Goal: Task Accomplishment & Management: Use online tool/utility

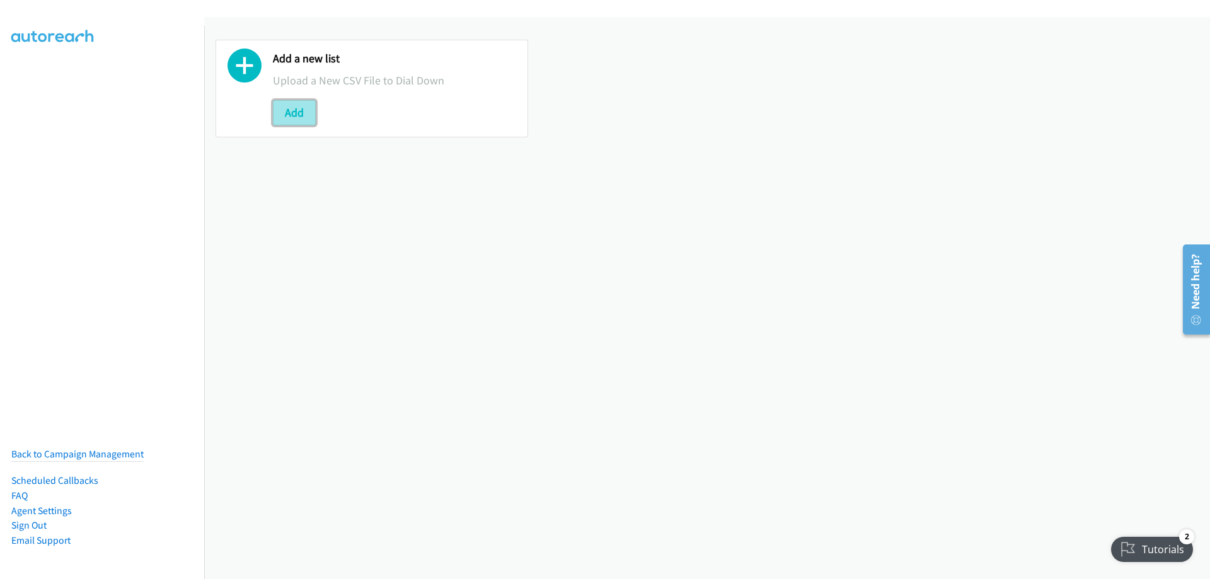
click at [287, 110] on button "Add" at bounding box center [294, 112] width 43 height 25
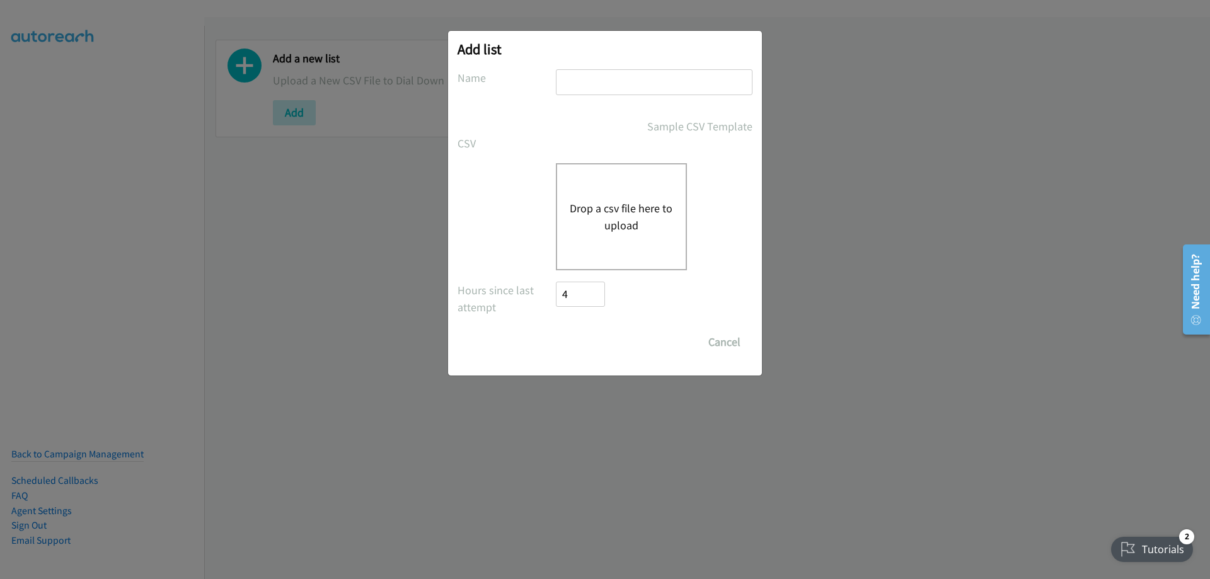
click at [596, 83] on input "text" at bounding box center [654, 82] width 197 height 26
type input "[DATE]"
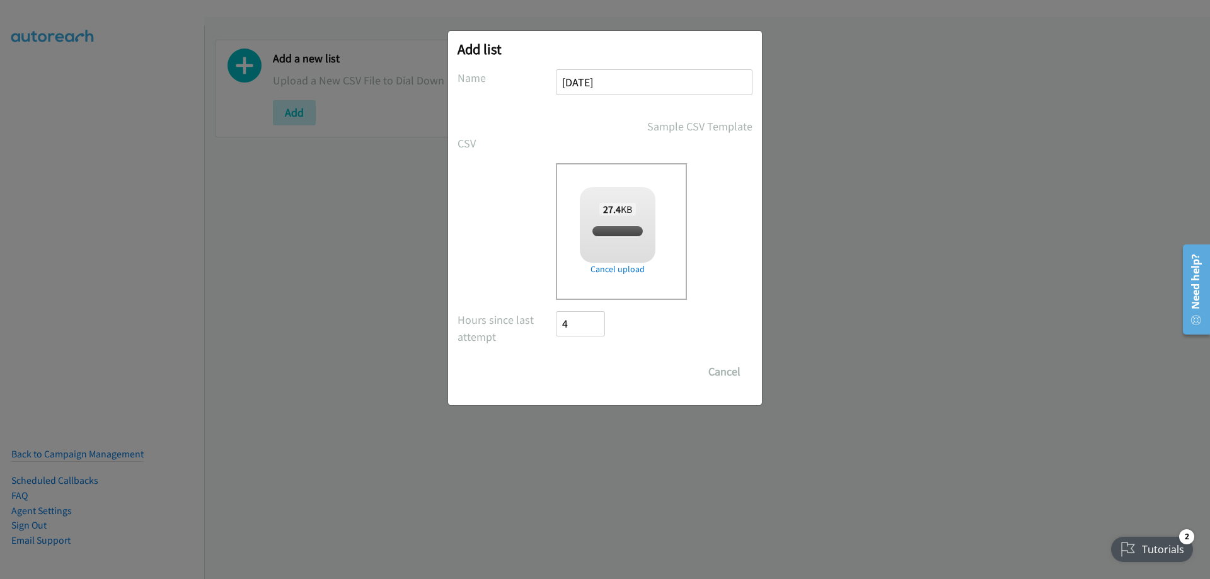
checkbox input "true"
click at [578, 374] on input "Save List" at bounding box center [589, 371] width 66 height 25
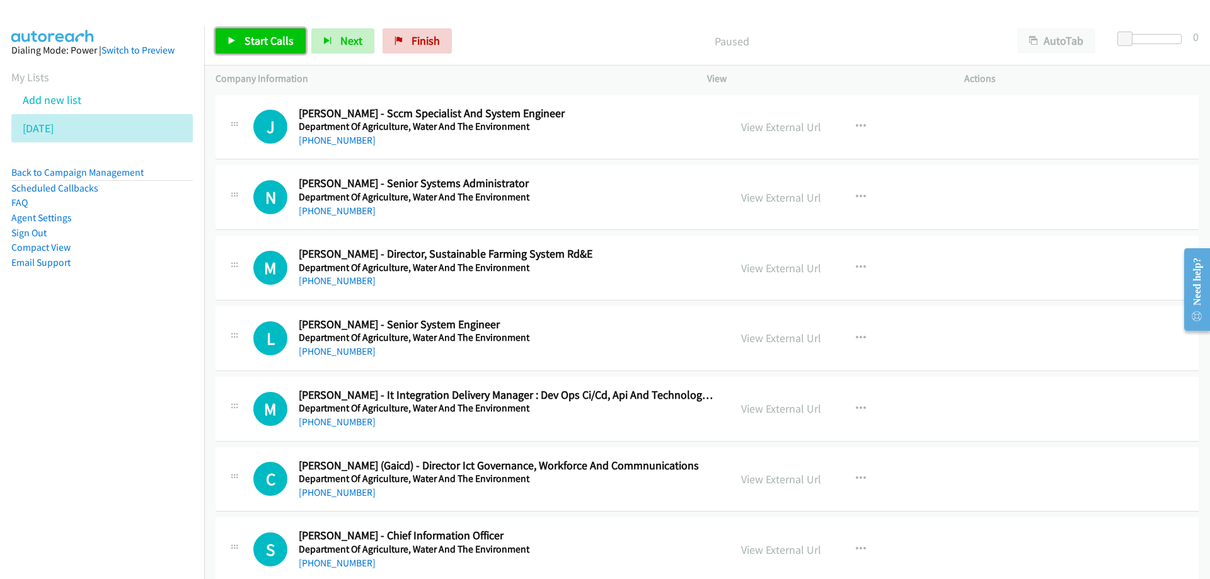
click at [259, 40] on span "Start Calls" at bounding box center [269, 40] width 49 height 14
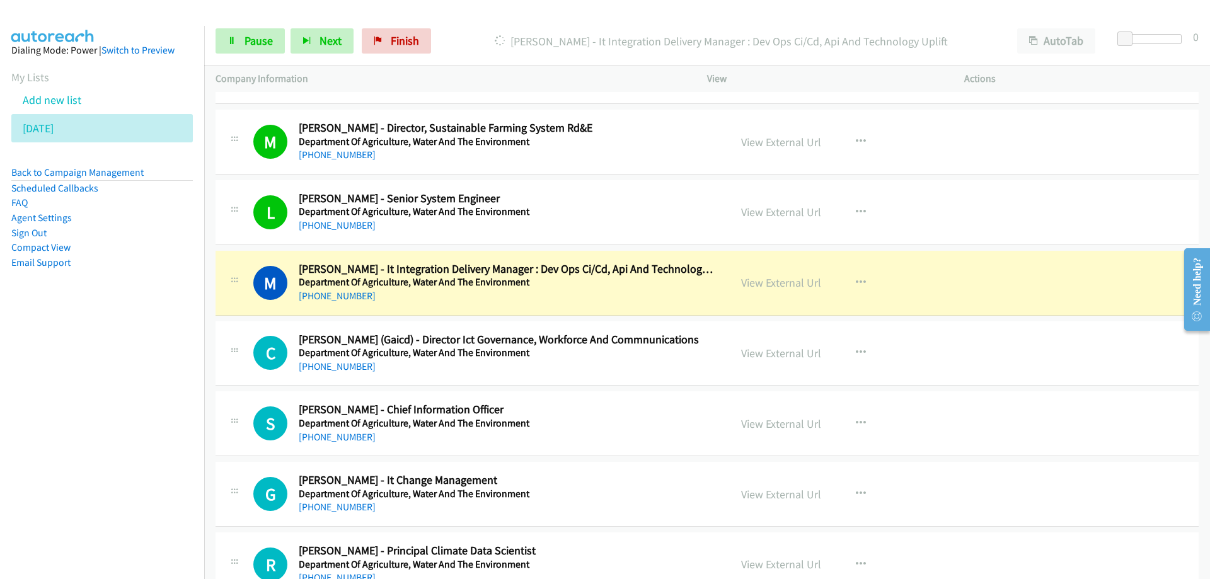
scroll to position [189, 0]
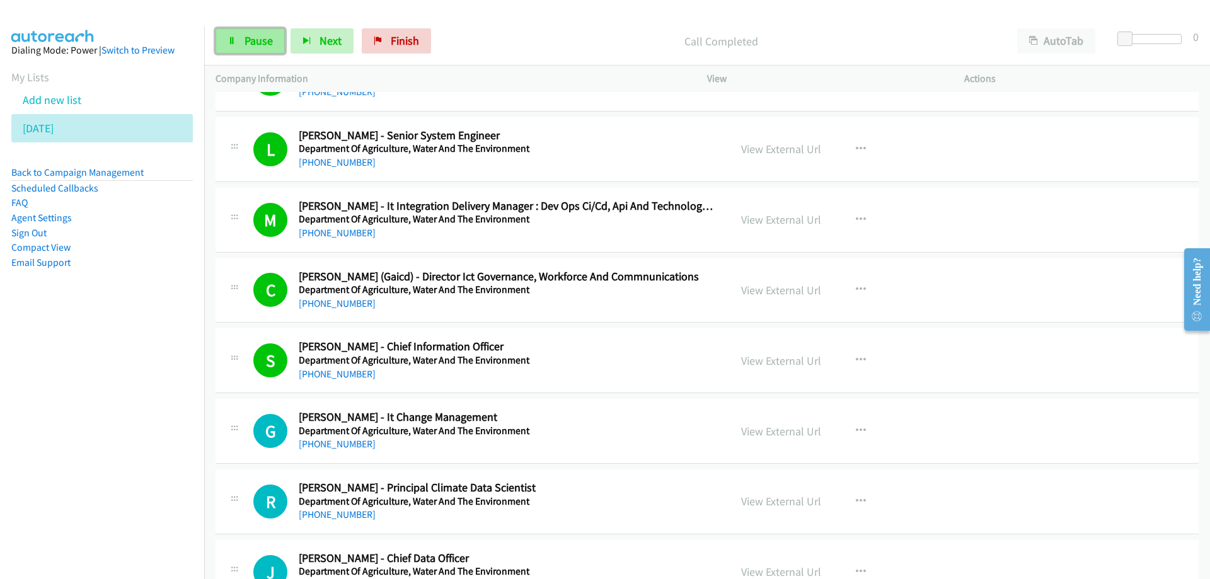
click at [248, 35] on span "Pause" at bounding box center [259, 40] width 28 height 14
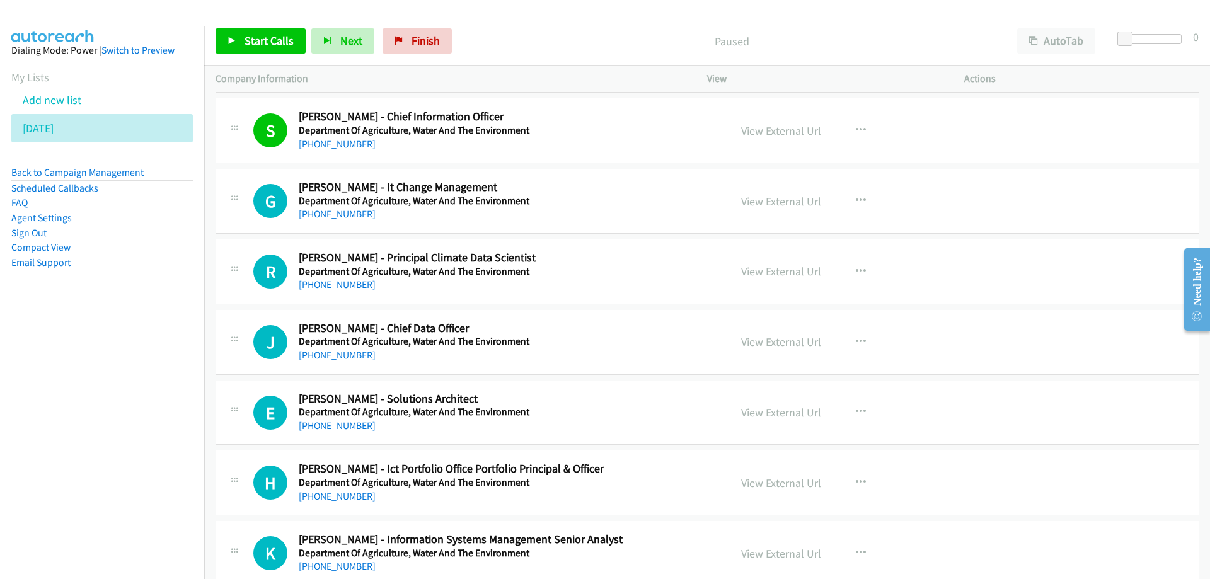
scroll to position [441, 0]
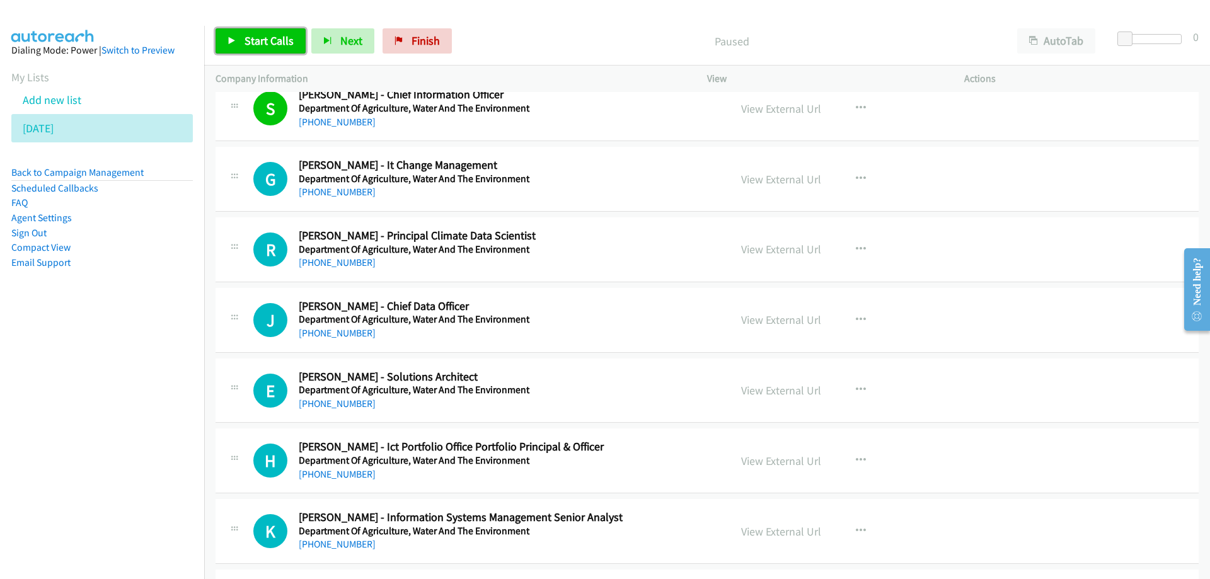
click at [260, 54] on link "Start Calls" at bounding box center [261, 40] width 90 height 25
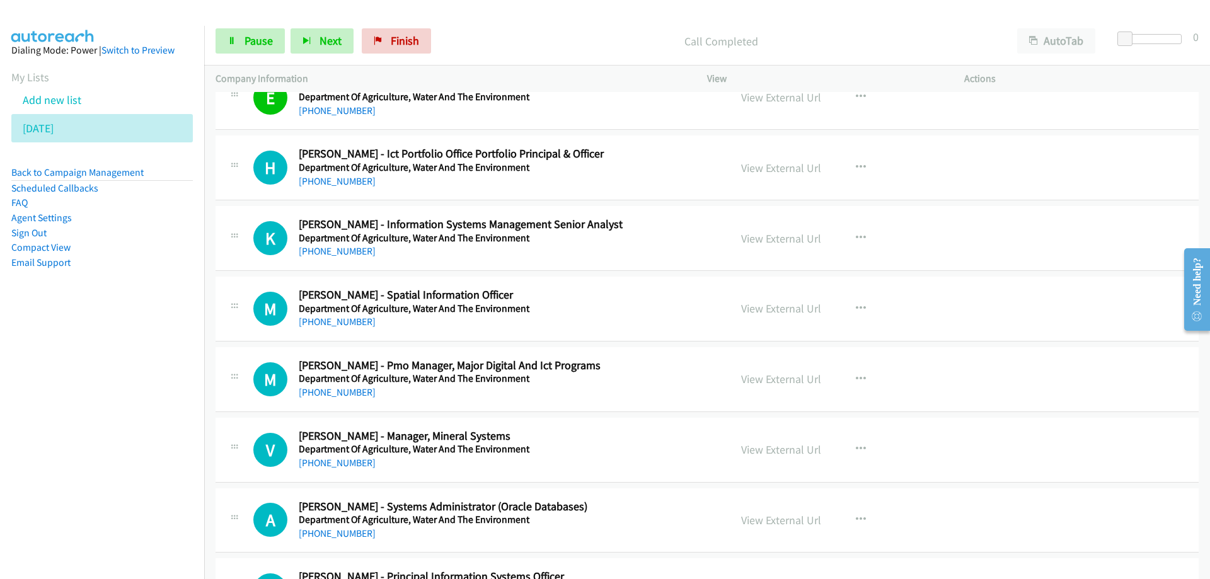
scroll to position [756, 0]
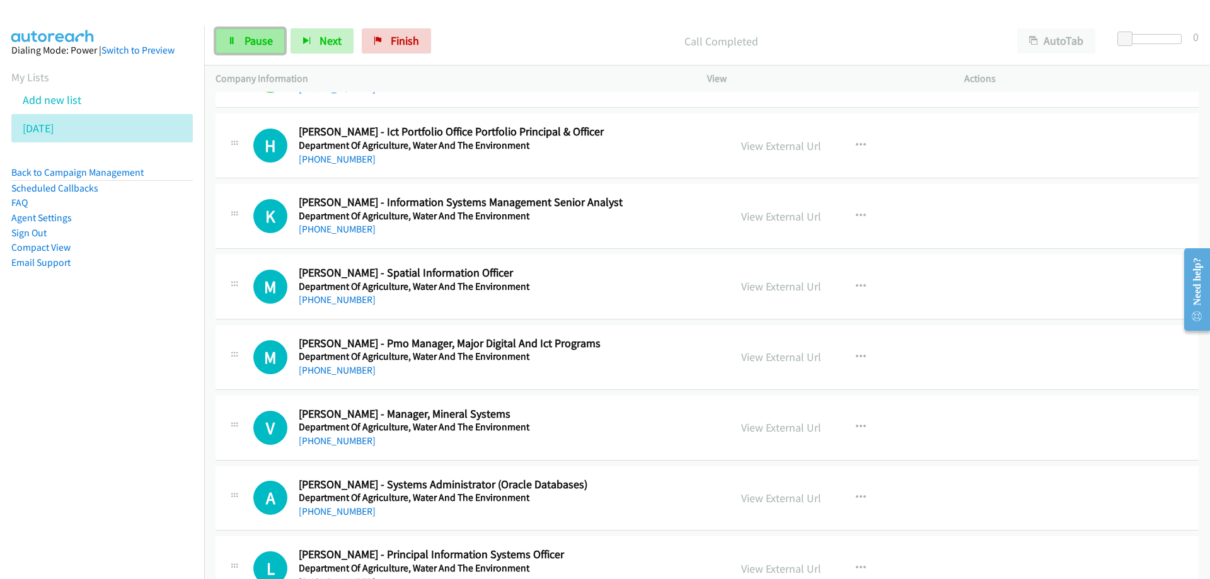
click at [258, 43] on span "Pause" at bounding box center [259, 40] width 28 height 14
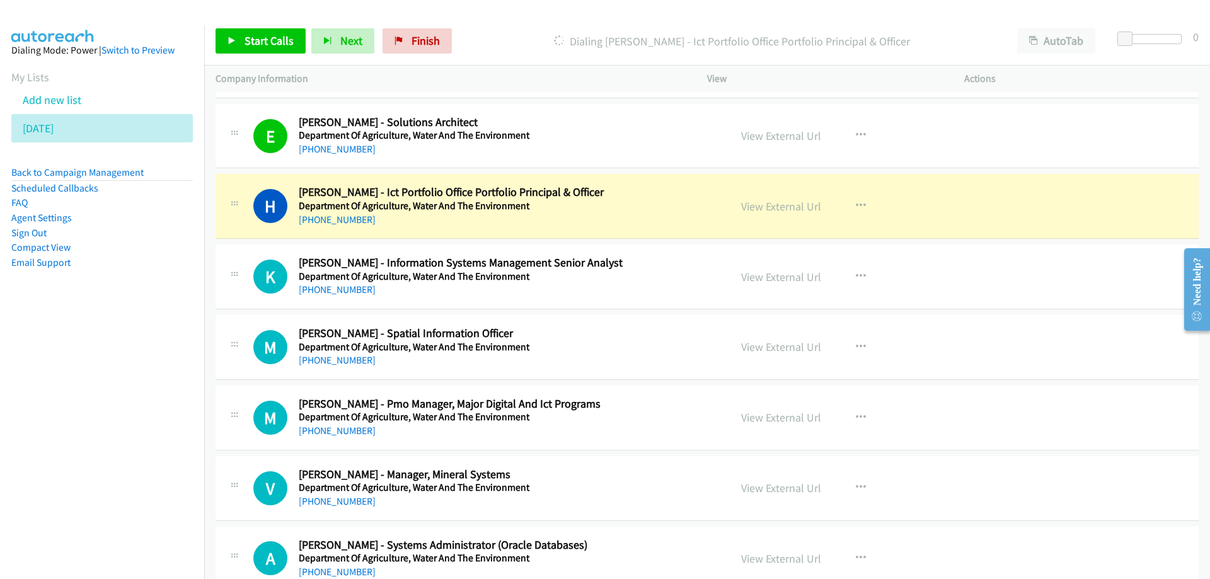
scroll to position [630, 0]
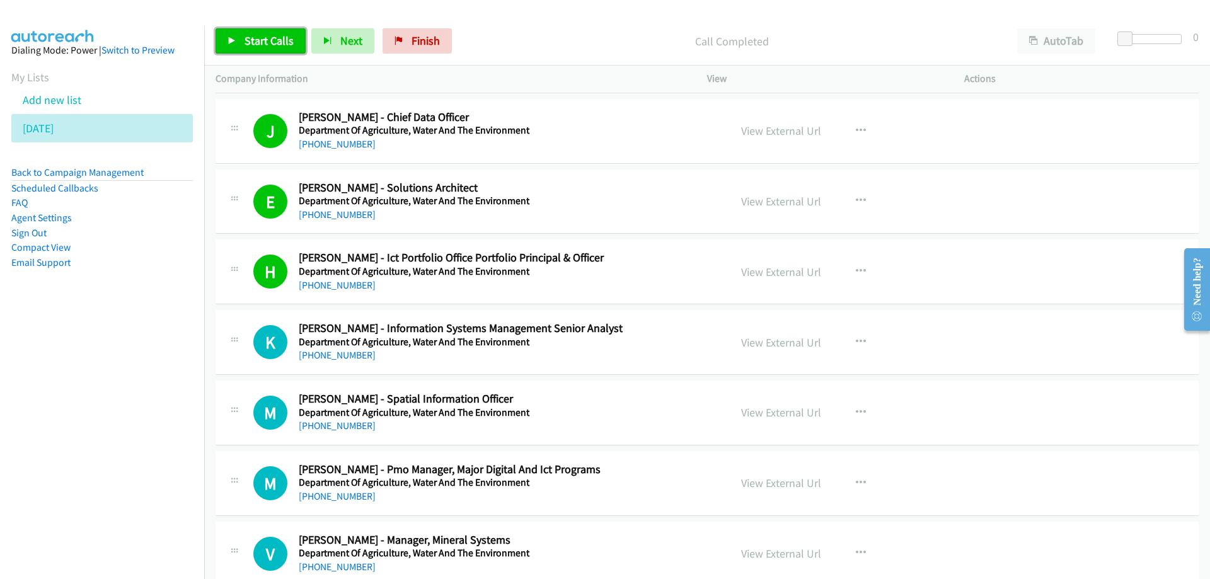
click at [263, 40] on span "Start Calls" at bounding box center [269, 40] width 49 height 14
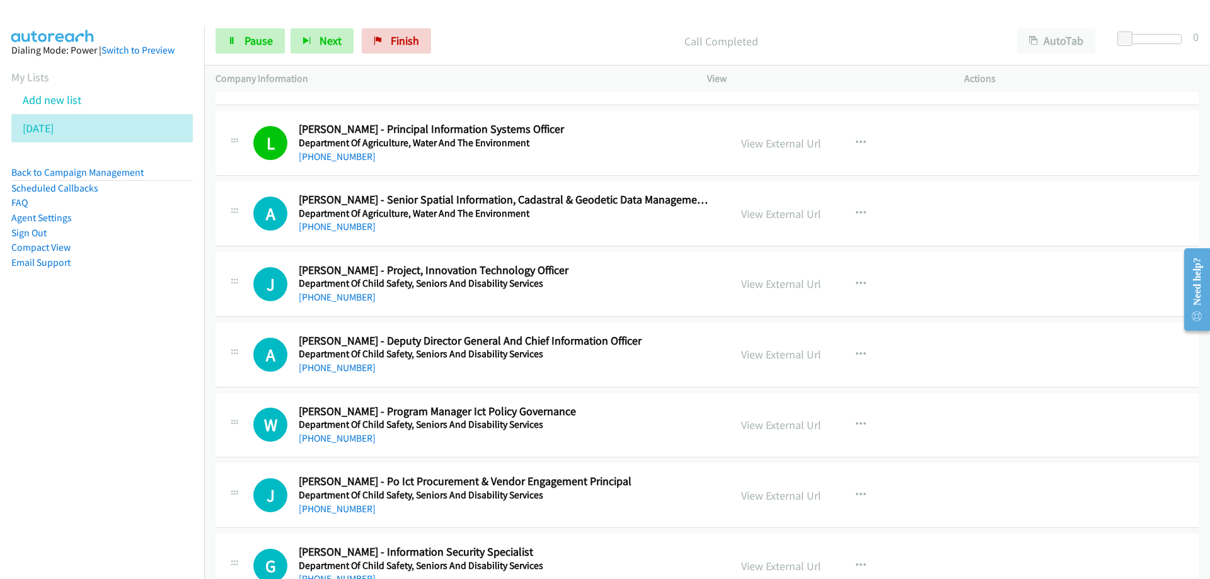
scroll to position [1198, 0]
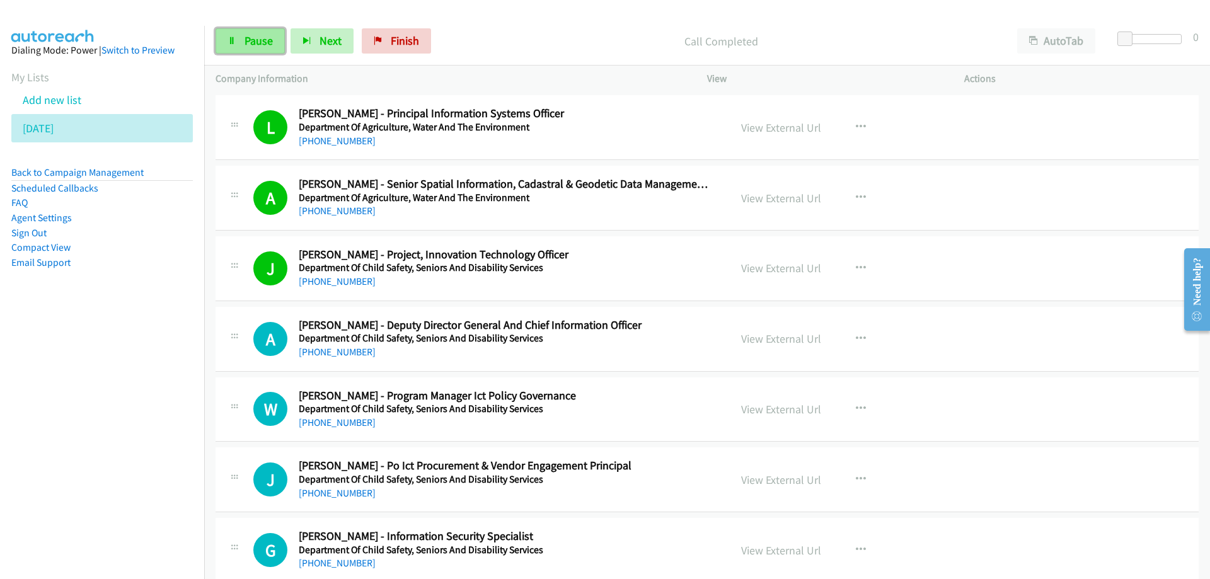
click at [267, 43] on span "Pause" at bounding box center [259, 40] width 28 height 14
click at [265, 33] on span "Start Calls" at bounding box center [269, 40] width 49 height 14
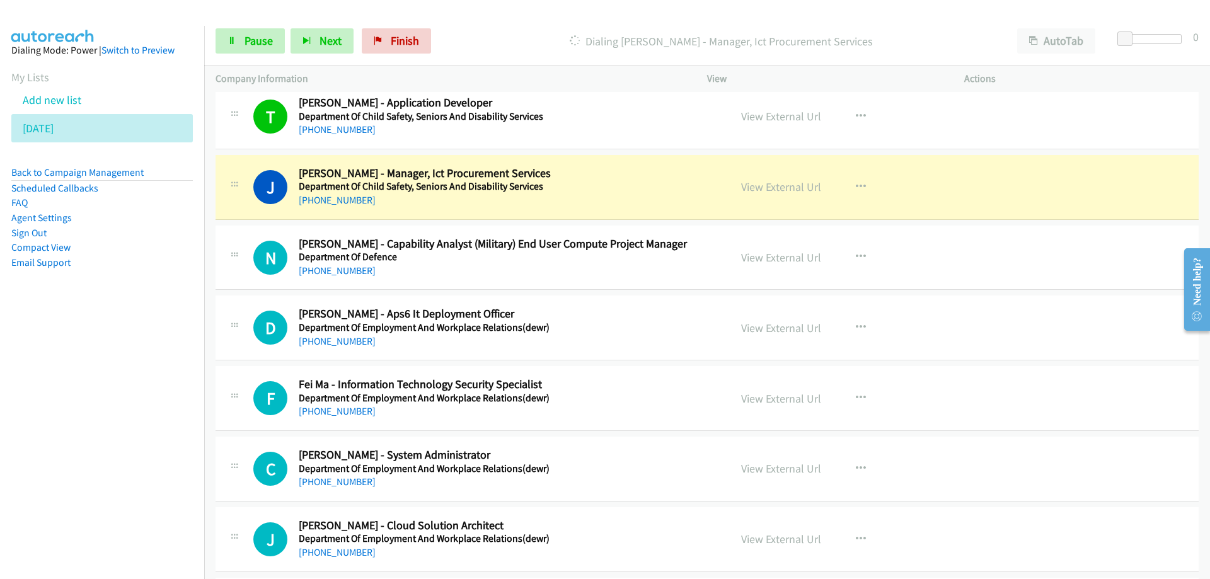
scroll to position [1765, 0]
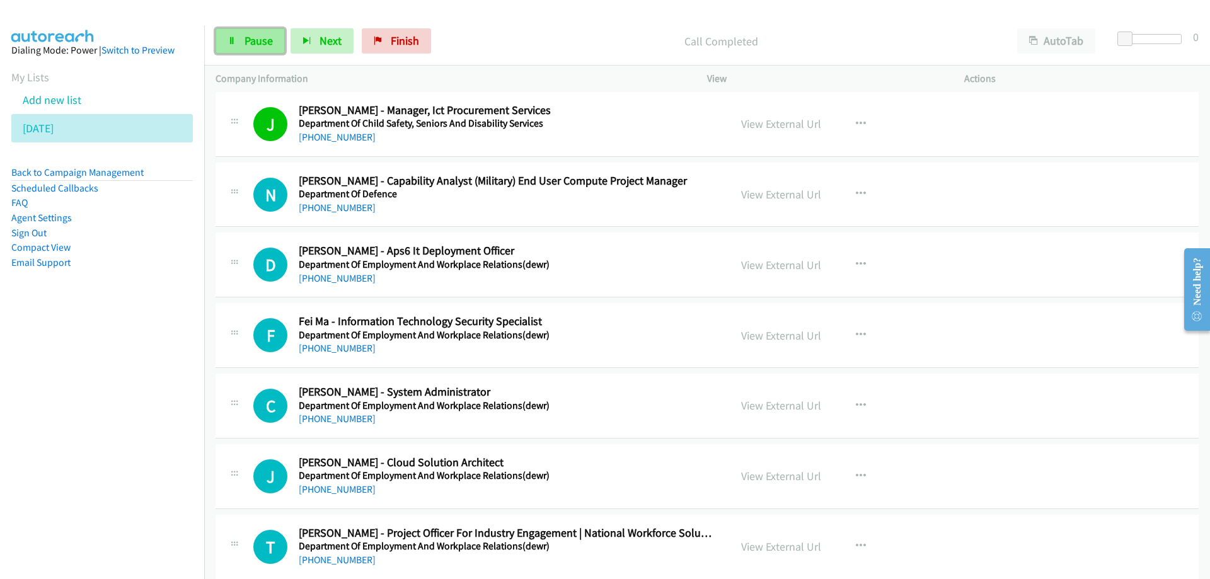
drag, startPoint x: 246, startPoint y: 39, endPoint x: 253, endPoint y: 39, distance: 6.9
click at [246, 39] on span "Pause" at bounding box center [259, 40] width 28 height 14
click at [770, 124] on link "View External Url" at bounding box center [781, 124] width 80 height 14
click at [264, 37] on span "Start Calls" at bounding box center [269, 40] width 49 height 14
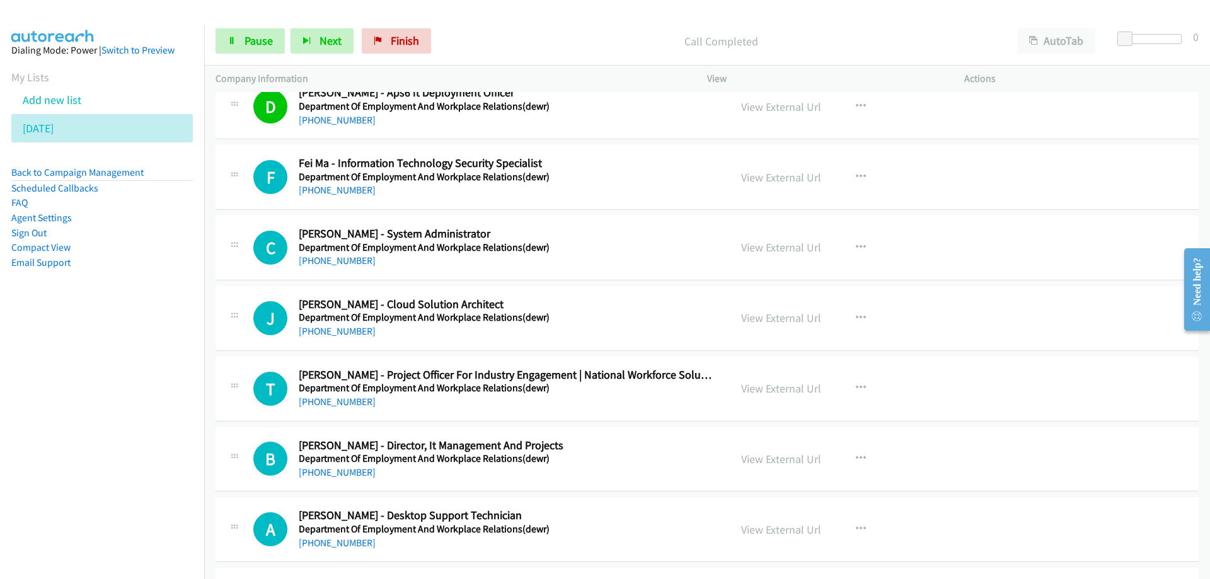
scroll to position [1954, 0]
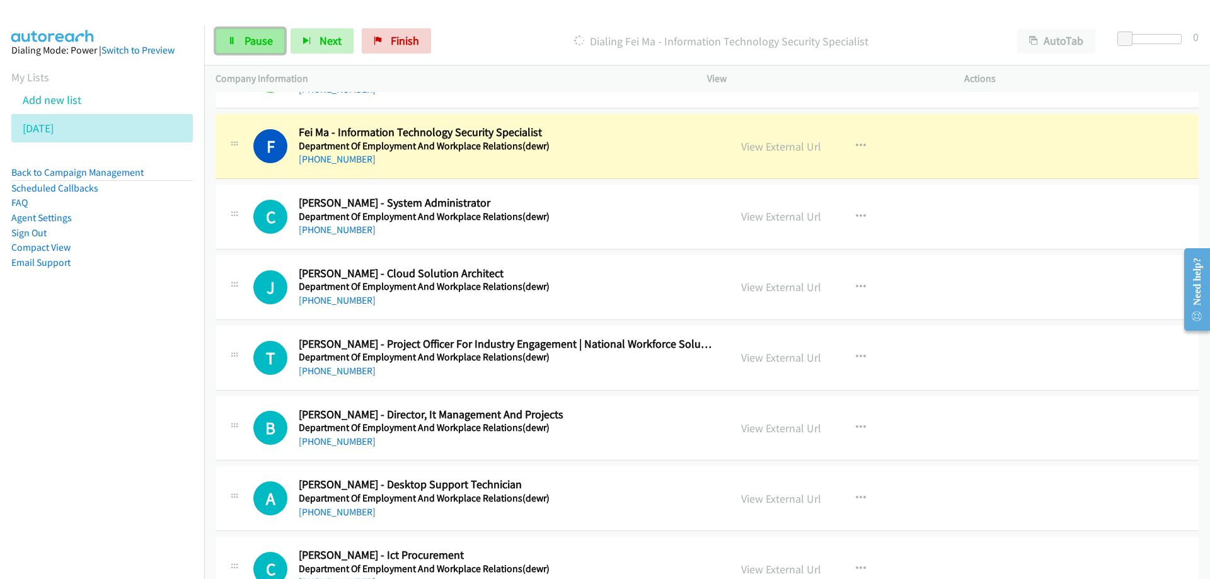
click at [267, 39] on span "Pause" at bounding box center [259, 40] width 28 height 14
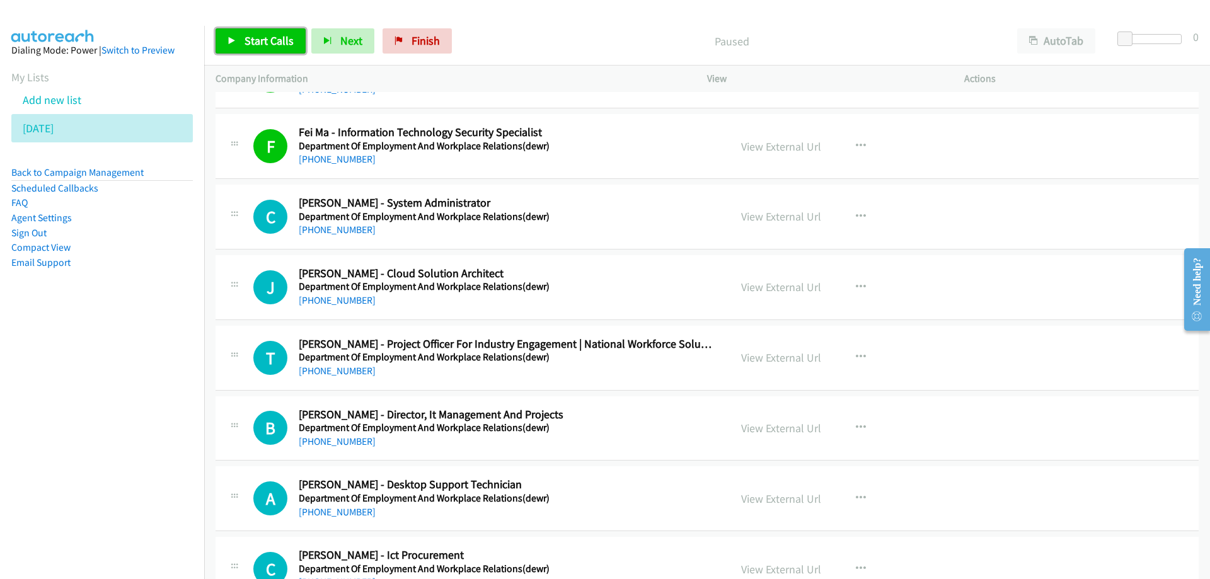
click at [255, 40] on span "Start Calls" at bounding box center [269, 40] width 49 height 14
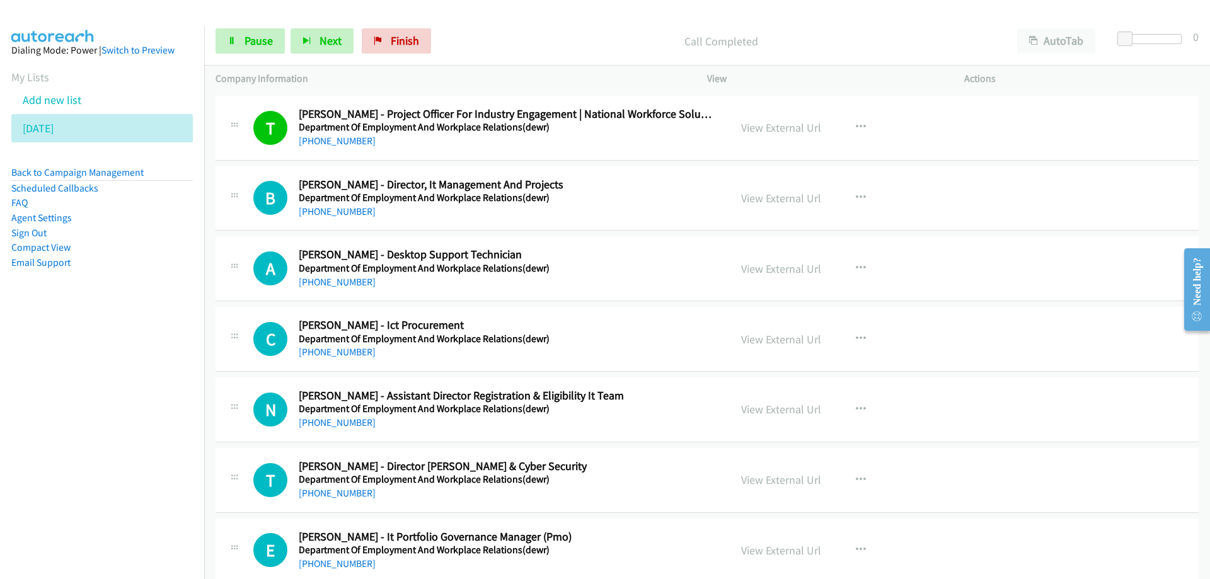
scroll to position [2206, 0]
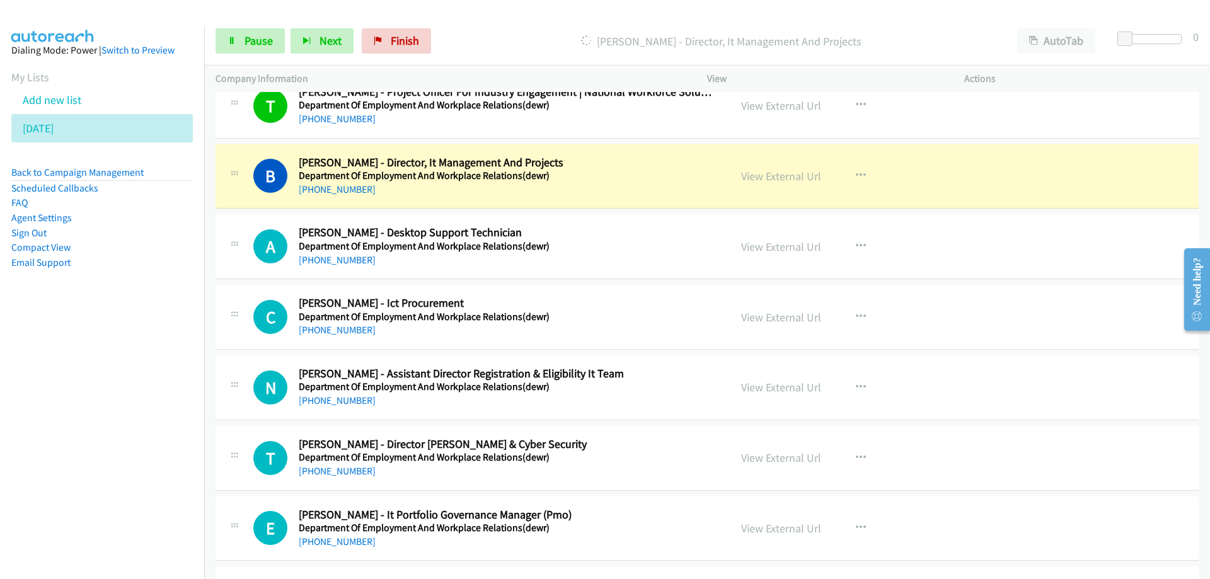
click at [500, 199] on div "B Callback Scheduled Brooke Harvey - Director, It Management And Projects Depar…" at bounding box center [707, 176] width 983 height 65
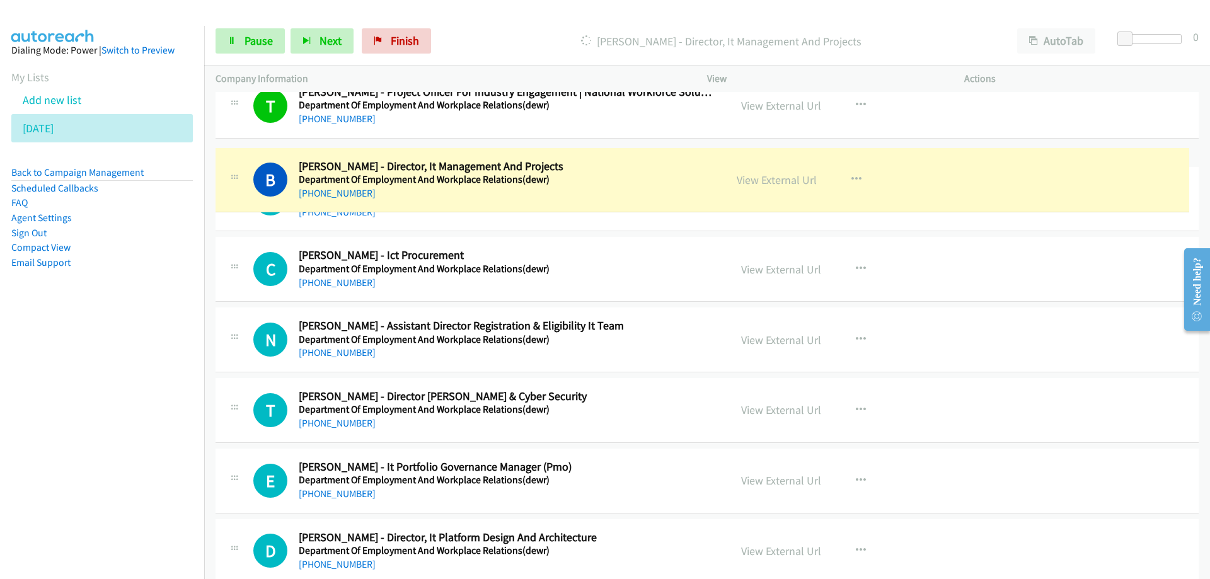
drag, startPoint x: 775, startPoint y: 177, endPoint x: 591, endPoint y: 180, distance: 184.1
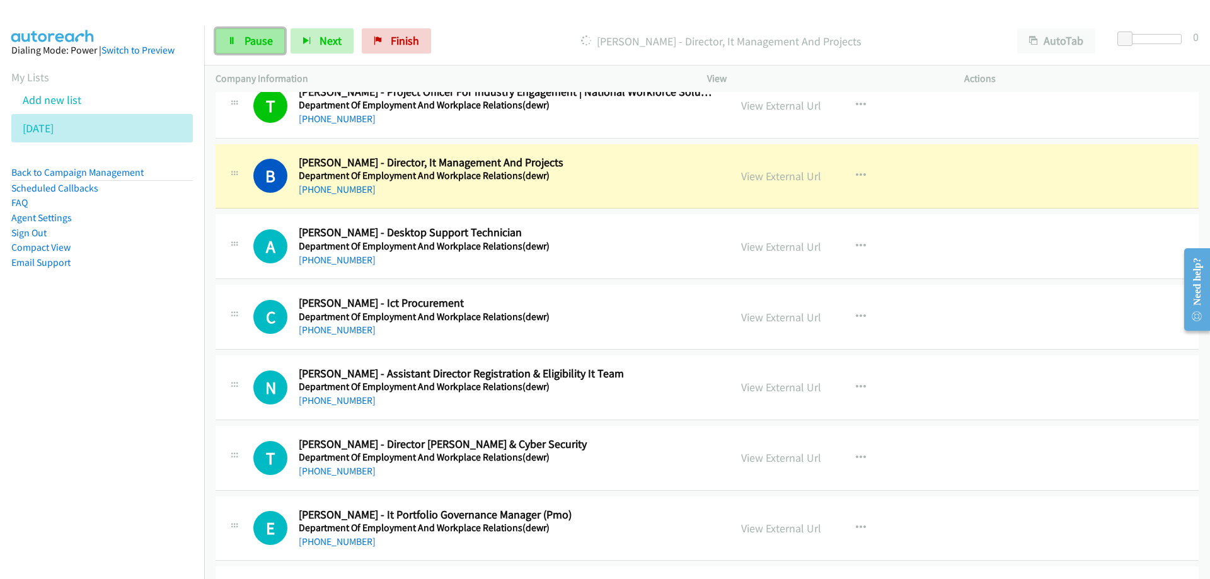
click at [252, 38] on span "Pause" at bounding box center [259, 40] width 28 height 14
drag, startPoint x: 633, startPoint y: 176, endPoint x: 710, endPoint y: 190, distance: 78.8
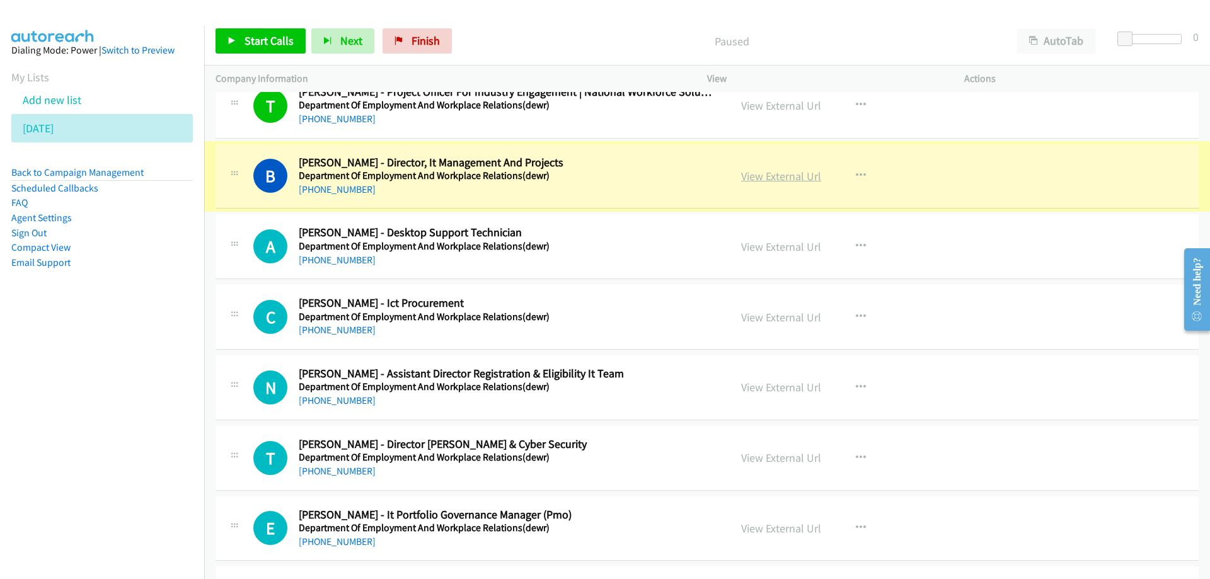
click at [758, 178] on link "View External Url" at bounding box center [781, 176] width 80 height 14
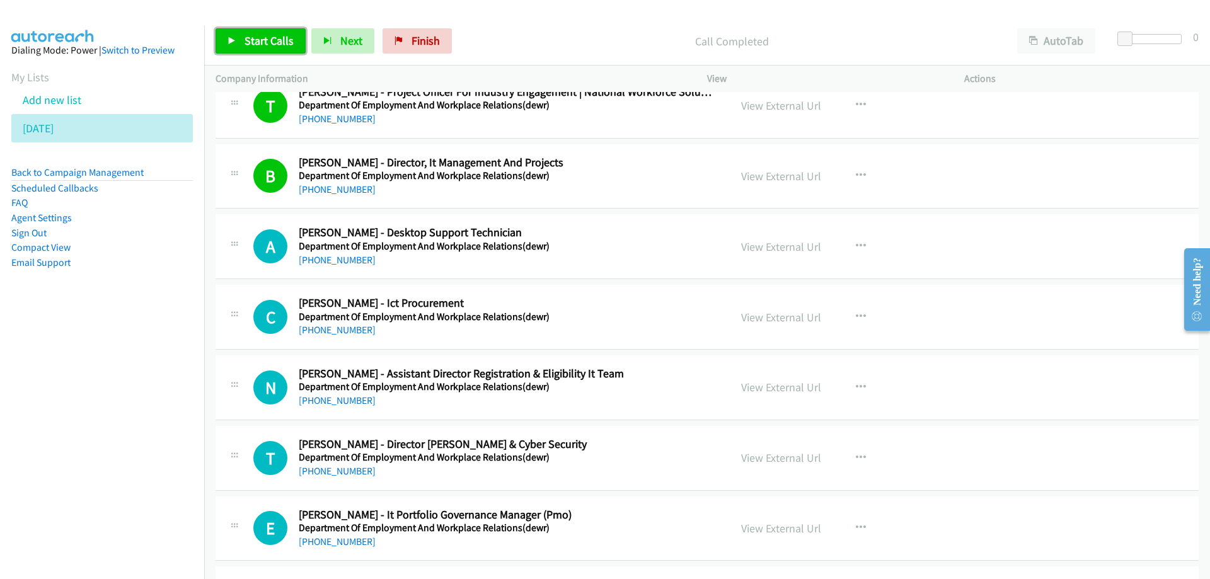
click at [264, 38] on span "Start Calls" at bounding box center [269, 40] width 49 height 14
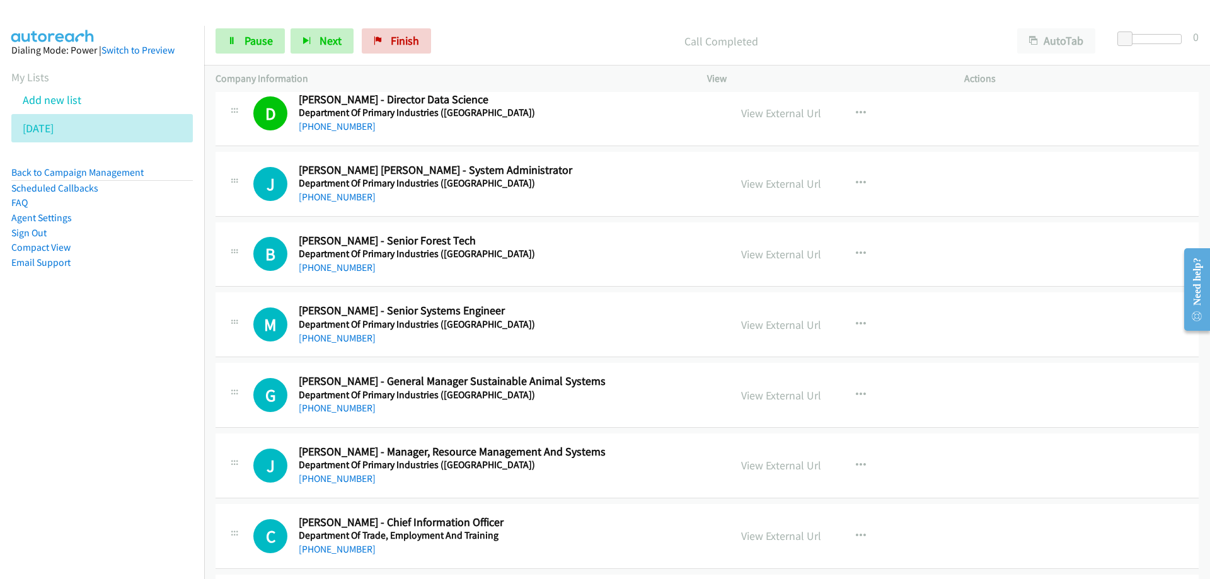
scroll to position [3278, 0]
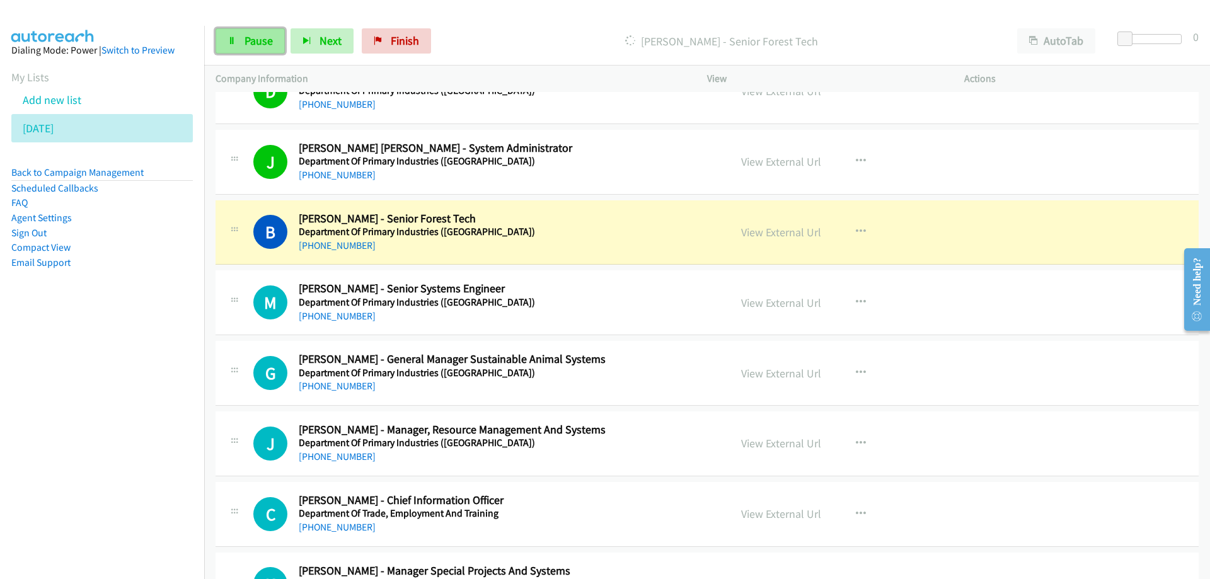
click at [270, 43] on span "Pause" at bounding box center [259, 40] width 28 height 14
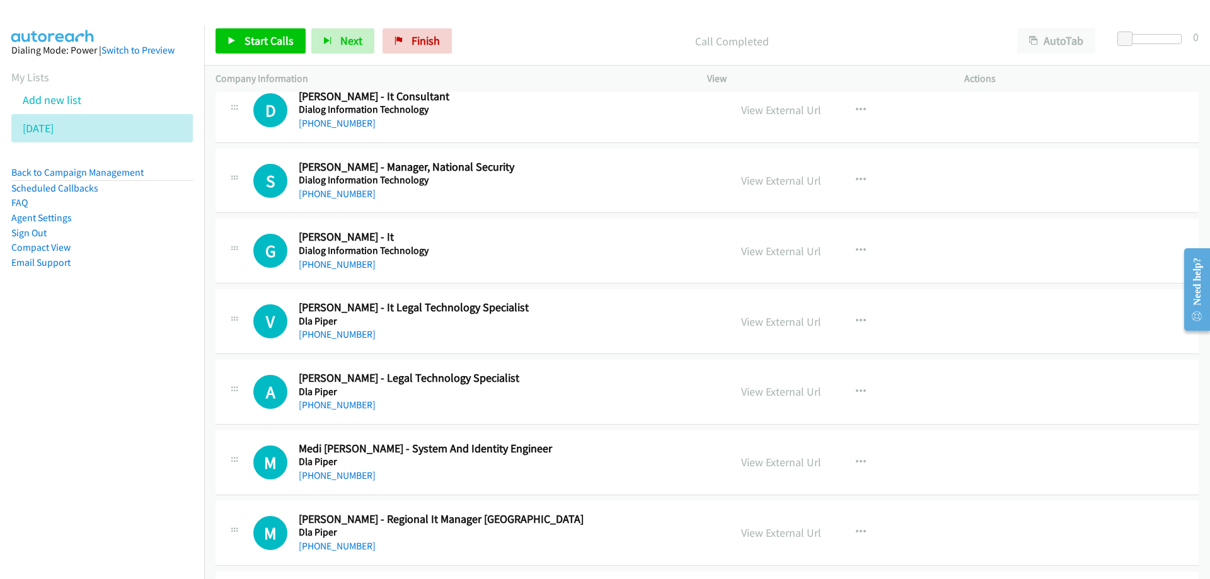
scroll to position [4097, 0]
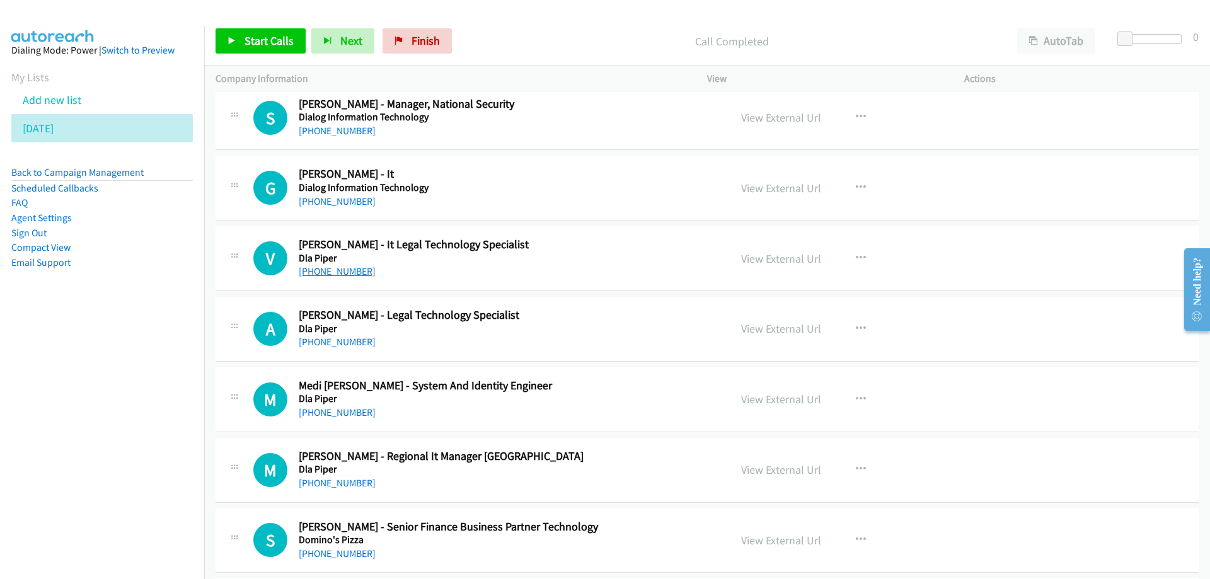
click at [336, 270] on link "+61 415 345 556" at bounding box center [337, 271] width 77 height 12
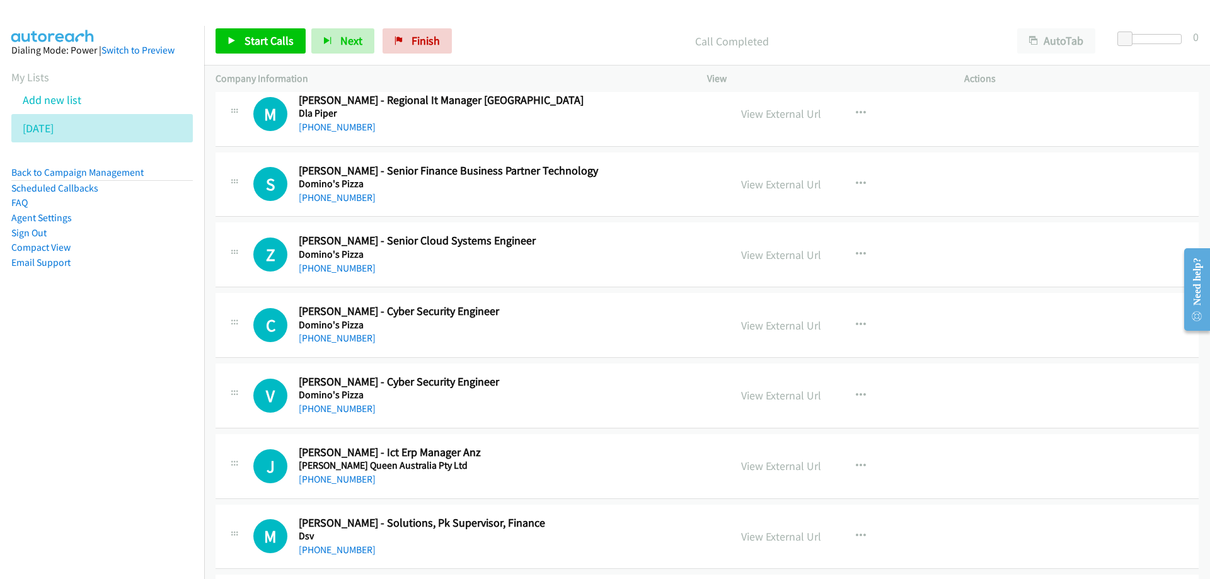
scroll to position [4476, 0]
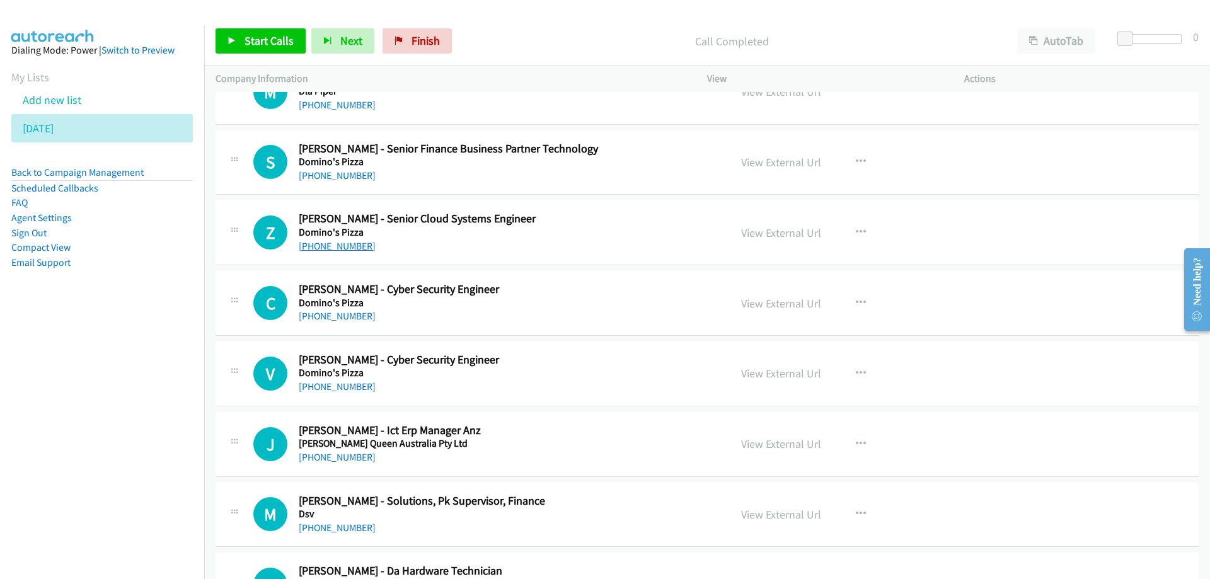
click at [344, 245] on link "+61 404 691 743" at bounding box center [337, 246] width 77 height 12
click at [333, 317] on link "+61 448 882 783" at bounding box center [337, 316] width 77 height 12
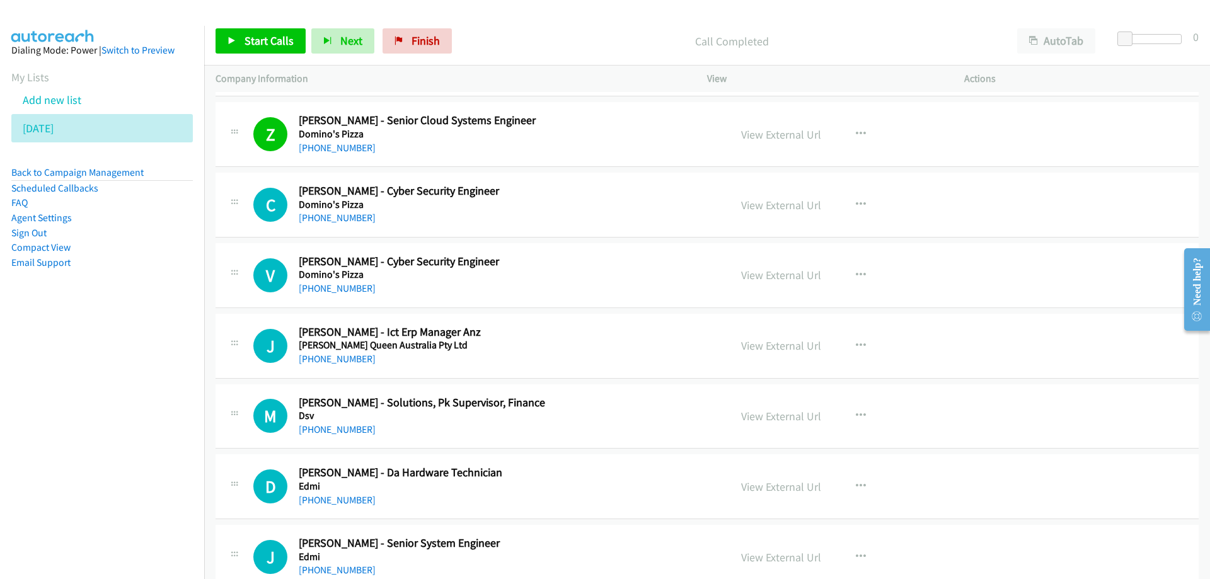
scroll to position [4602, 0]
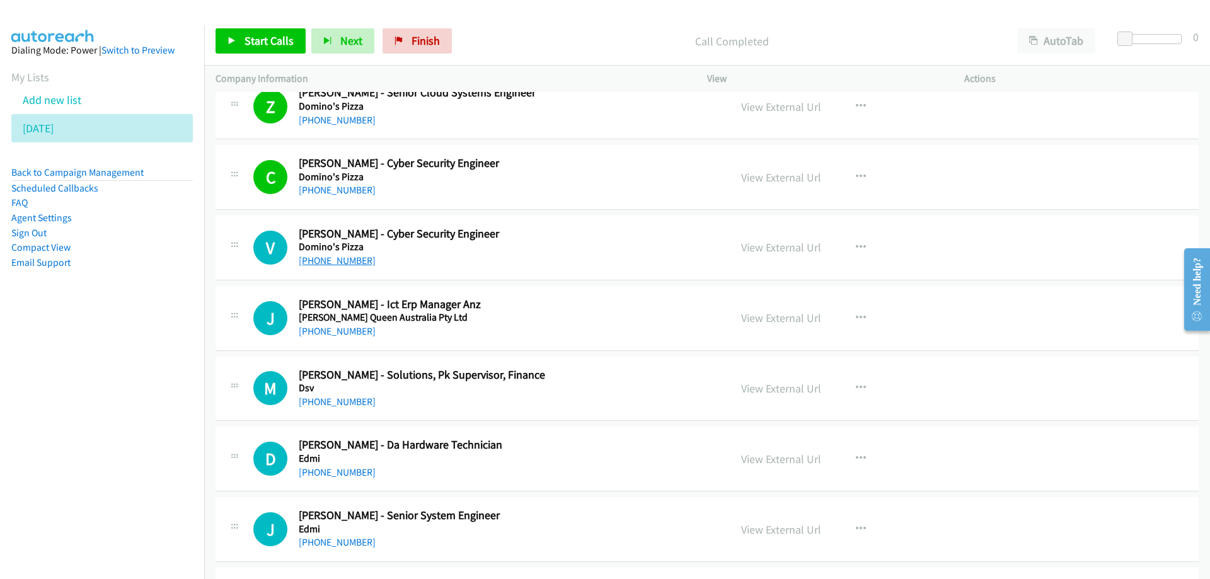
click at [321, 259] on link "+61 450 347 979" at bounding box center [337, 261] width 77 height 12
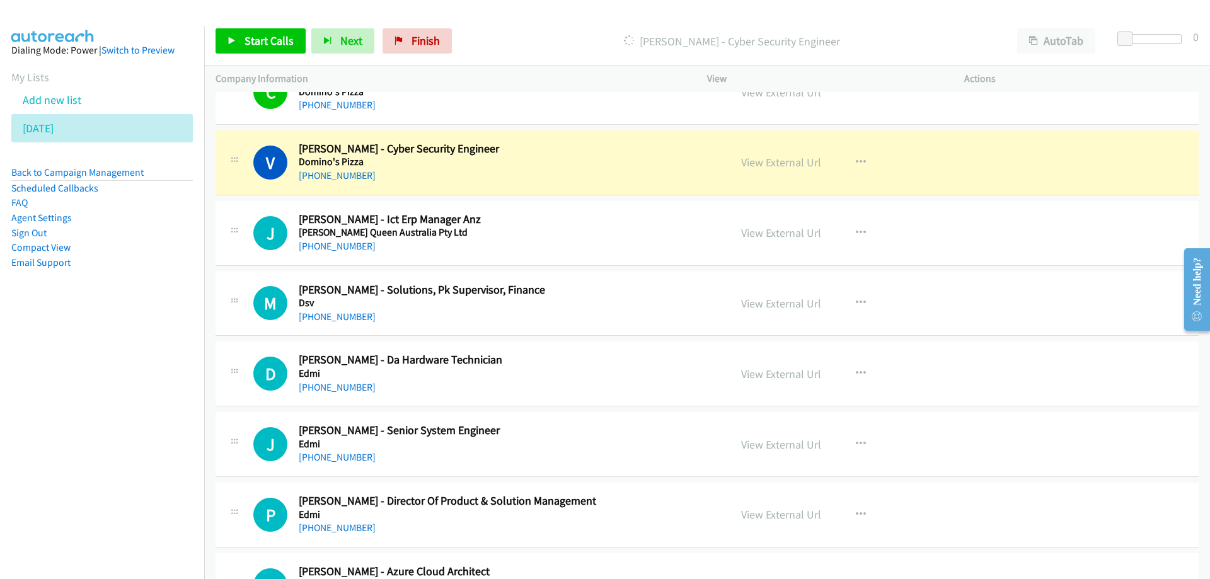
scroll to position [4665, 0]
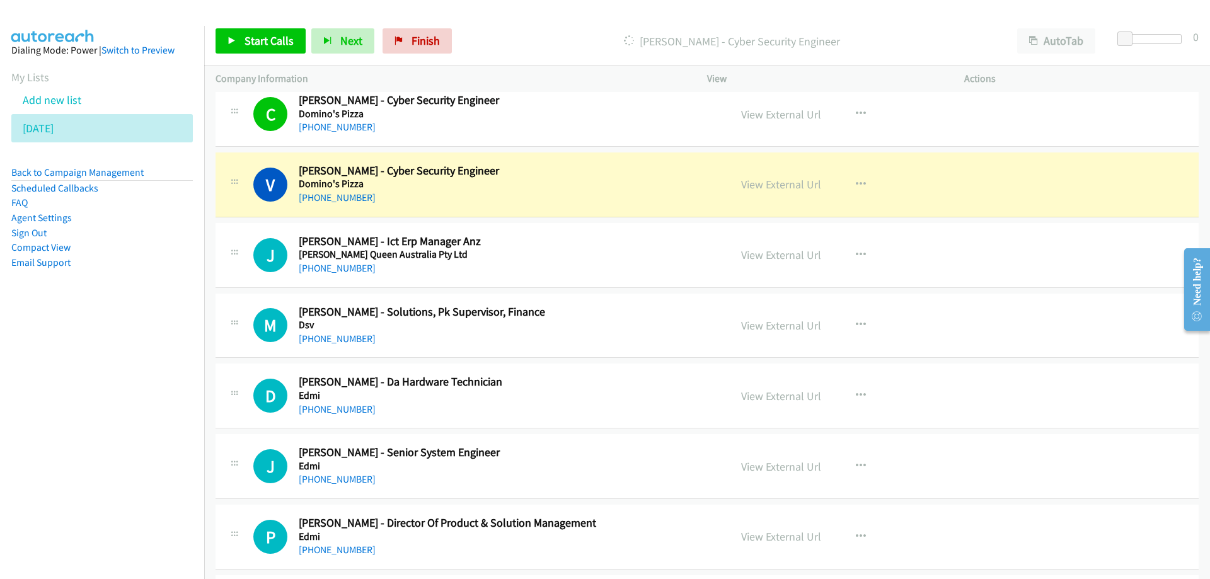
click at [558, 168] on h2 "Vibhor Ahuja - Cyber Security Engineer" at bounding box center [506, 171] width 415 height 14
click at [781, 186] on link "View External Url" at bounding box center [781, 184] width 80 height 14
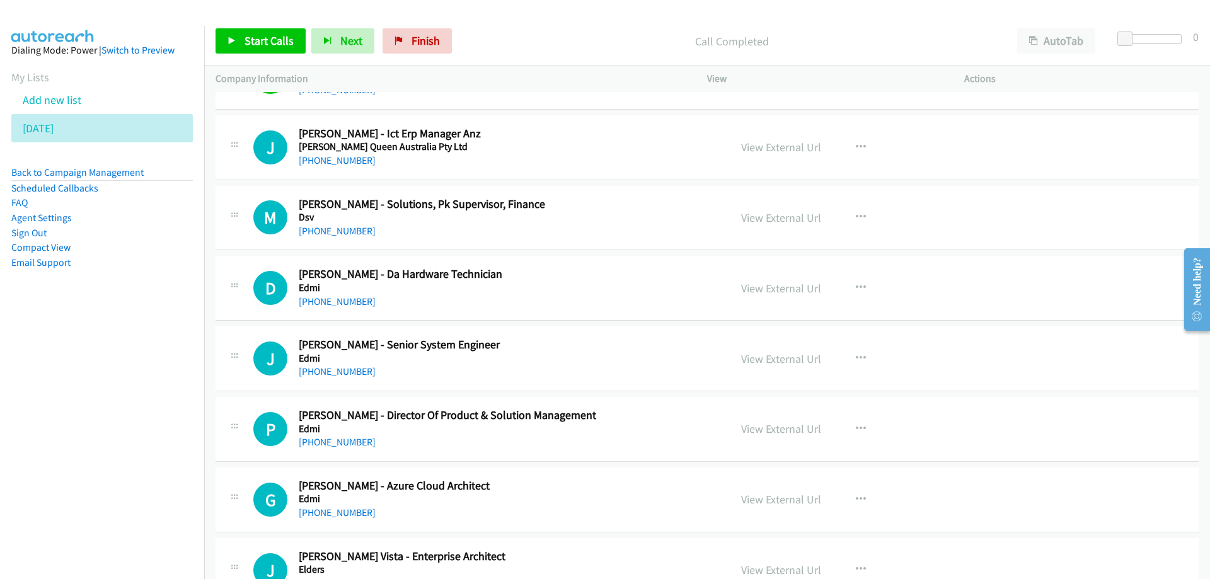
scroll to position [4791, 0]
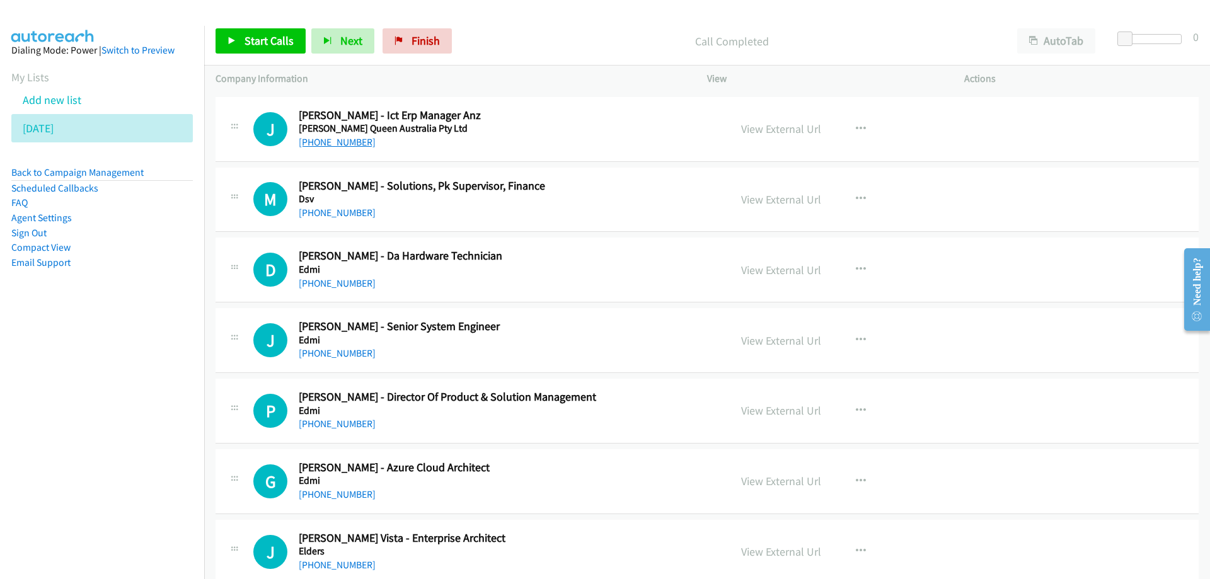
click at [340, 144] on link "+61 477 300 831" at bounding box center [337, 142] width 77 height 12
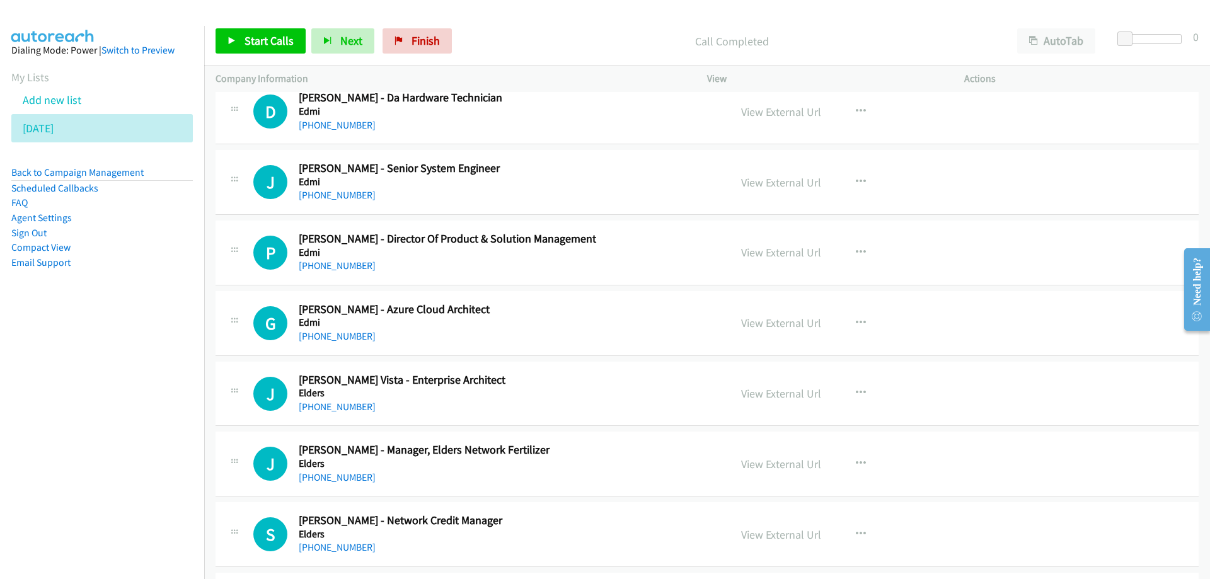
scroll to position [4980, 0]
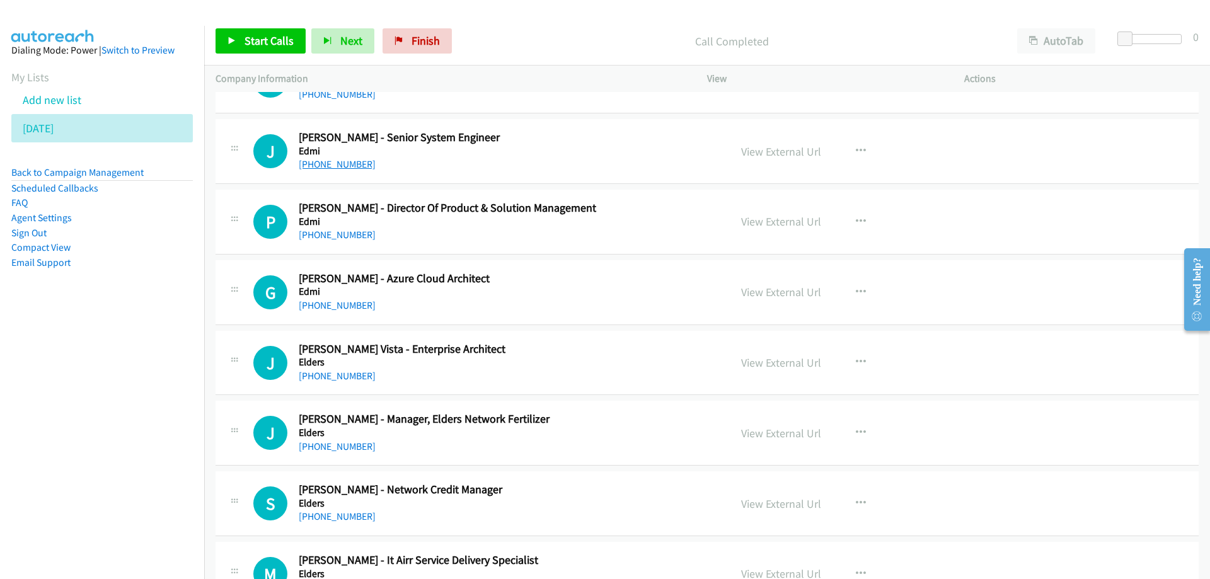
click at [333, 165] on link "+61 416 554 778" at bounding box center [337, 164] width 77 height 12
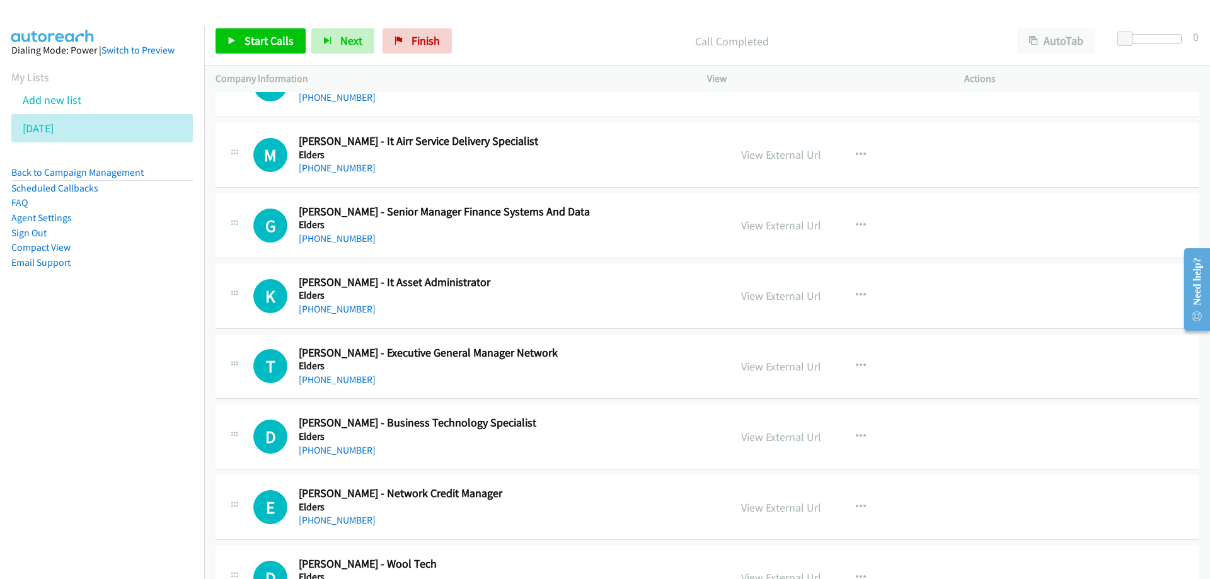
scroll to position [5421, 0]
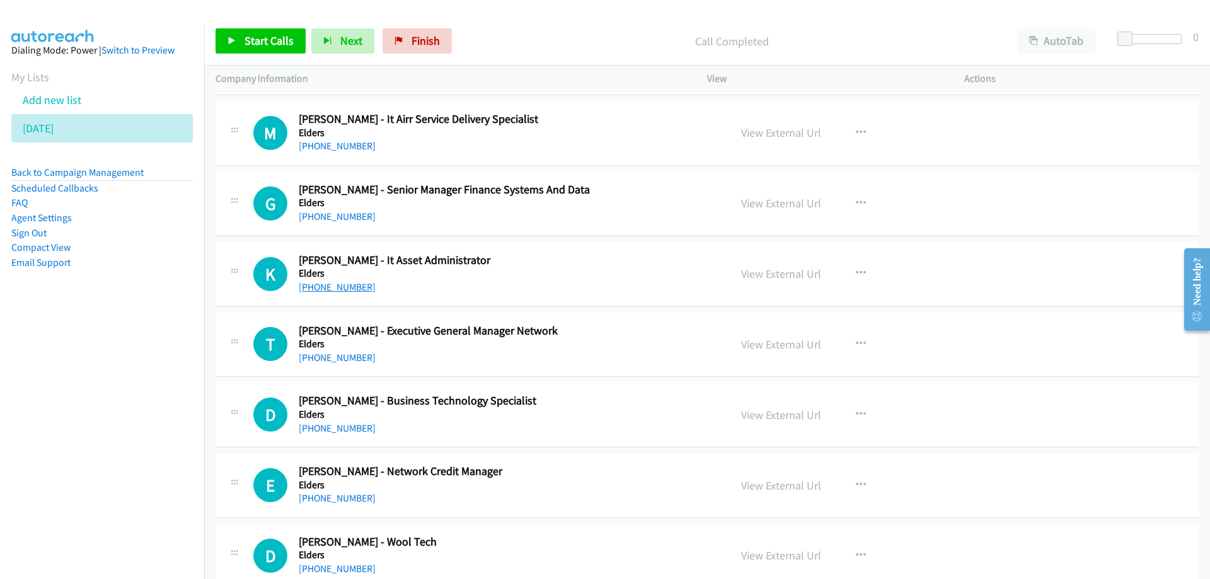
click at [338, 291] on link "+61 477 962 695" at bounding box center [337, 287] width 77 height 12
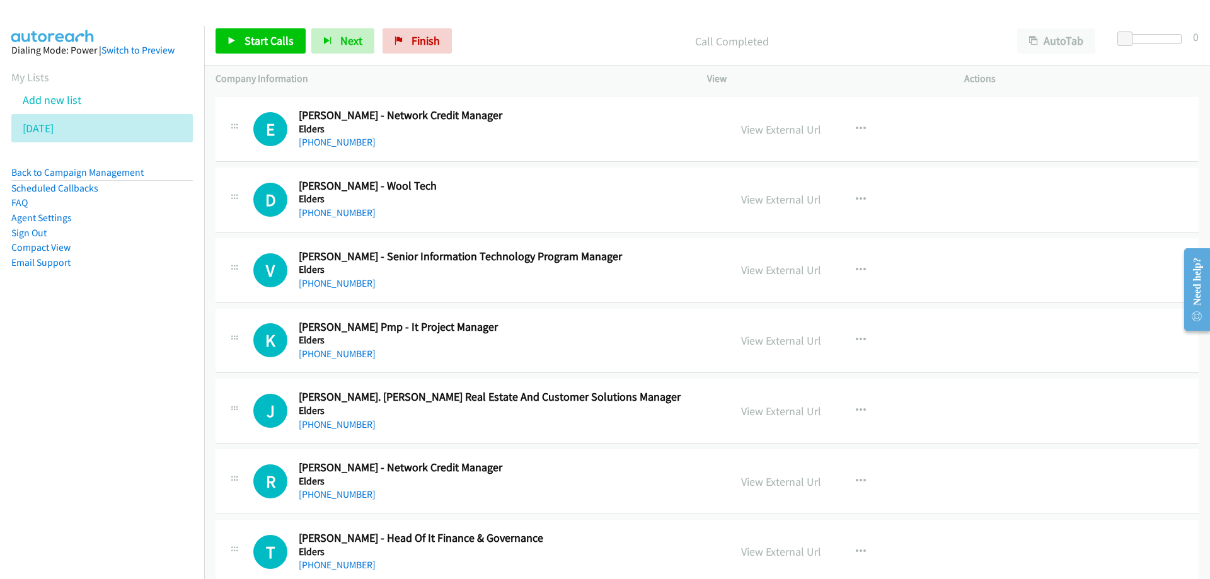
scroll to position [5799, 0]
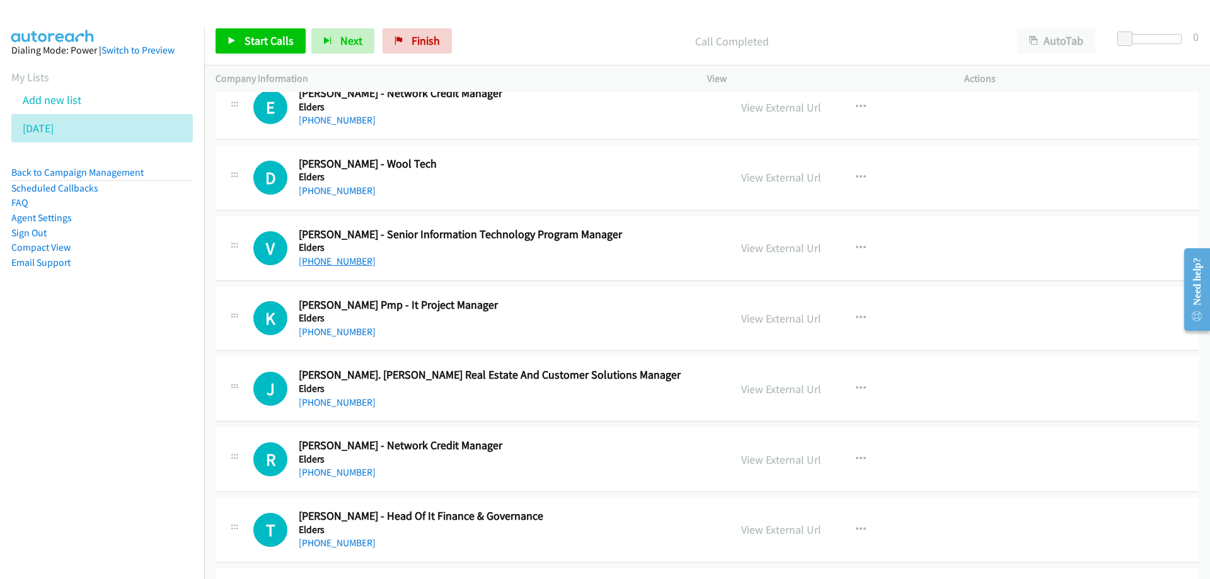
click at [338, 261] on link "+61 424 942 275" at bounding box center [337, 261] width 77 height 12
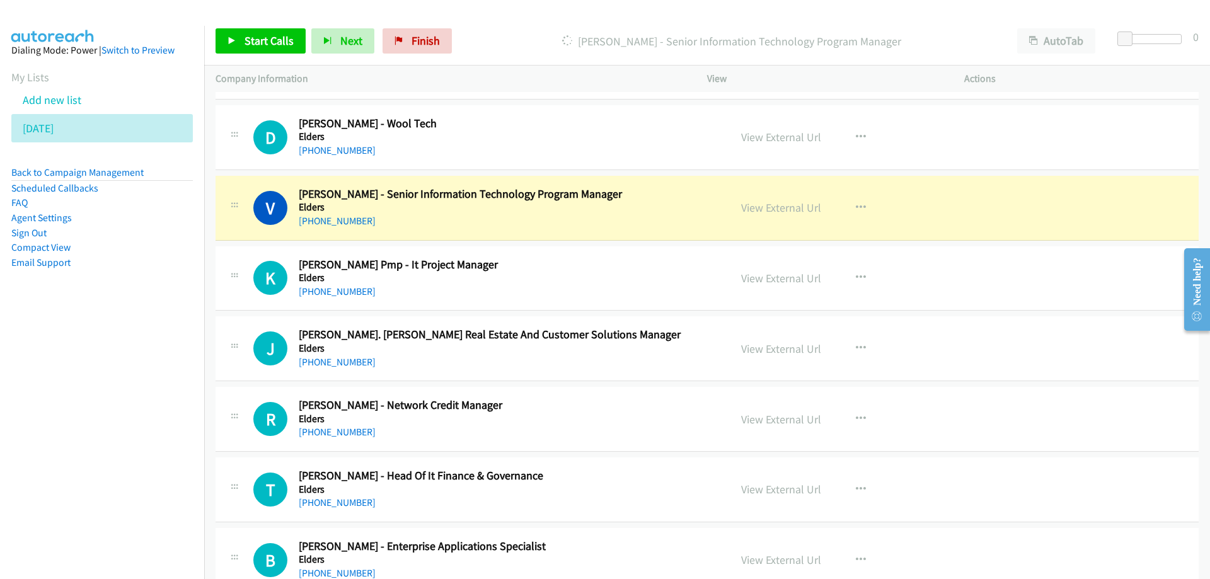
scroll to position [5862, 0]
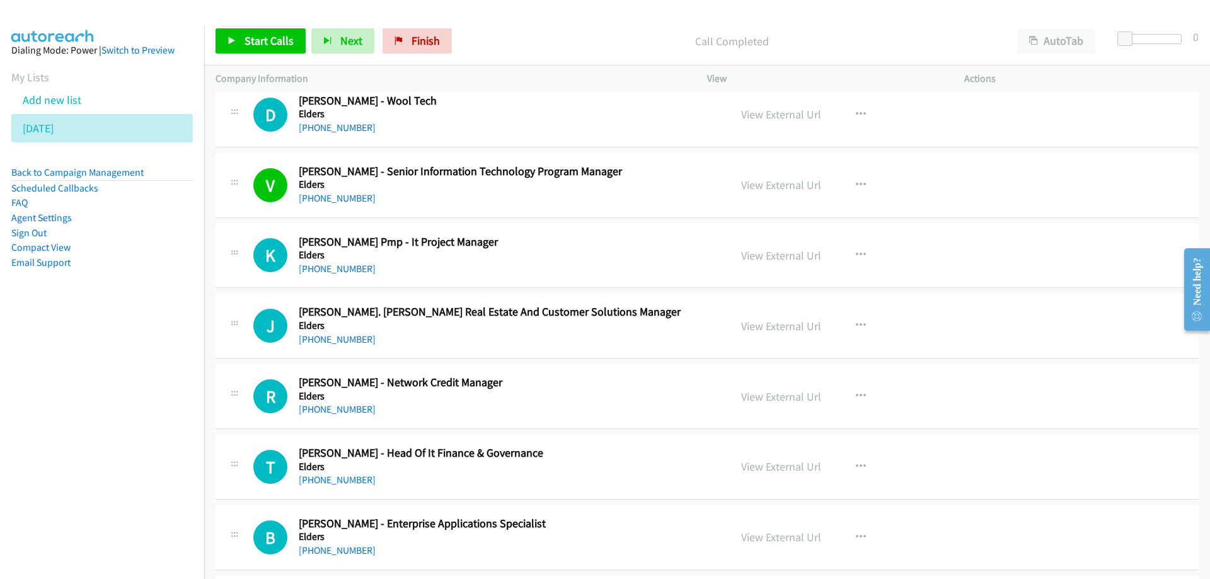
click at [325, 272] on link "+61 404 802 575" at bounding box center [337, 269] width 77 height 12
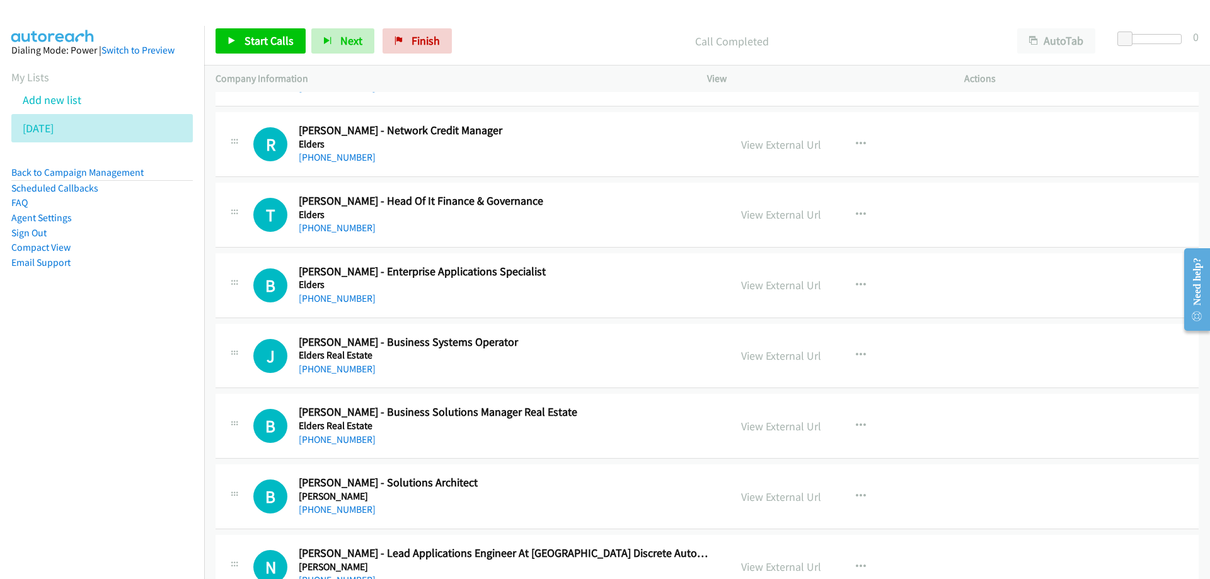
scroll to position [6178, 0]
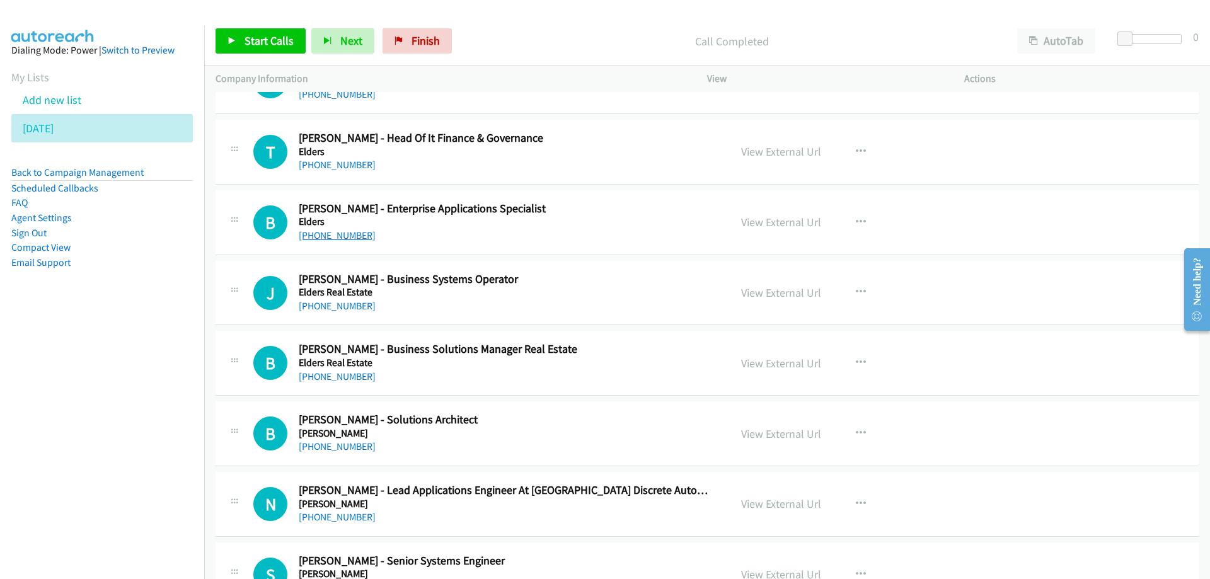
click at [342, 234] on link "+61 402 026 611" at bounding box center [337, 235] width 77 height 12
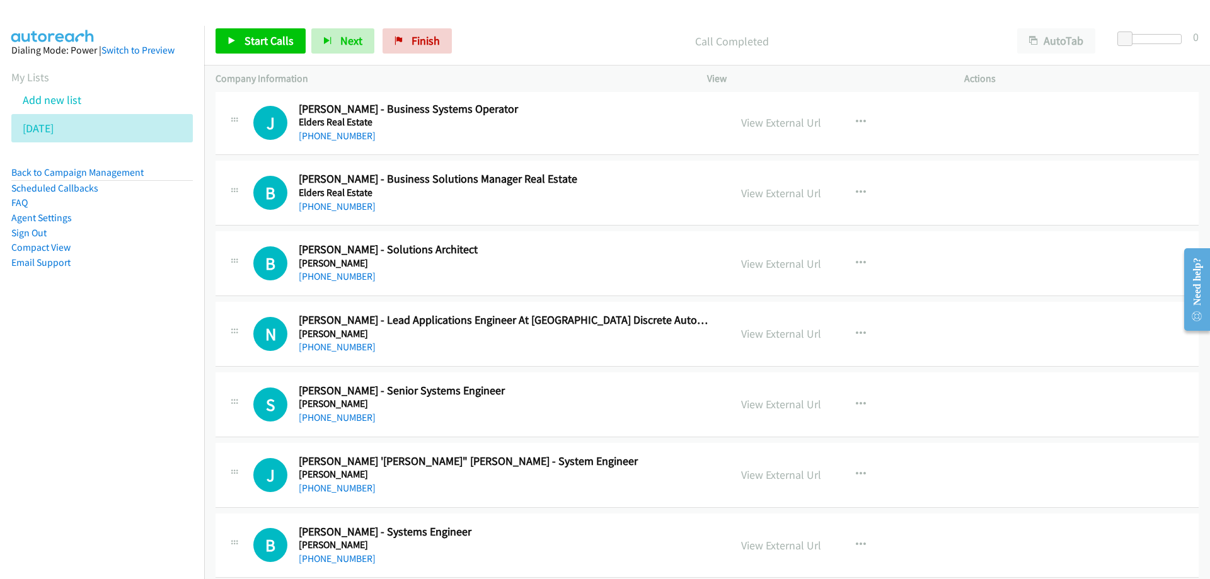
scroll to position [6367, 0]
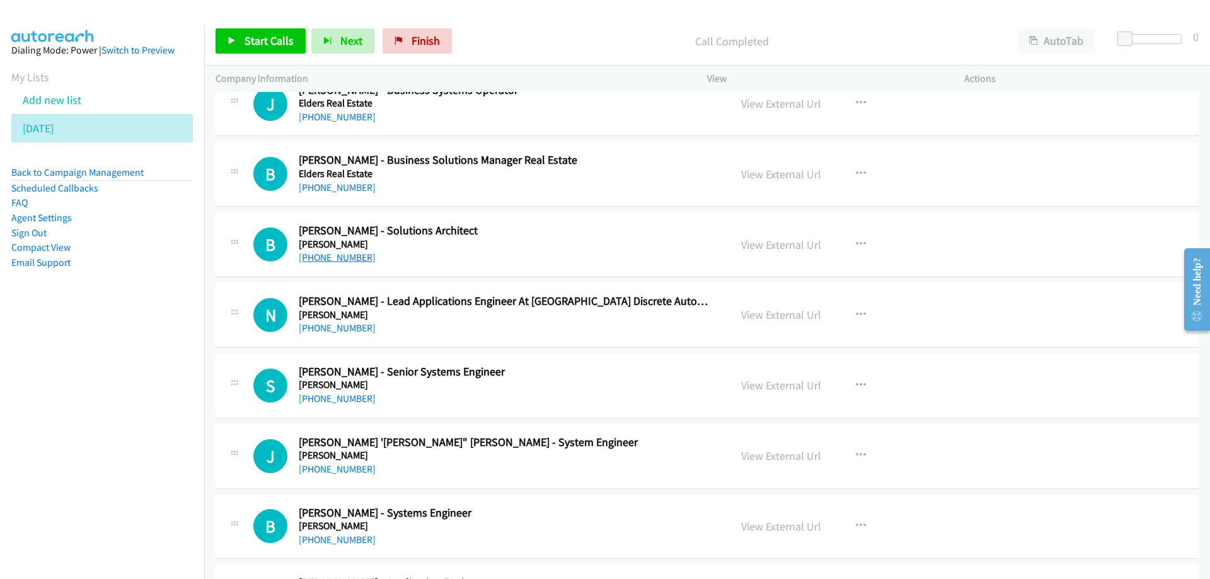
click at [346, 261] on link "+61 419 742 550" at bounding box center [337, 258] width 77 height 12
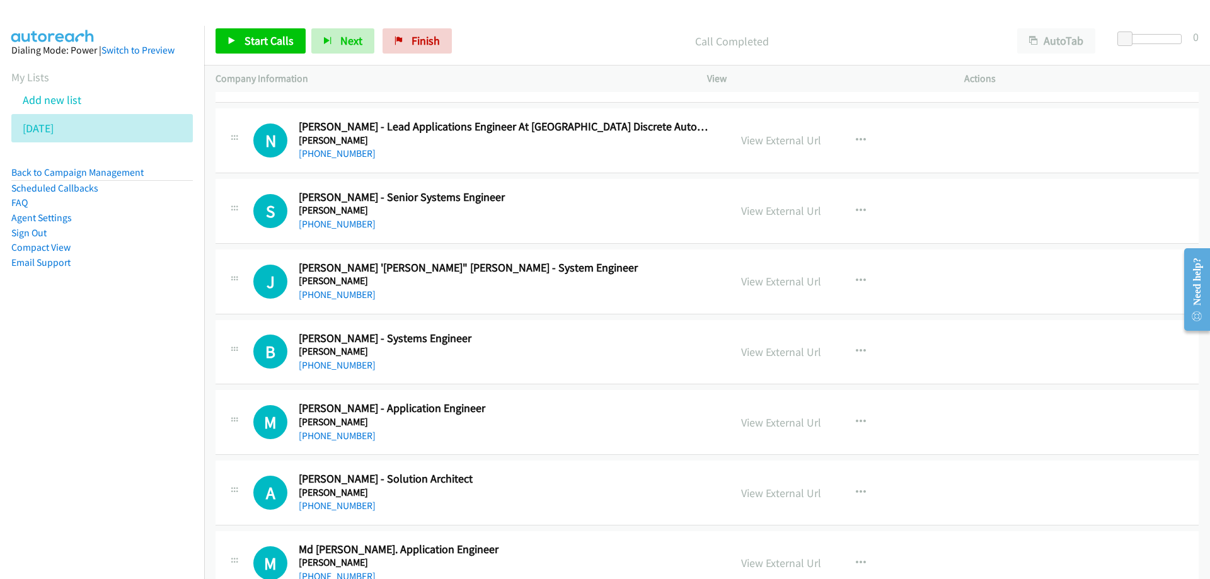
scroll to position [6556, 0]
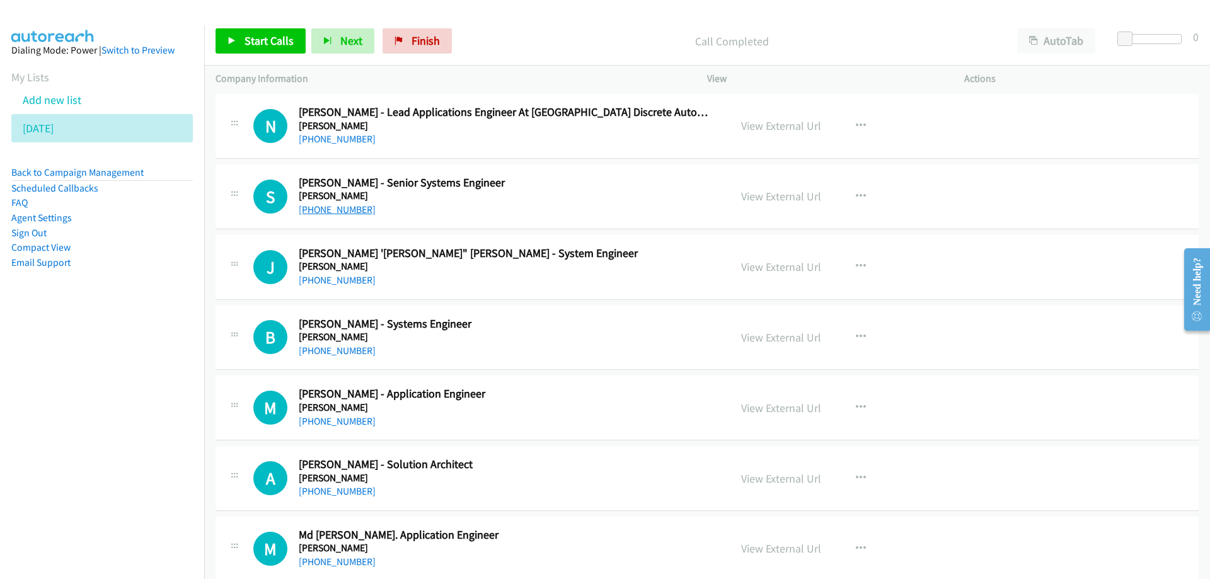
click at [336, 209] on link "+61 419 395 591" at bounding box center [337, 210] width 77 height 12
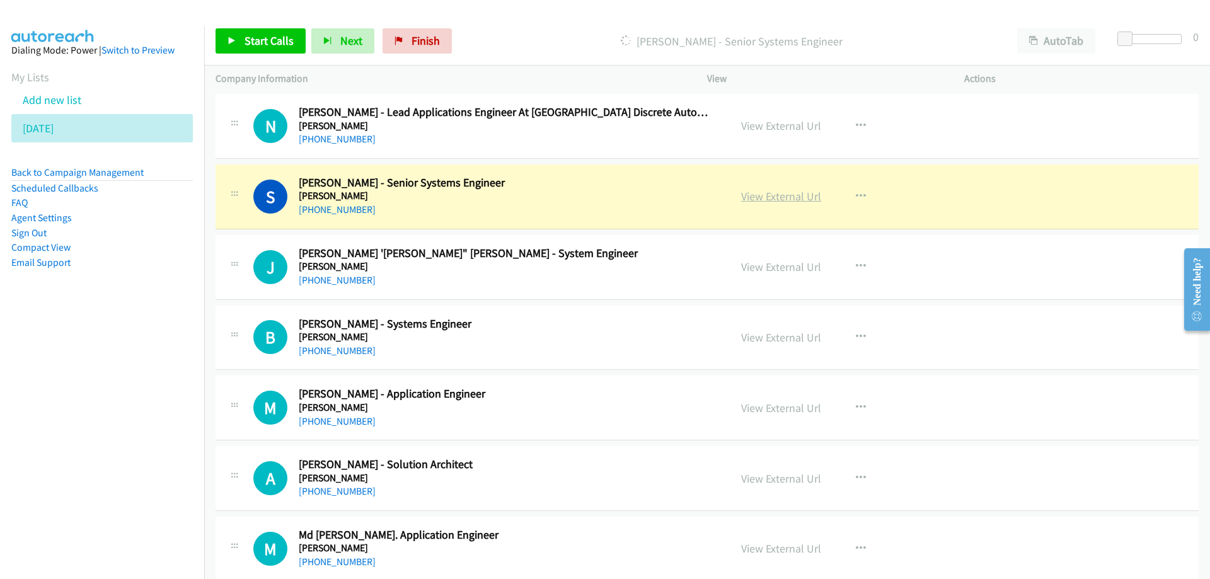
click at [755, 195] on link "View External Url" at bounding box center [781, 196] width 80 height 14
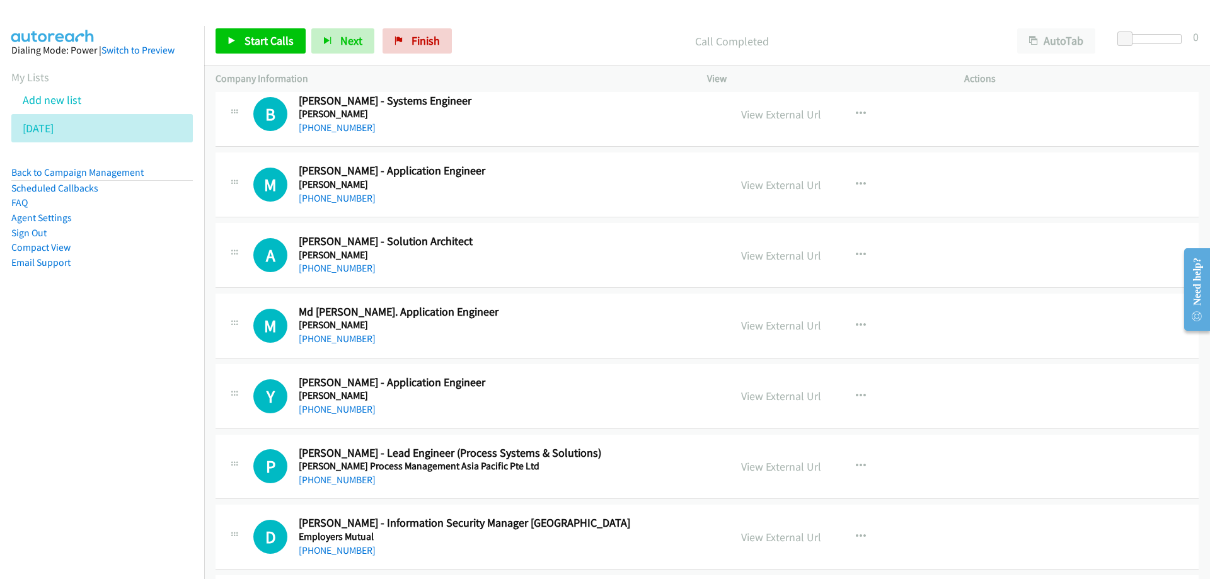
scroll to position [6808, 0]
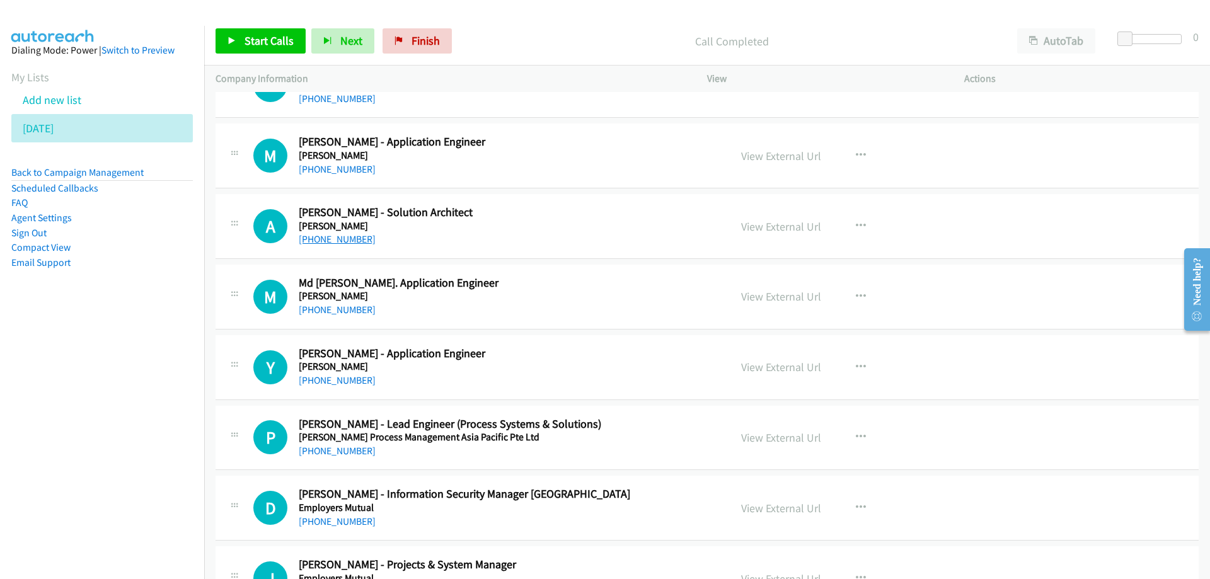
click at [335, 236] on link "+61 439 658 361" at bounding box center [337, 239] width 77 height 12
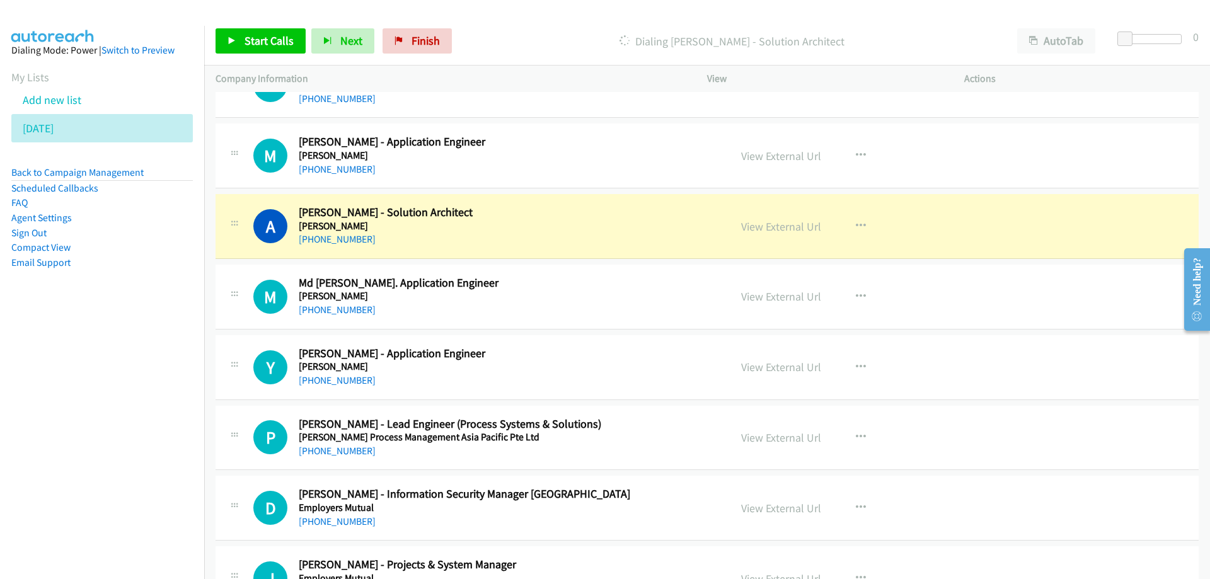
scroll to position [6934, 0]
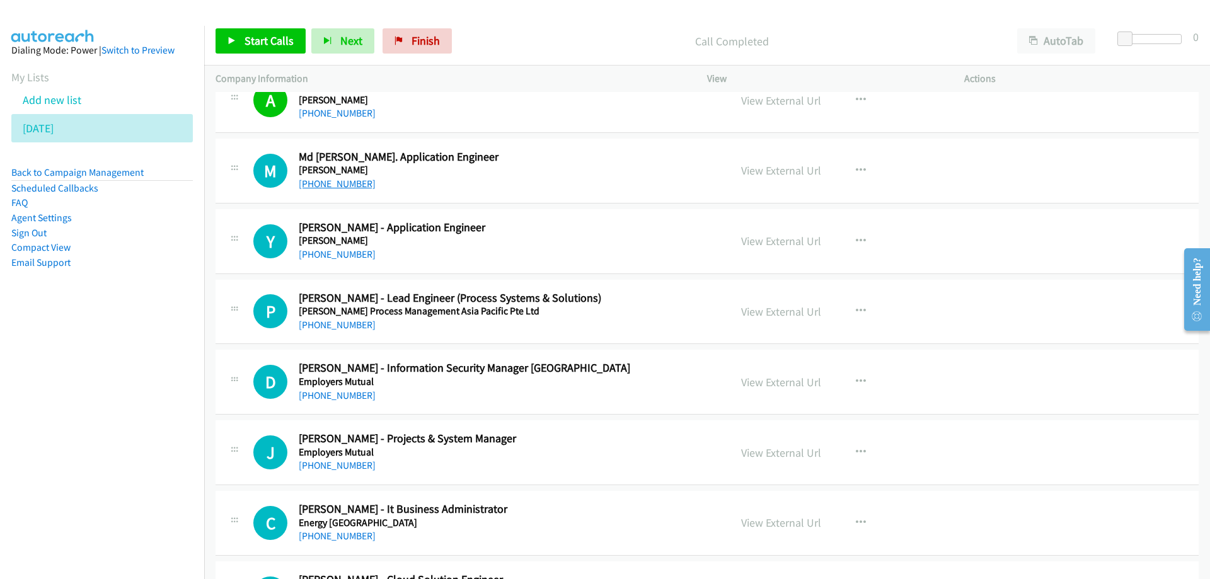
click at [337, 183] on link "+61 470 045 128" at bounding box center [337, 184] width 77 height 12
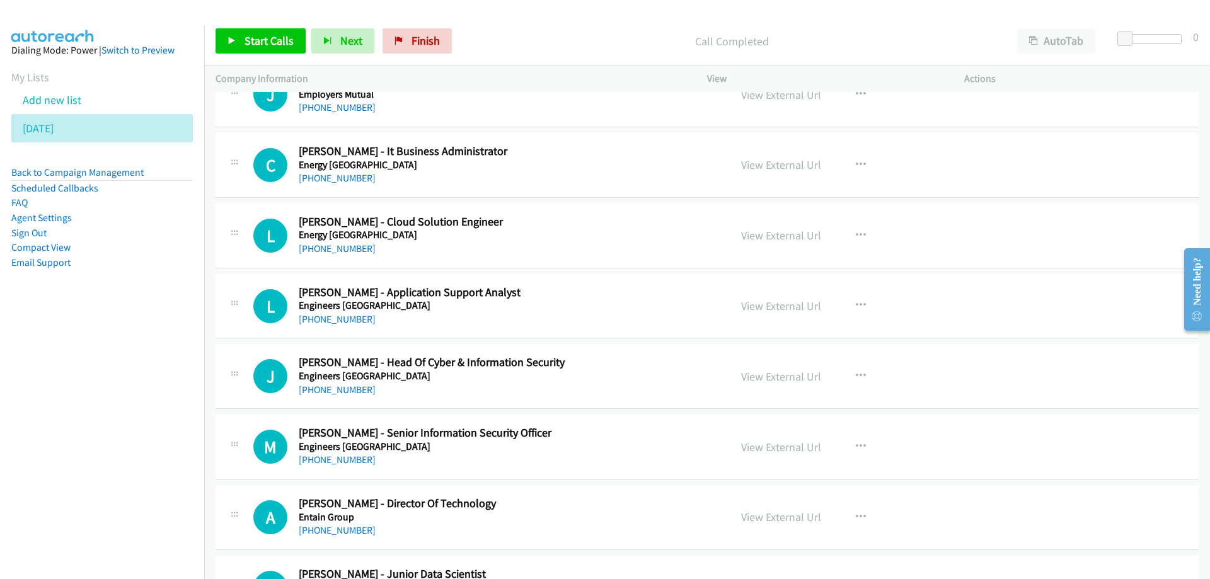
scroll to position [7312, 0]
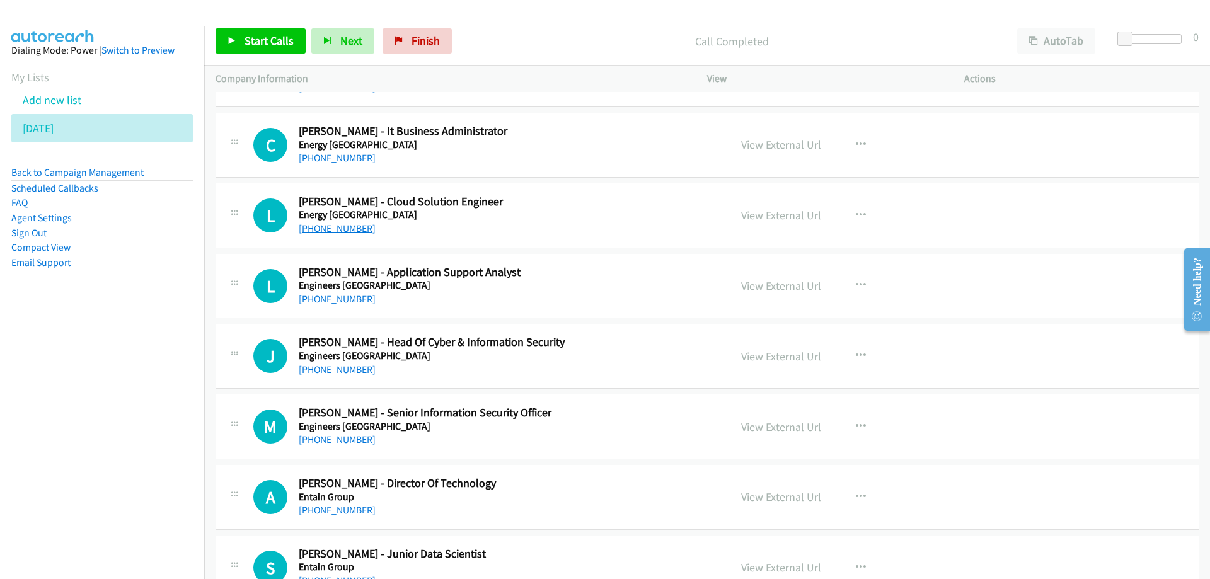
click at [333, 229] on link "+61 435 753 508" at bounding box center [337, 229] width 77 height 12
click at [531, 220] on h5 "Energy Australia" at bounding box center [506, 215] width 415 height 13
click at [857, 217] on icon "button" at bounding box center [861, 216] width 10 height 10
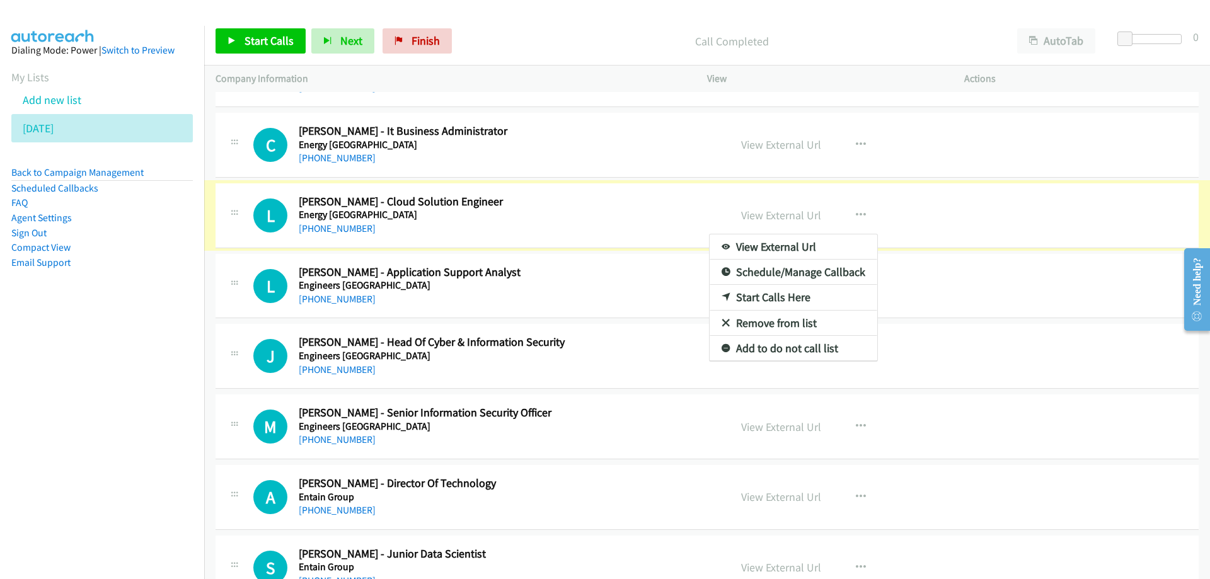
click at [767, 299] on link "Start Calls Here" at bounding box center [794, 297] width 168 height 25
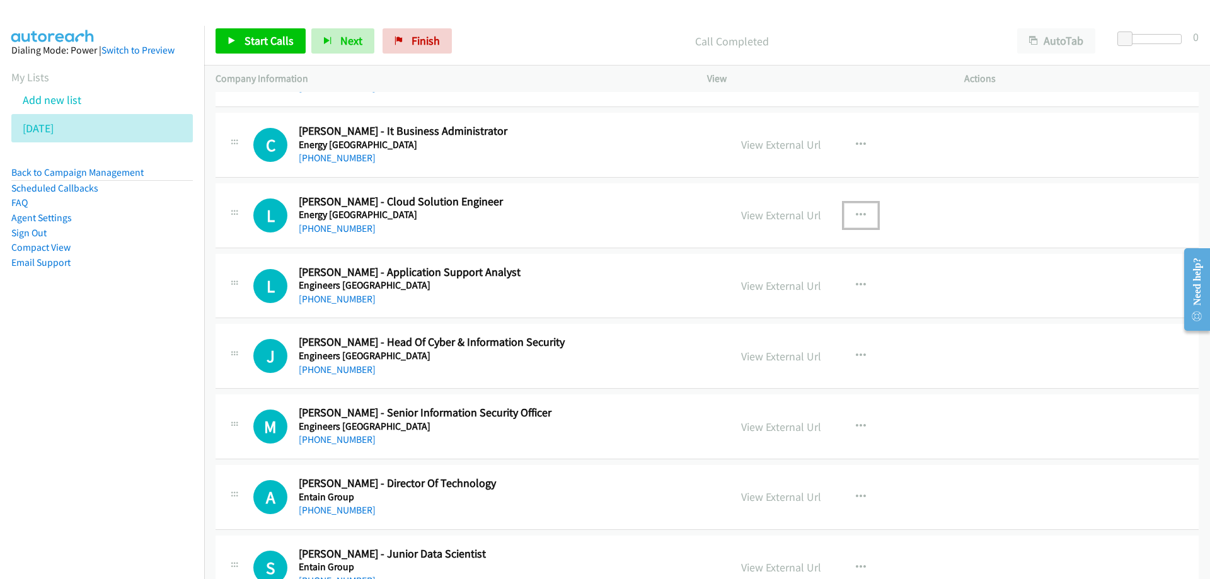
click at [857, 215] on icon "button" at bounding box center [861, 216] width 10 height 10
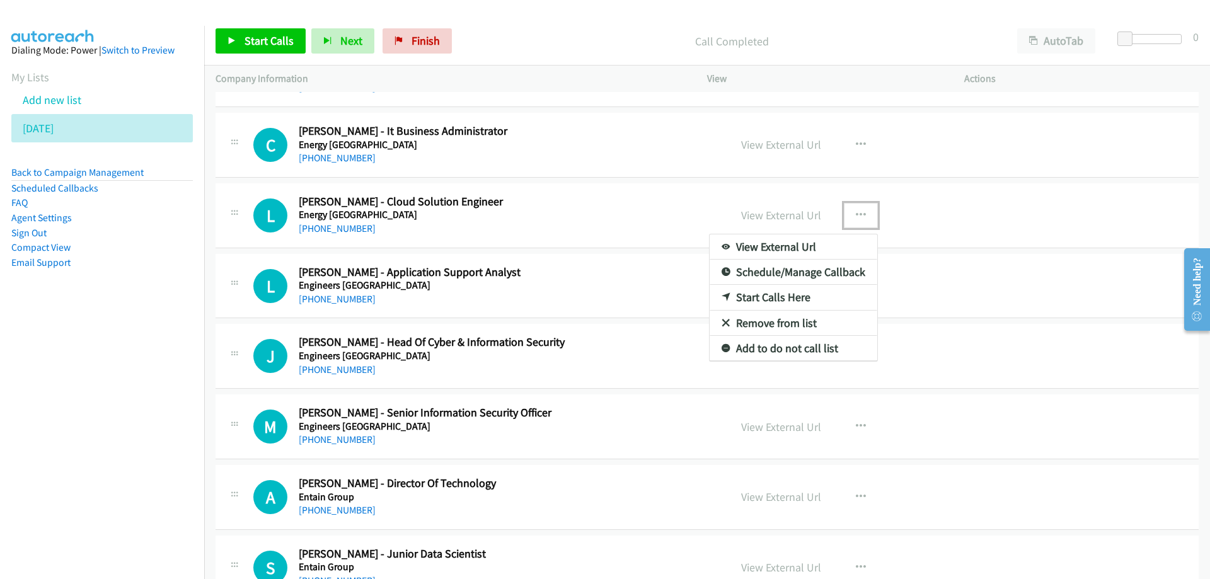
click at [785, 292] on link "Start Calls Here" at bounding box center [794, 297] width 168 height 25
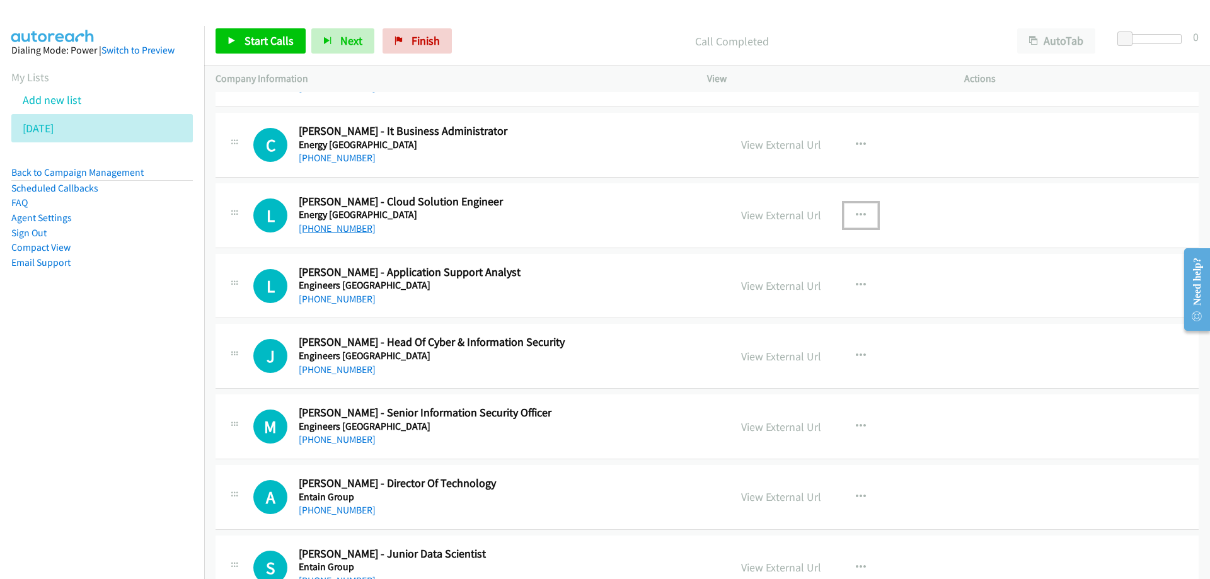
click at [347, 228] on link "+61 435 753 508" at bounding box center [337, 229] width 77 height 12
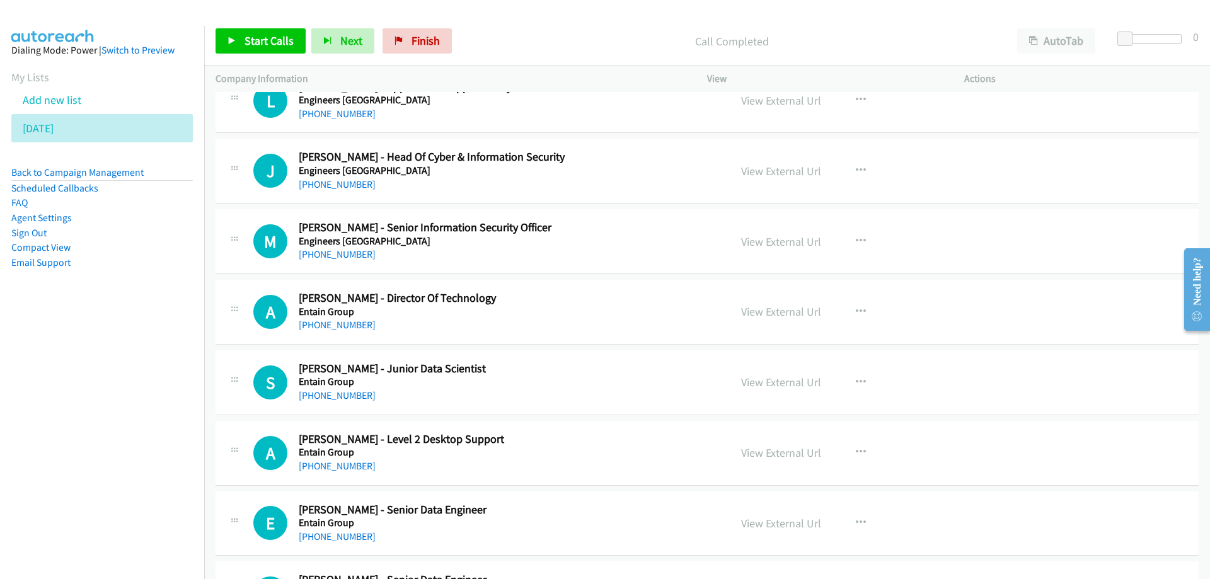
scroll to position [7501, 0]
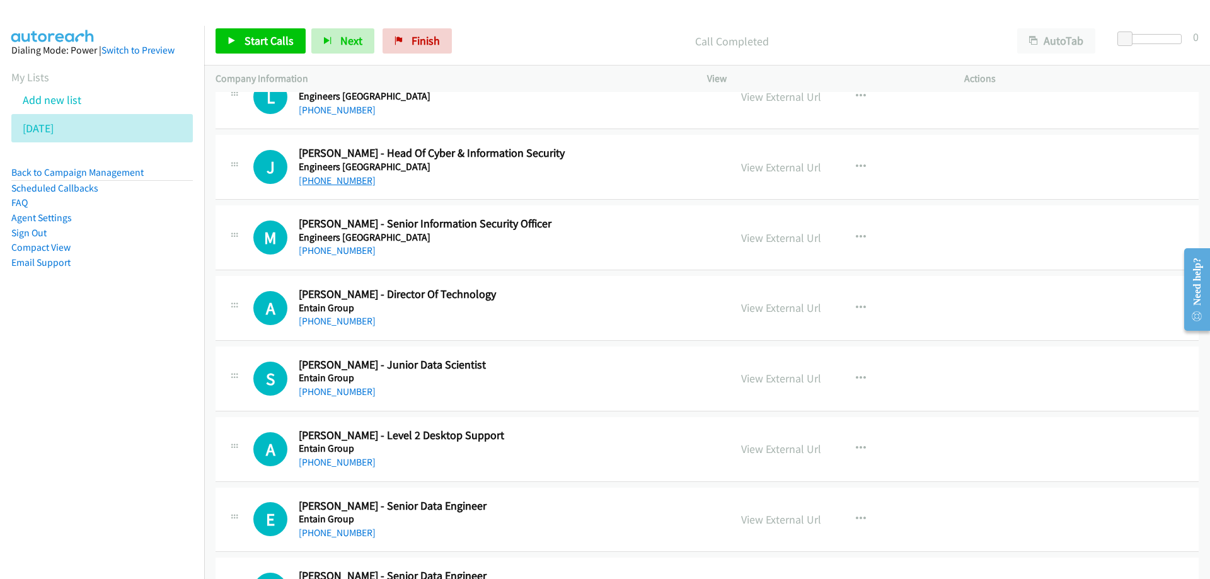
click at [346, 182] on link "+61 421 586 435" at bounding box center [337, 181] width 77 height 12
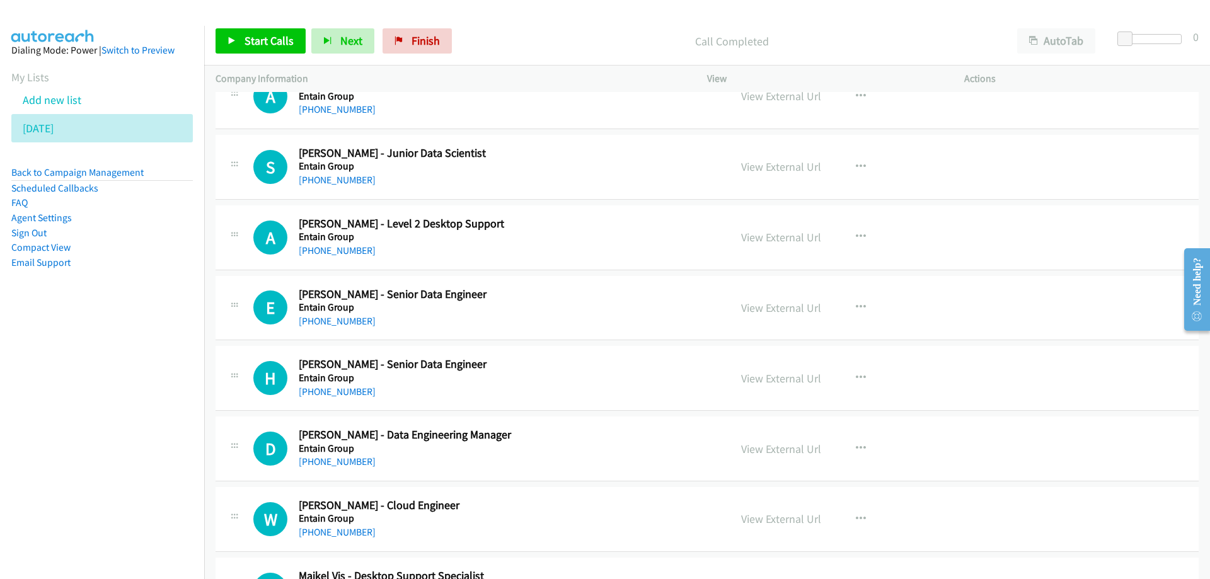
scroll to position [7753, 0]
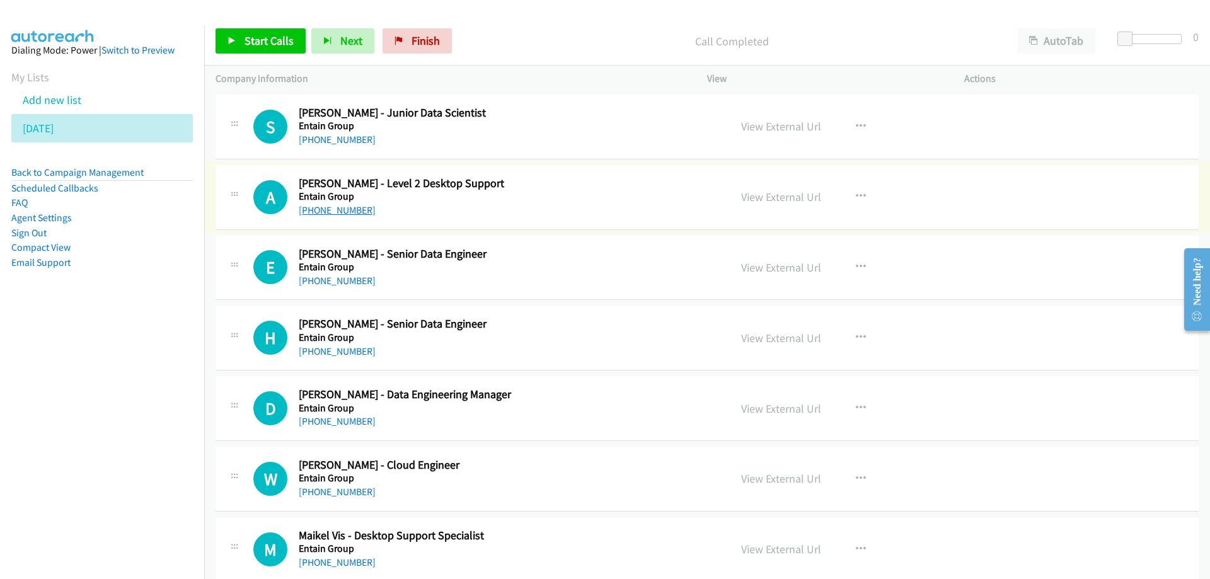
click at [345, 211] on link "+61 402 747 214" at bounding box center [337, 210] width 77 height 12
click at [545, 250] on h2 "Eva Soeryono - Senior Data Engineer" at bounding box center [506, 254] width 415 height 14
click at [860, 266] on icon "button" at bounding box center [861, 267] width 10 height 10
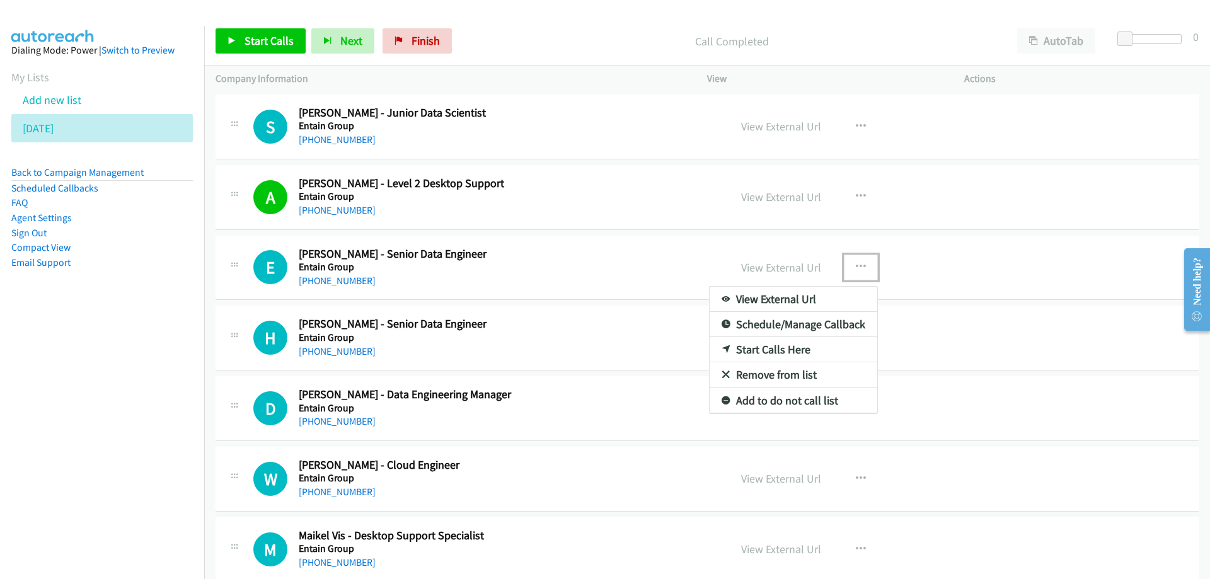
click at [759, 349] on link "Start Calls Here" at bounding box center [794, 349] width 168 height 25
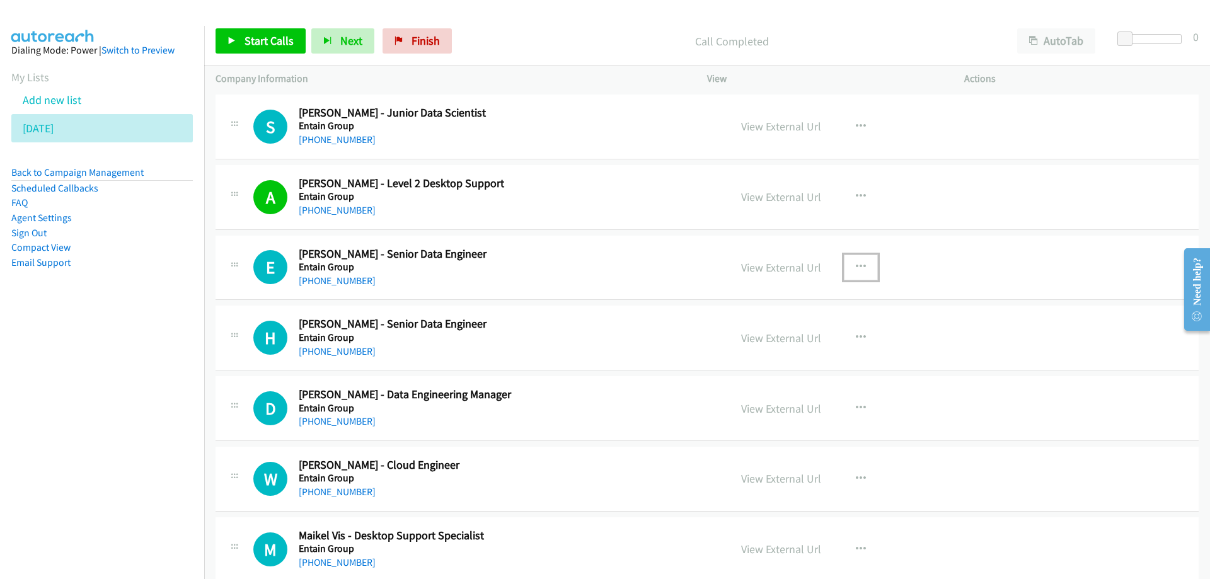
click at [849, 262] on button "button" at bounding box center [861, 267] width 34 height 25
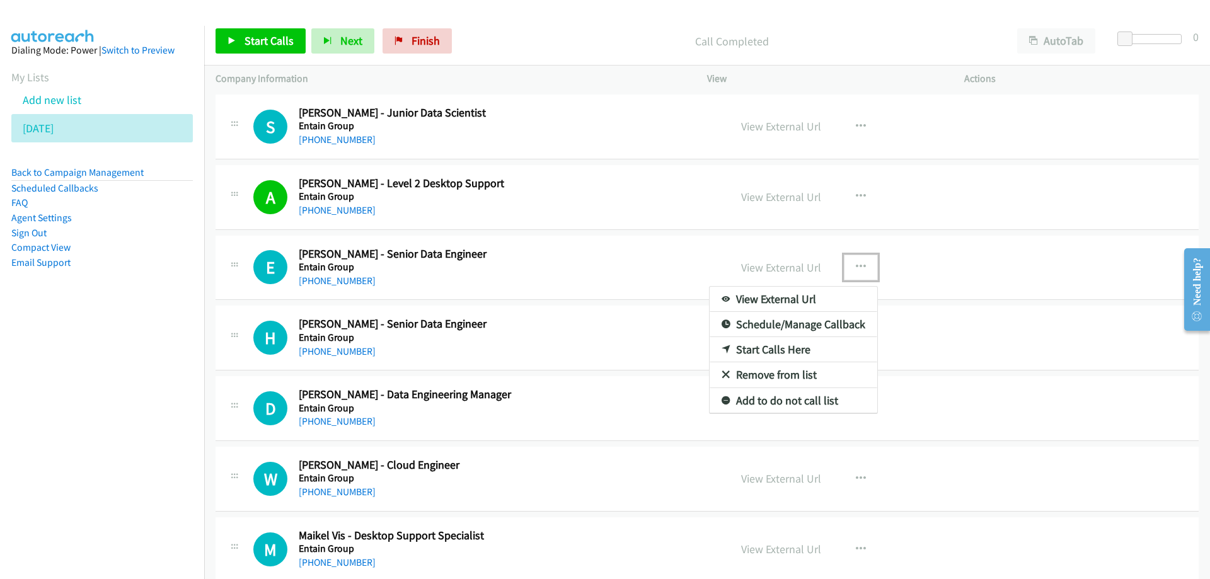
click at [774, 352] on link "Start Calls Here" at bounding box center [794, 349] width 168 height 25
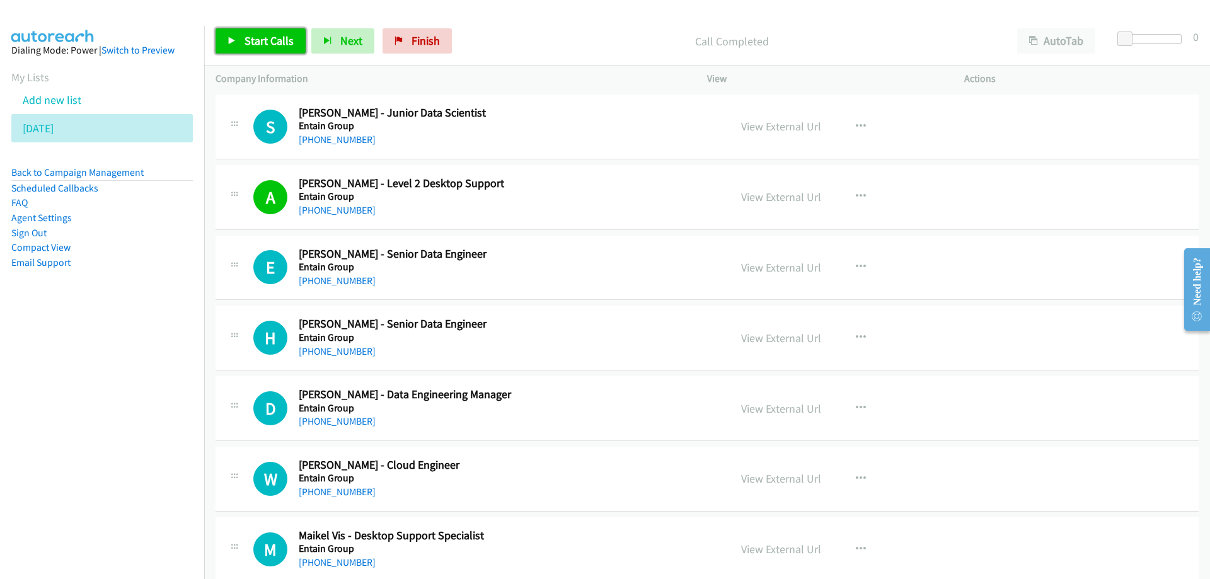
click at [256, 40] on span "Start Calls" at bounding box center [269, 40] width 49 height 14
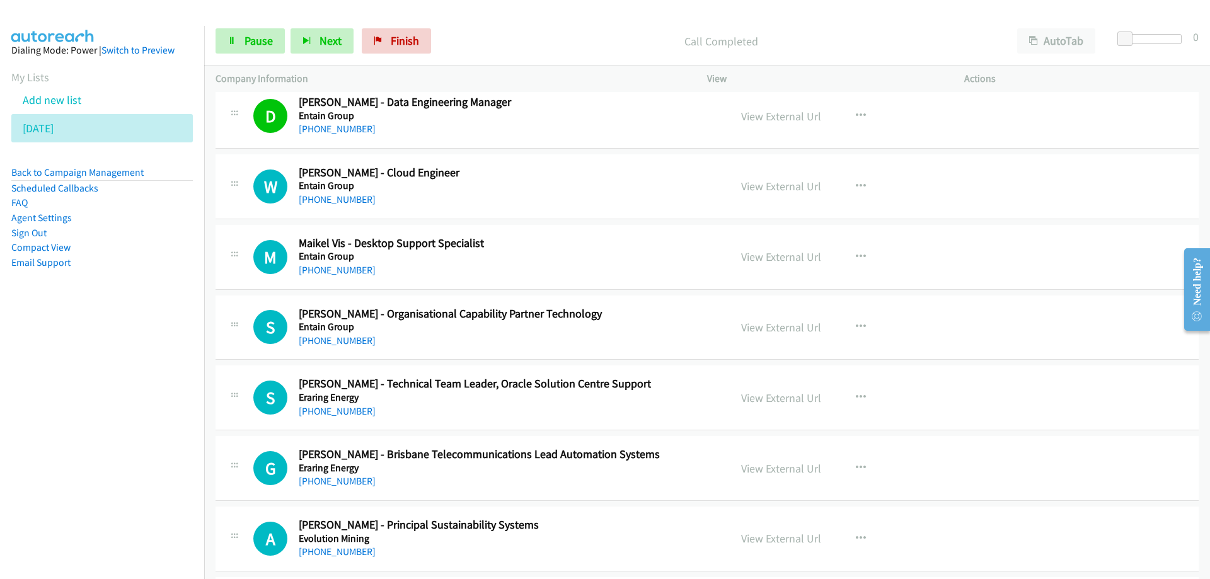
scroll to position [8069, 0]
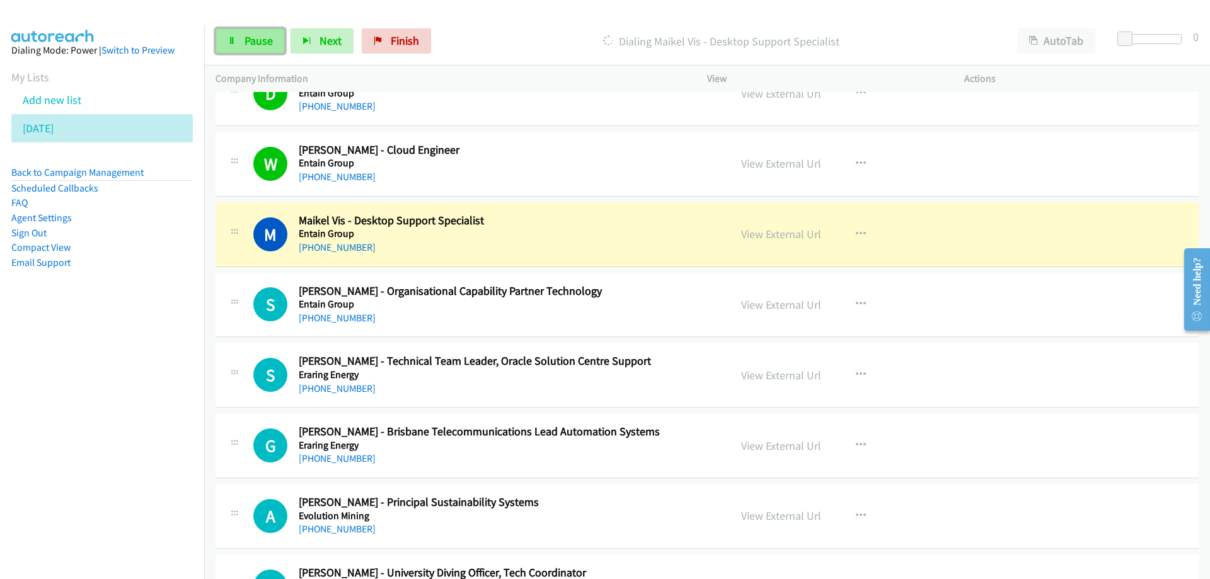
click at [256, 43] on span "Pause" at bounding box center [259, 40] width 28 height 14
click at [567, 234] on h5 "Entain Group" at bounding box center [506, 234] width 415 height 13
click at [771, 236] on link "View External Url" at bounding box center [781, 234] width 80 height 14
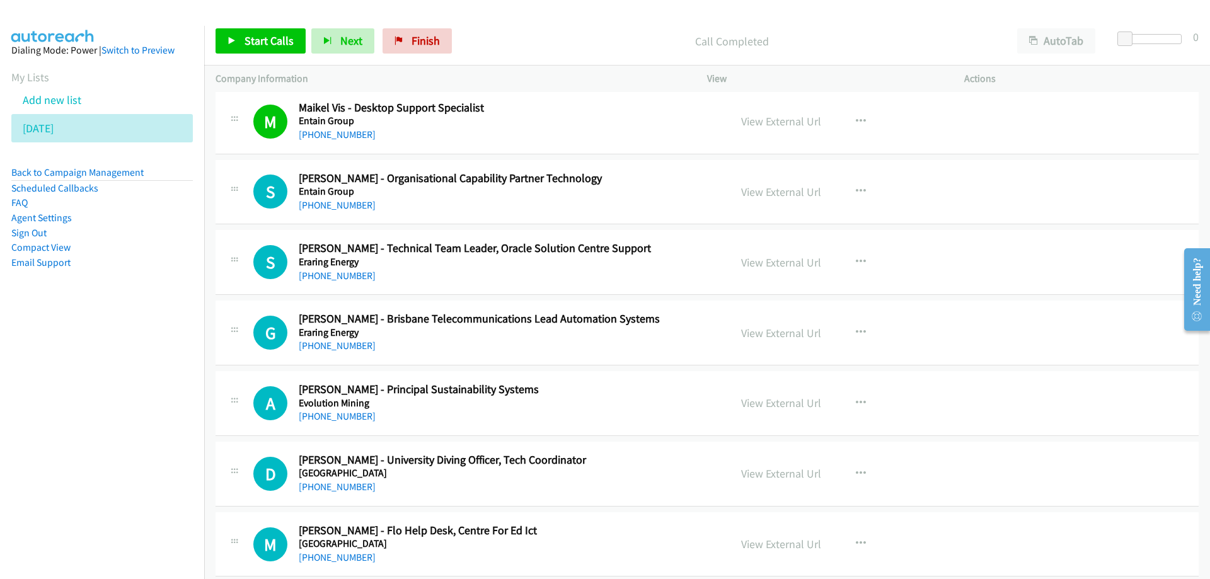
scroll to position [8258, 0]
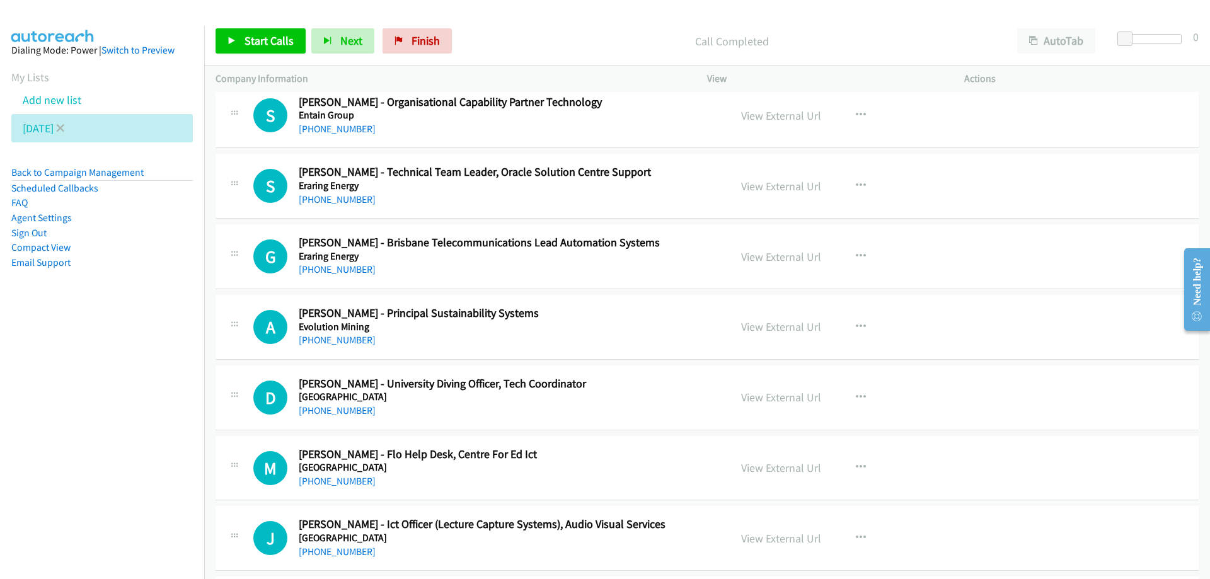
drag, startPoint x: 76, startPoint y: 128, endPoint x: 90, endPoint y: 125, distance: 13.6
click at [65, 128] on icon at bounding box center [60, 129] width 9 height 9
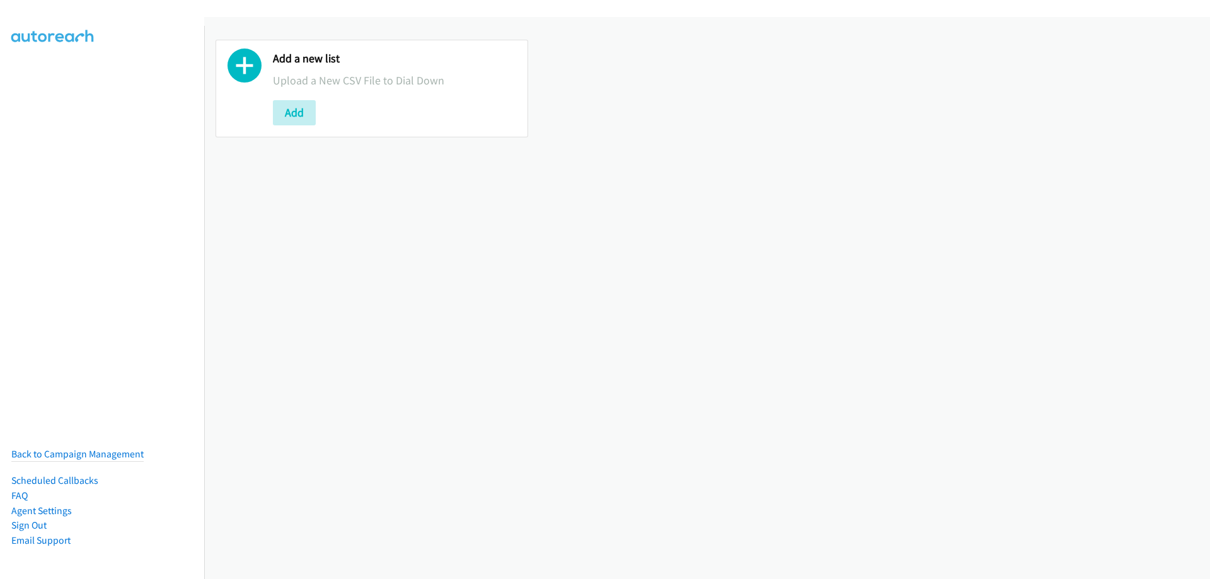
click at [299, 108] on button "Add" at bounding box center [294, 112] width 43 height 25
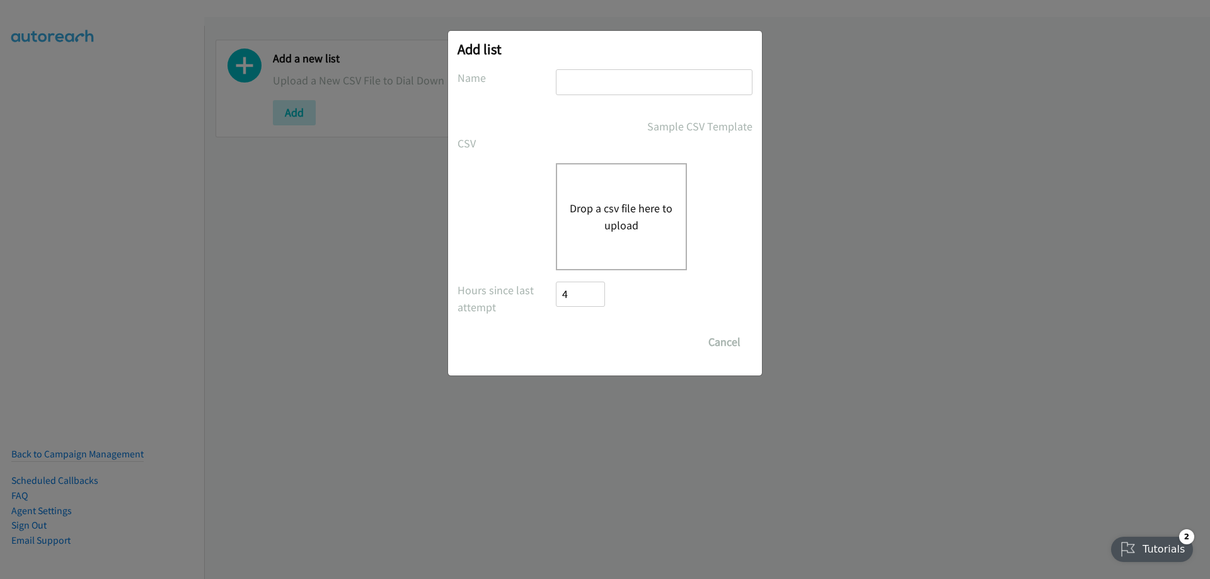
click at [582, 87] on input "text" at bounding box center [654, 82] width 197 height 26
type input "[DATE] 2"
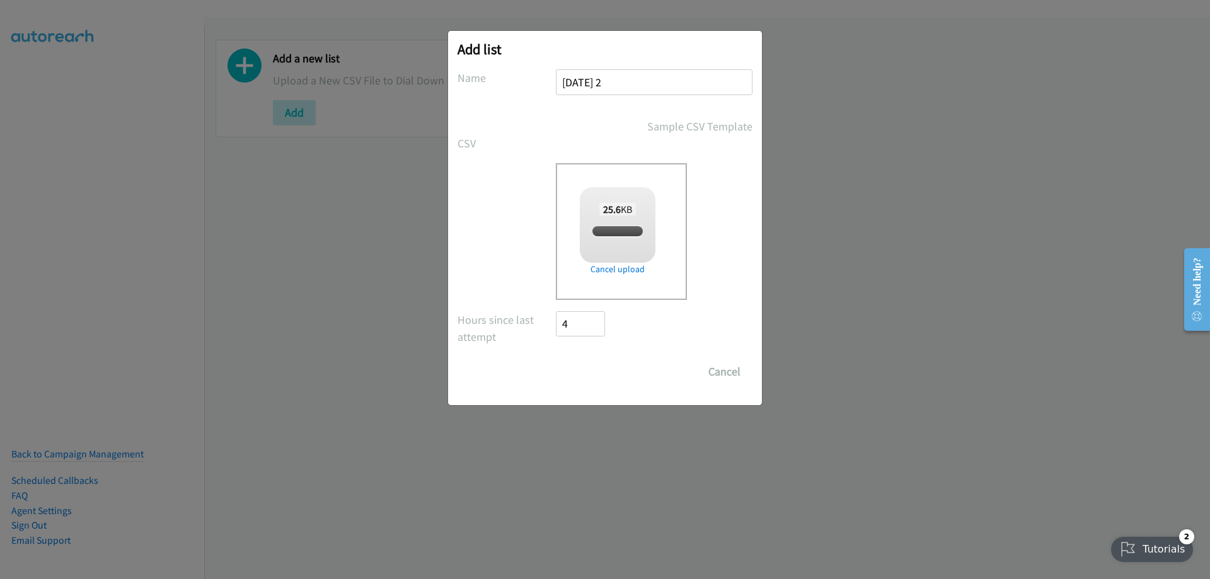
checkbox input "true"
click at [587, 372] on input "Save List" at bounding box center [589, 371] width 66 height 25
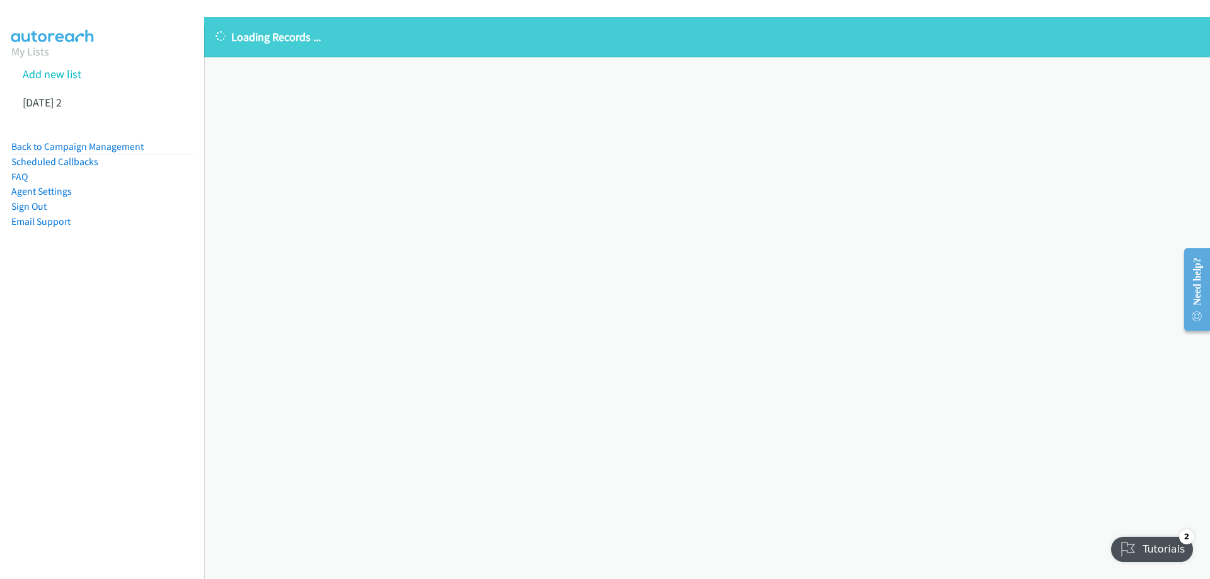
click at [473, 273] on div "Loading Records ... Sorry, something went wrong please try again." at bounding box center [707, 298] width 1006 height 562
click at [73, 107] on link at bounding box center [68, 102] width 9 height 14
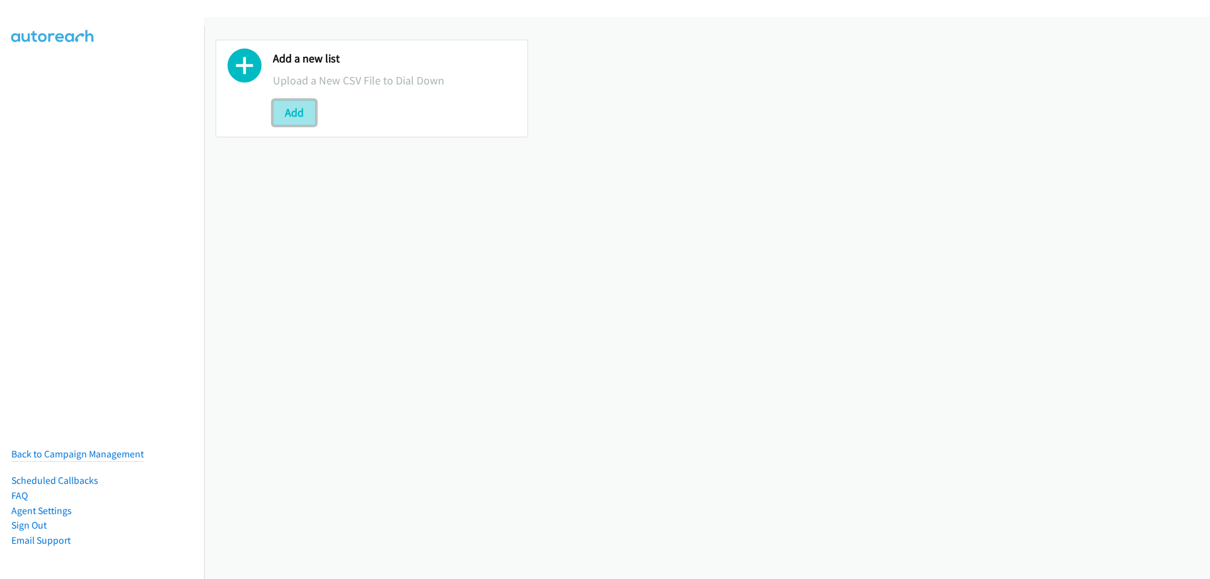
click at [295, 108] on button "Add" at bounding box center [294, 112] width 43 height 25
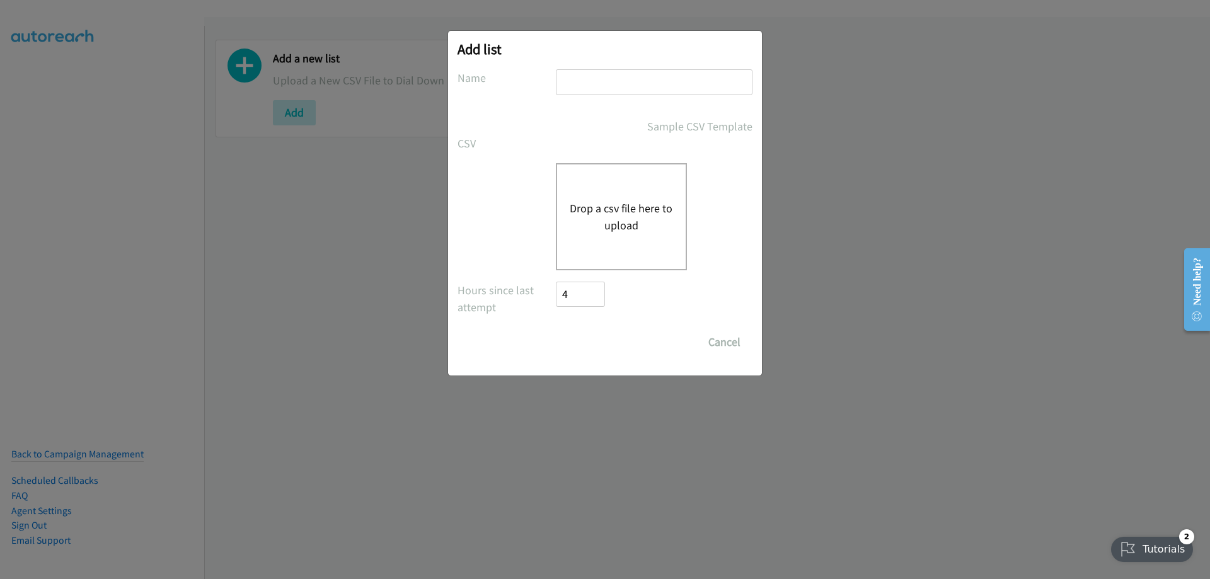
click at [495, 173] on label at bounding box center [507, 171] width 98 height 17
click at [620, 81] on input "text" at bounding box center [654, 82] width 197 height 26
type input "thursday 2"
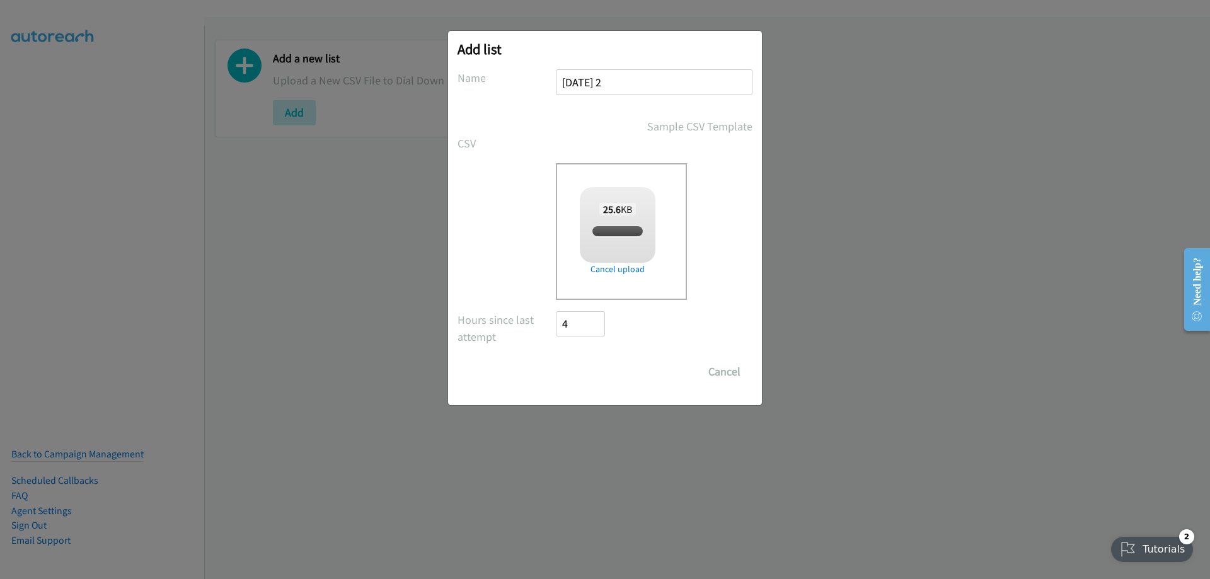
checkbox input "true"
click at [583, 360] on input "Save List" at bounding box center [589, 371] width 66 height 25
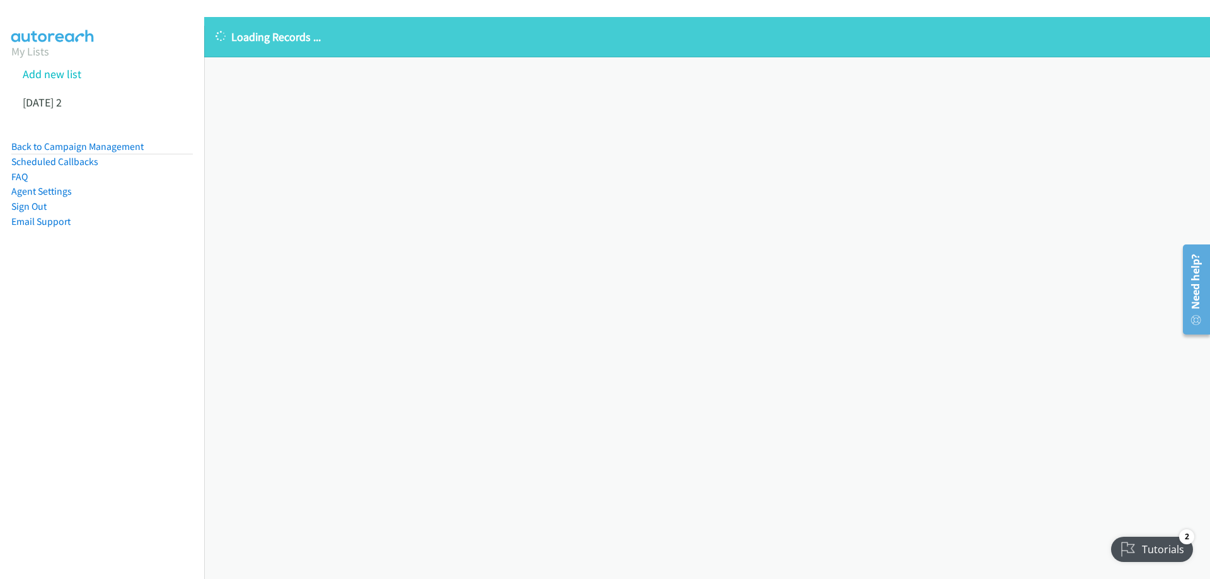
click at [354, 282] on div "Loading Records ... Sorry, something went wrong please try again." at bounding box center [707, 298] width 1006 height 562
click at [73, 101] on icon at bounding box center [68, 103] width 9 height 9
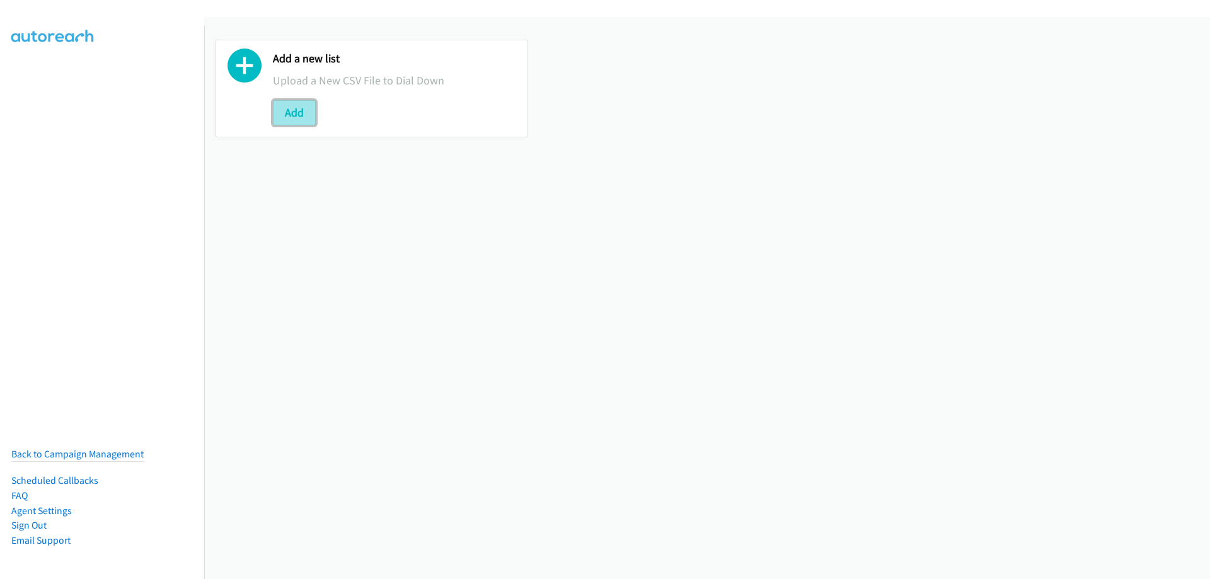
click at [300, 112] on button "Add" at bounding box center [294, 112] width 43 height 25
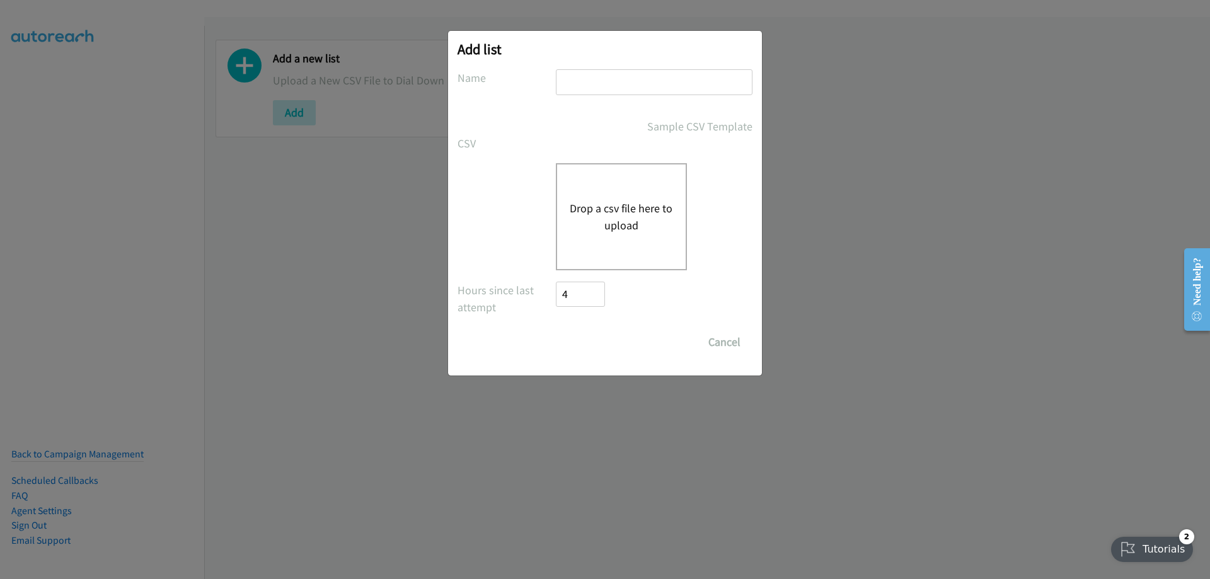
click at [606, 86] on input "text" at bounding box center [654, 82] width 197 height 26
type input "[DATE] 2"
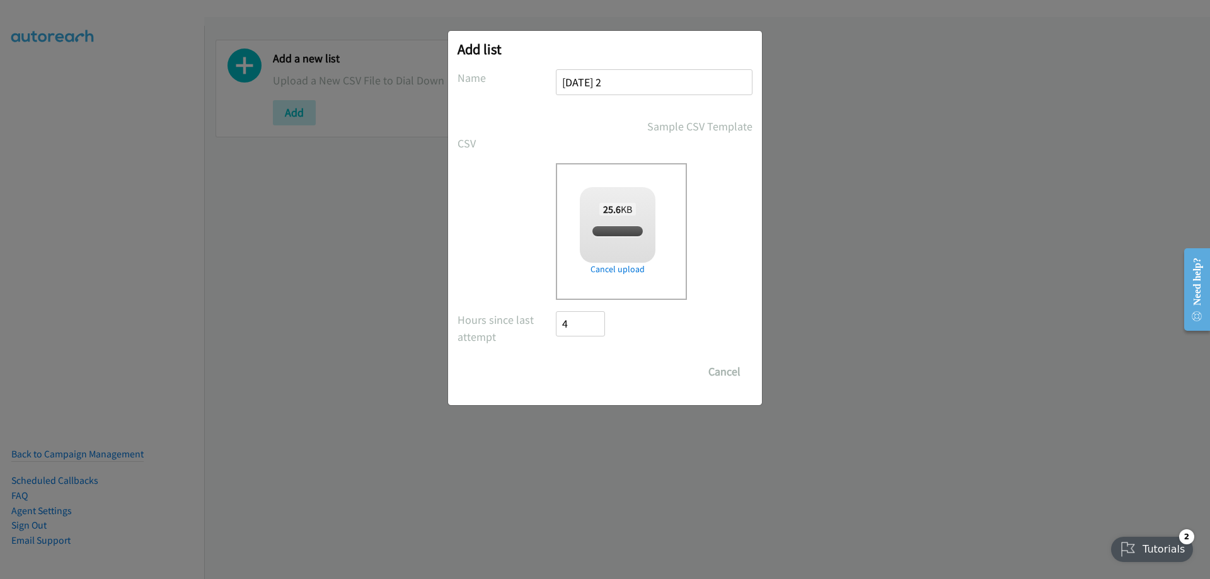
checkbox input "true"
click at [600, 376] on input "Save List" at bounding box center [589, 371] width 66 height 25
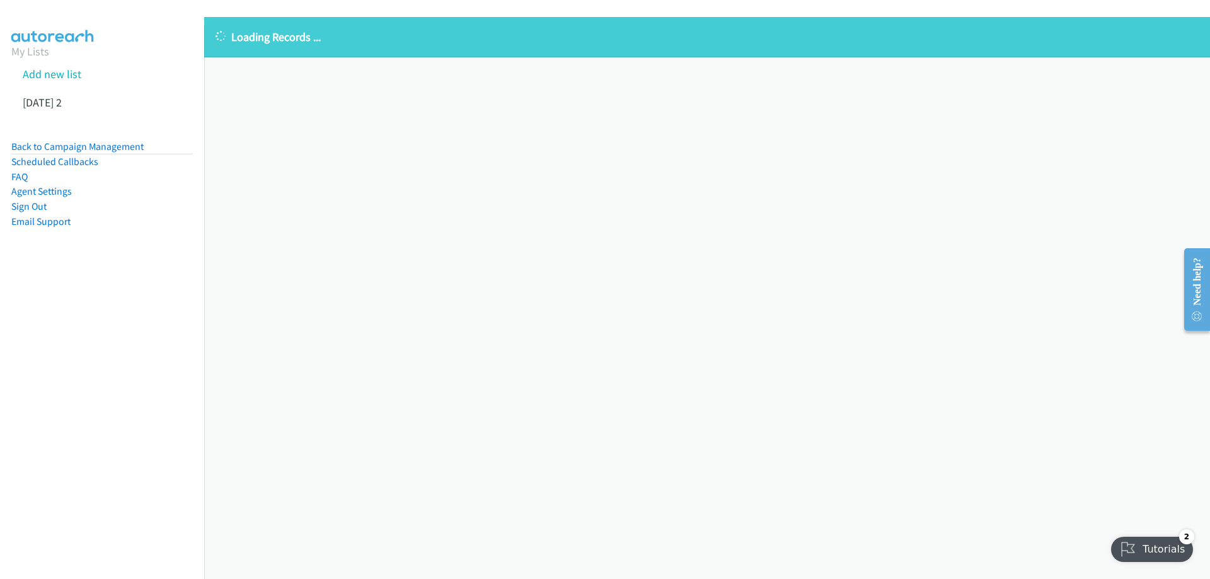
click at [358, 127] on div "Loading Records ... Sorry, something went wrong please try again." at bounding box center [707, 298] width 1006 height 562
click at [73, 104] on icon at bounding box center [68, 103] width 9 height 9
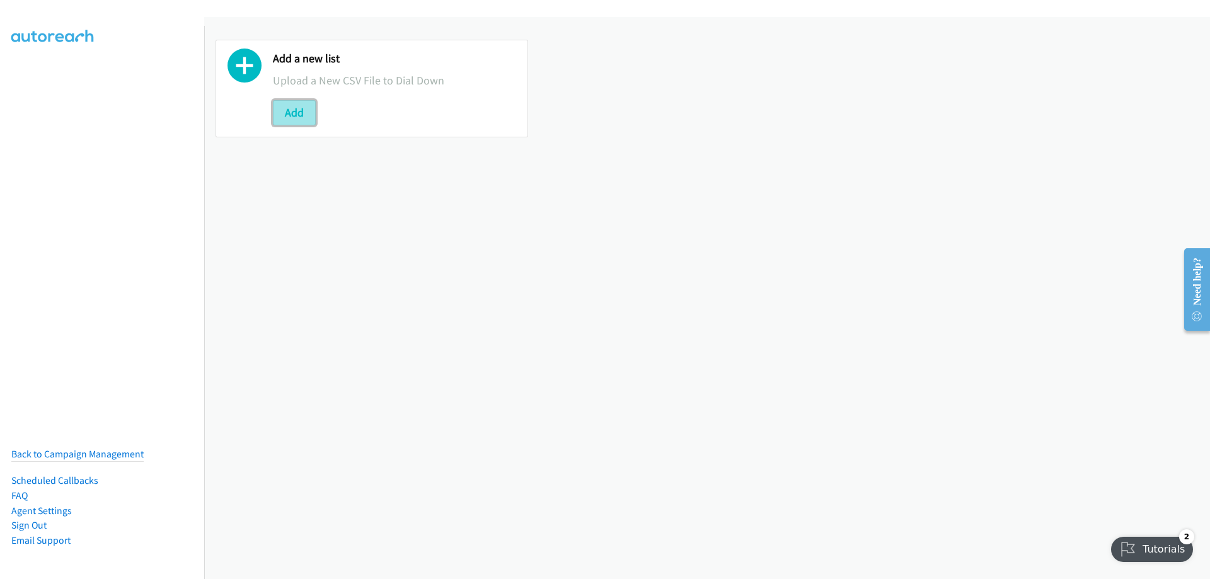
click at [305, 111] on button "Add" at bounding box center [294, 112] width 43 height 25
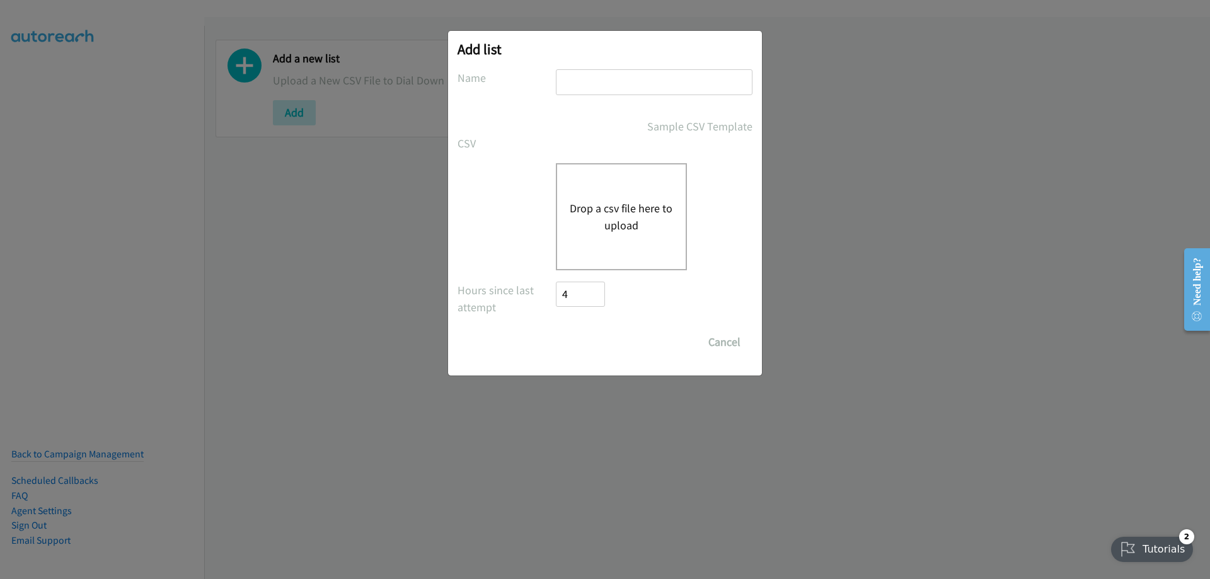
click at [607, 66] on div "Add list No phone fields were returned for that Report or List View Please uplo…" at bounding box center [605, 203] width 314 height 345
click at [601, 82] on input "text" at bounding box center [654, 82] width 197 height 26
type input "now?"
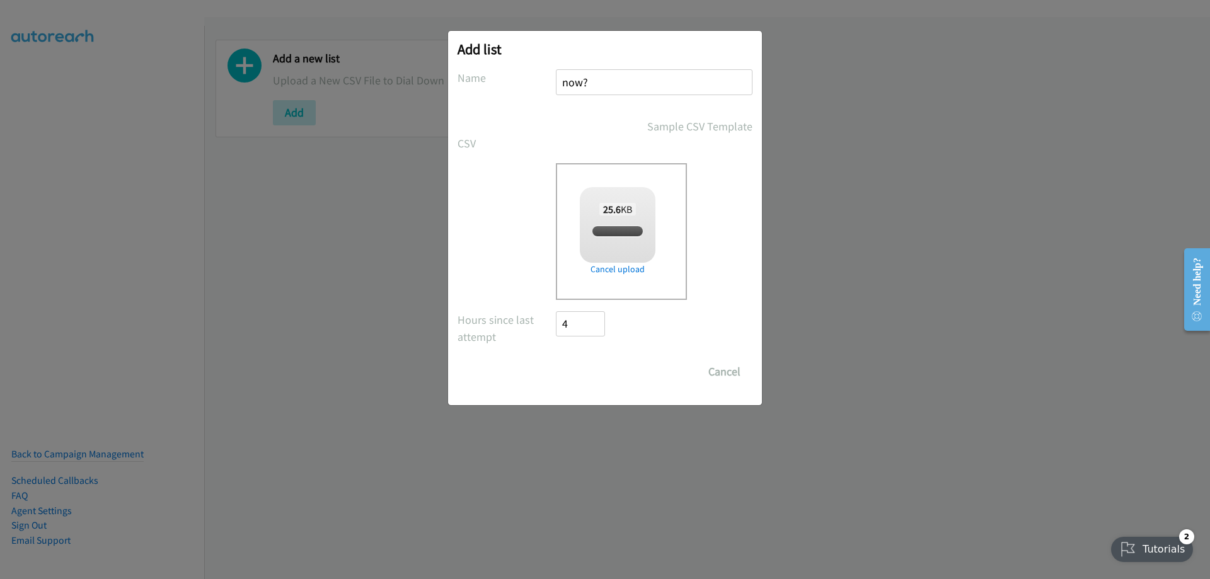
checkbox input "true"
click at [597, 367] on input "Save List" at bounding box center [589, 371] width 66 height 25
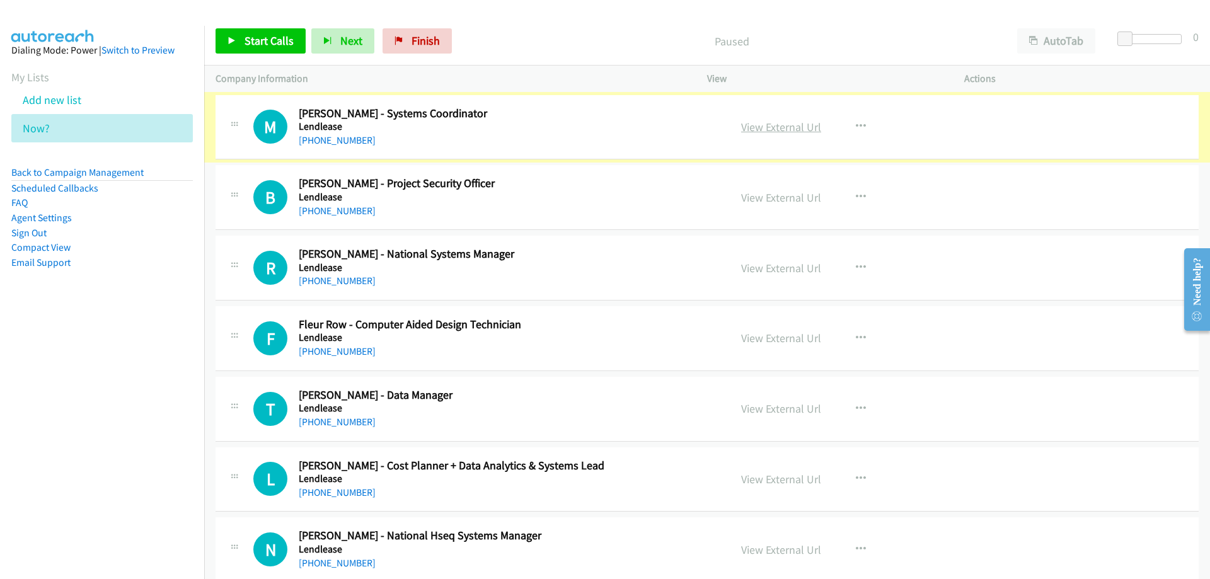
click at [774, 130] on link "View External Url" at bounding box center [781, 127] width 80 height 14
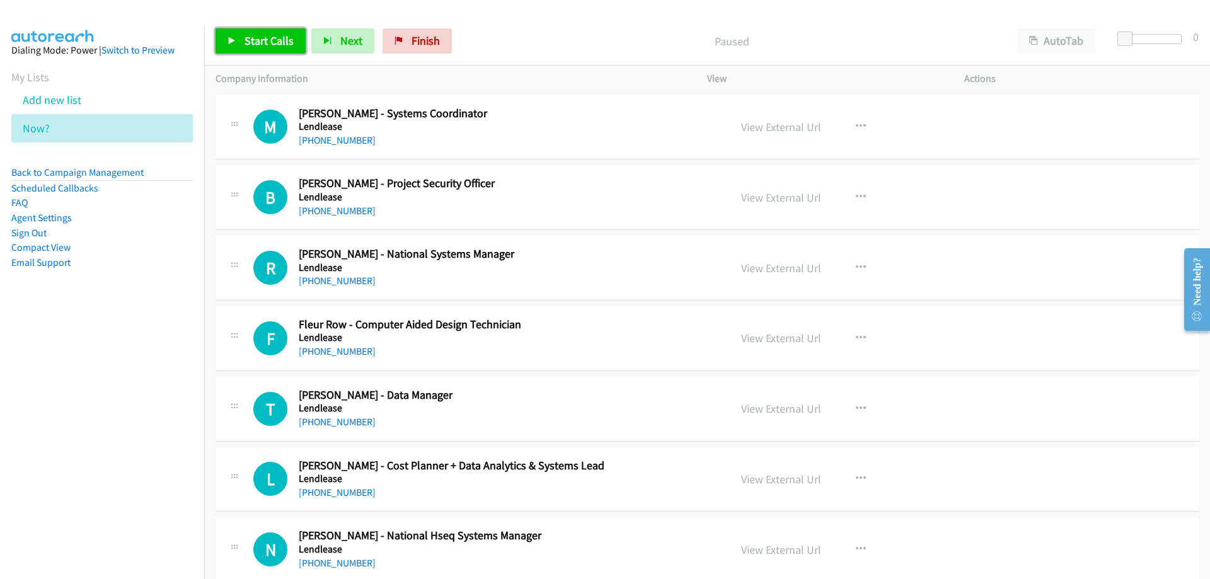
click at [272, 45] on span "Start Calls" at bounding box center [269, 40] width 49 height 14
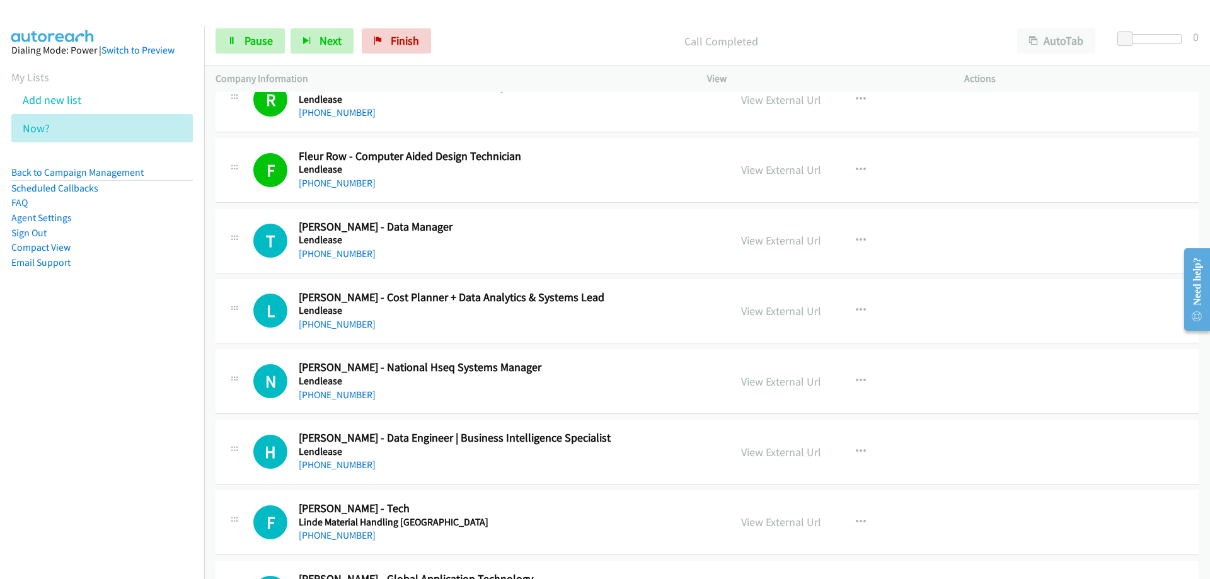
scroll to position [252, 0]
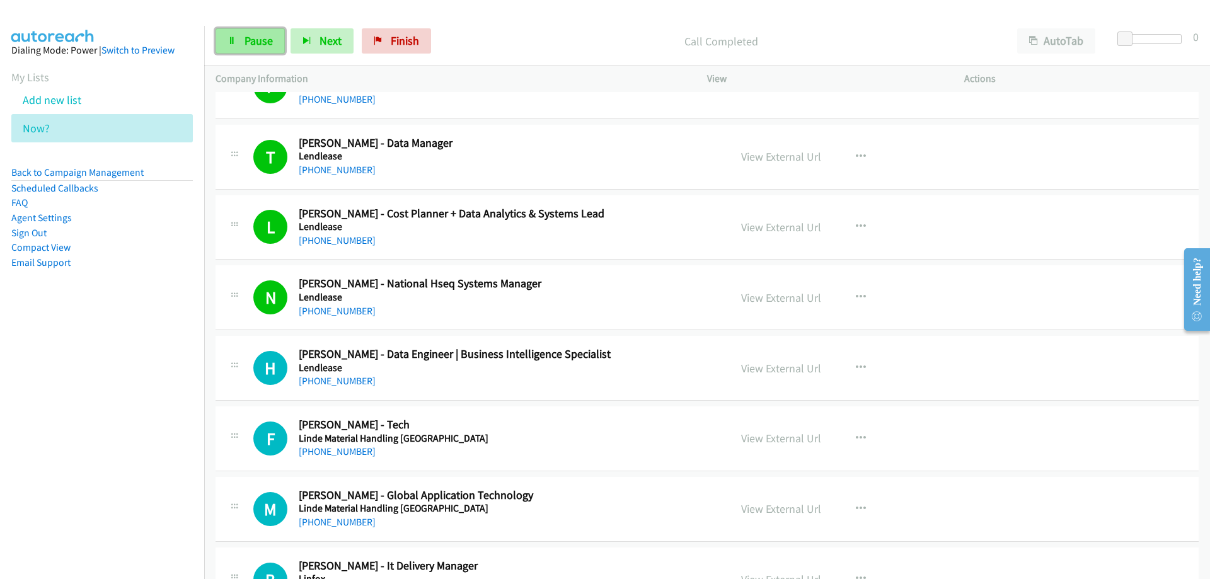
click at [252, 42] on span "Pause" at bounding box center [259, 40] width 28 height 14
click at [272, 42] on span "Start Calls" at bounding box center [269, 40] width 49 height 14
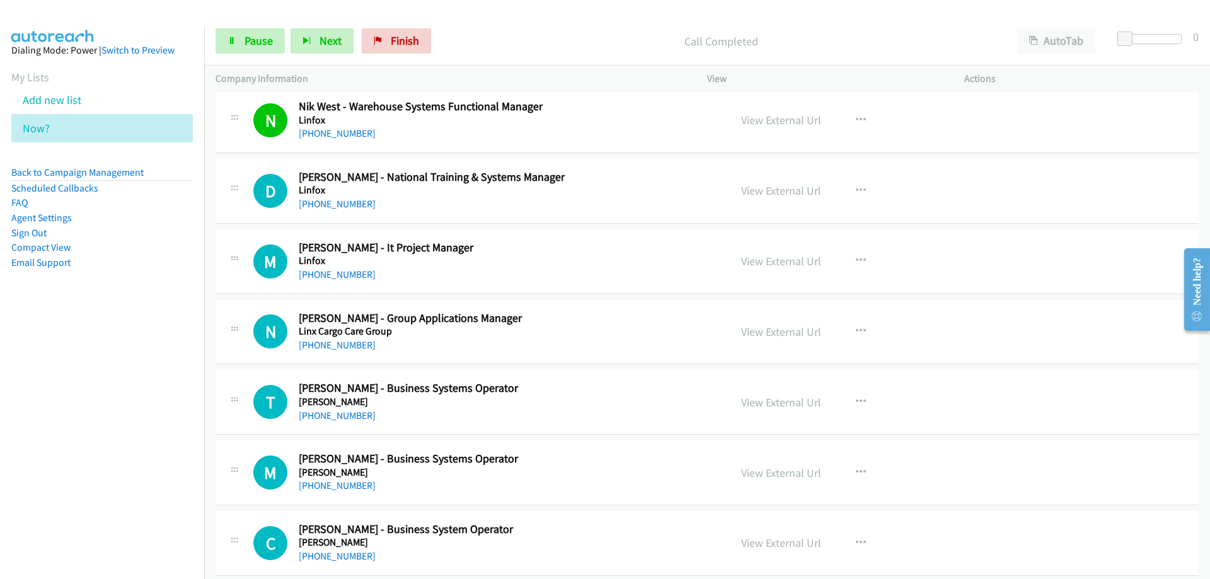
scroll to position [946, 0]
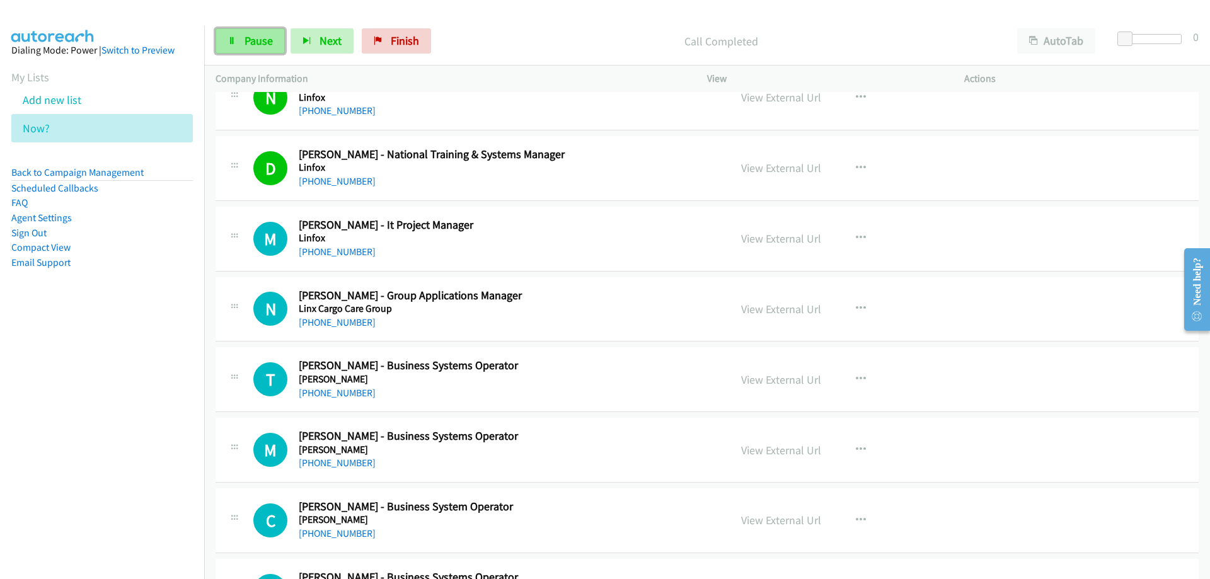
click at [247, 35] on span "Pause" at bounding box center [259, 40] width 28 height 14
click at [788, 167] on link "View External Url" at bounding box center [781, 168] width 80 height 14
click at [792, 168] on link "View External Url" at bounding box center [781, 168] width 80 height 14
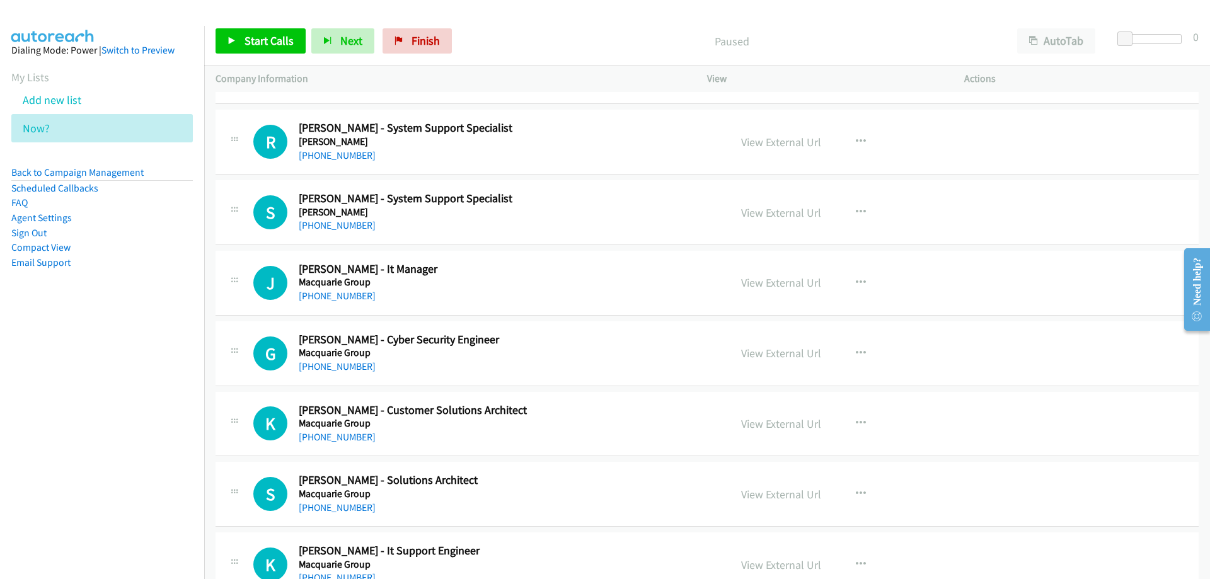
scroll to position [2332, 0]
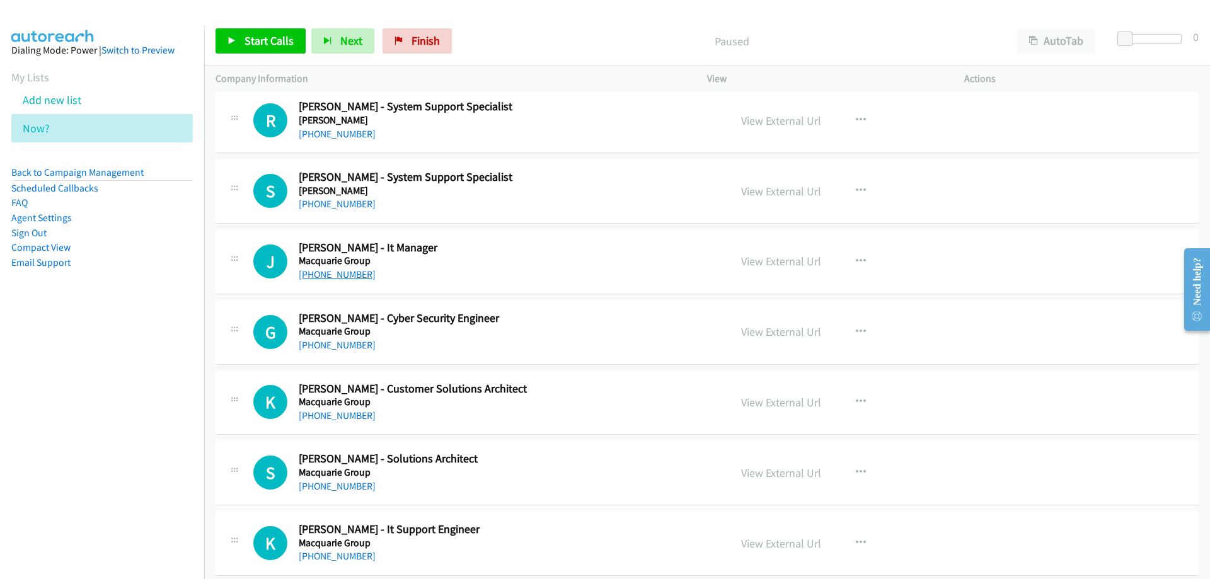
click at [333, 276] on link "+61 430 435 698" at bounding box center [337, 275] width 77 height 12
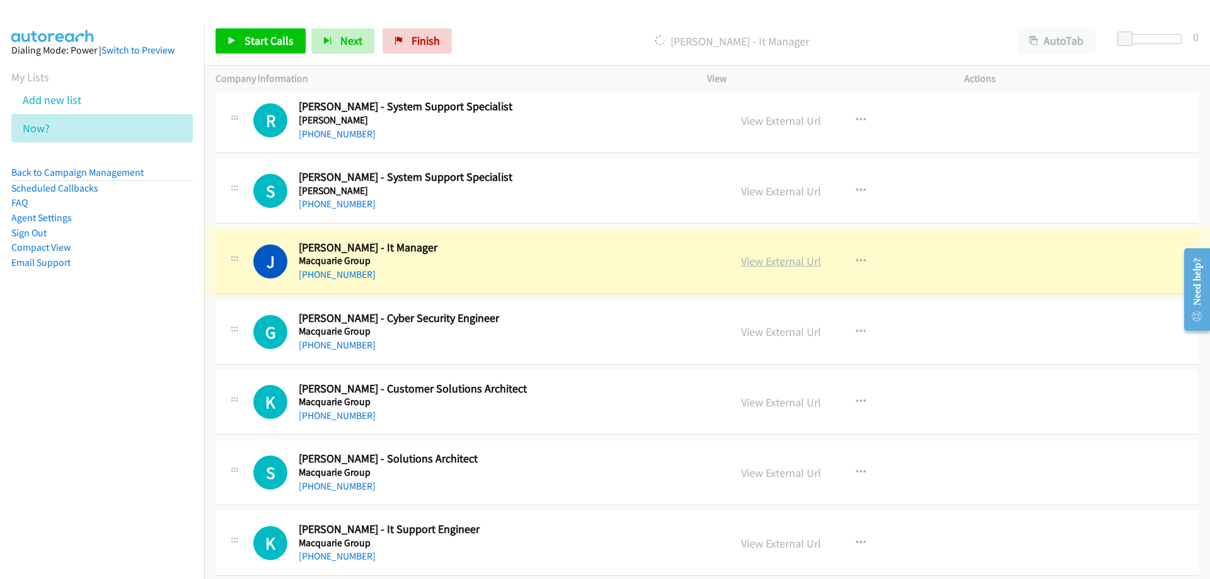
click at [772, 262] on link "View External Url" at bounding box center [781, 261] width 80 height 14
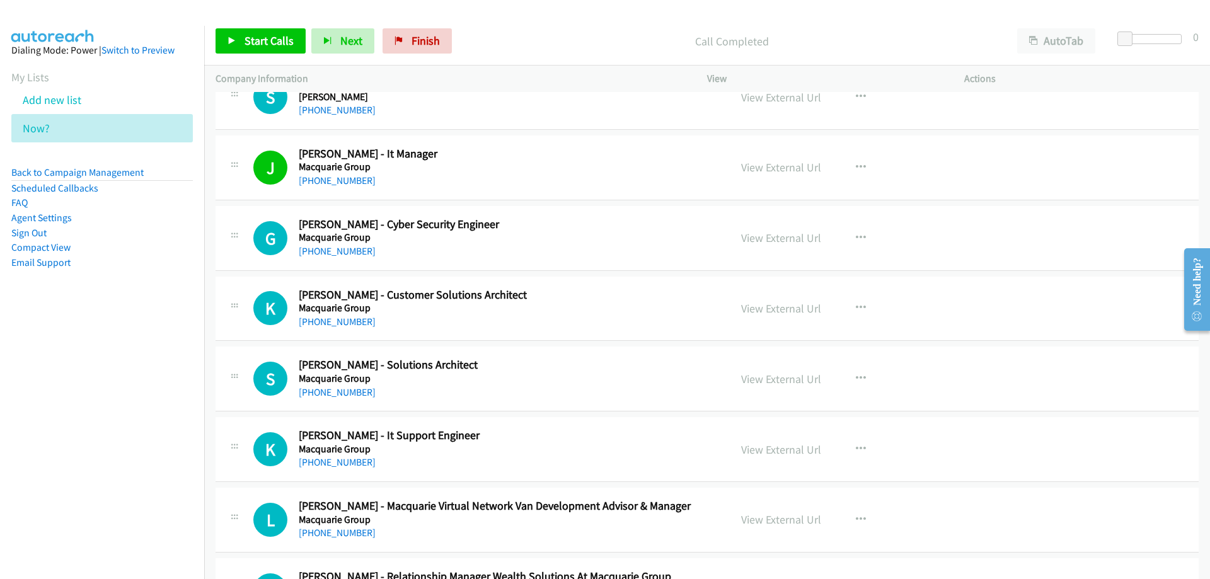
scroll to position [2458, 0]
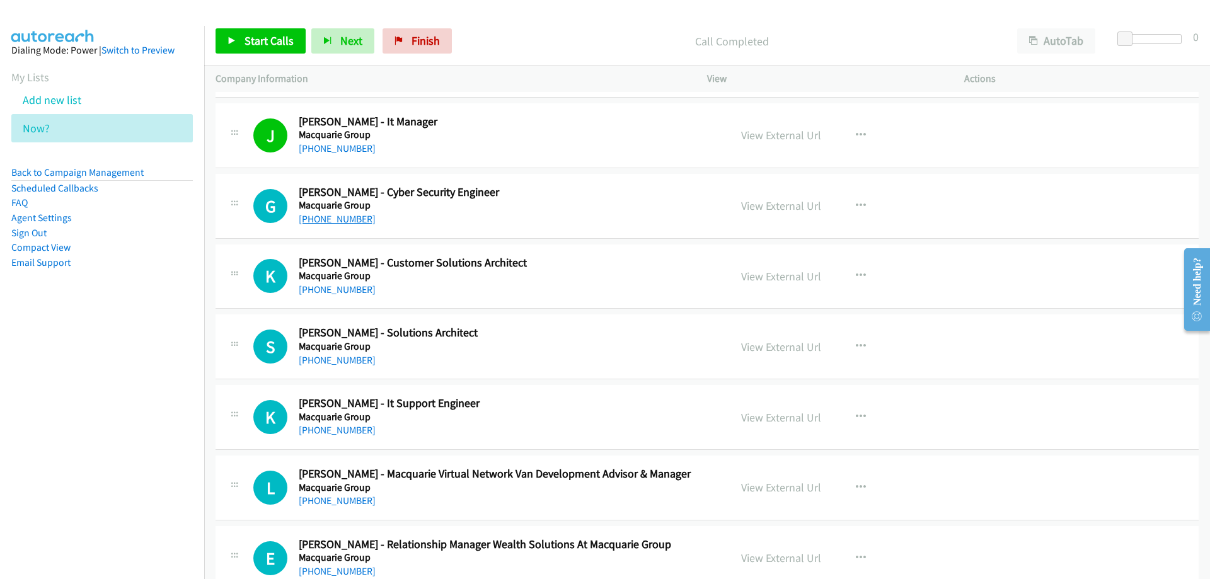
click at [328, 219] on link "+61 481 450 725" at bounding box center [337, 219] width 77 height 12
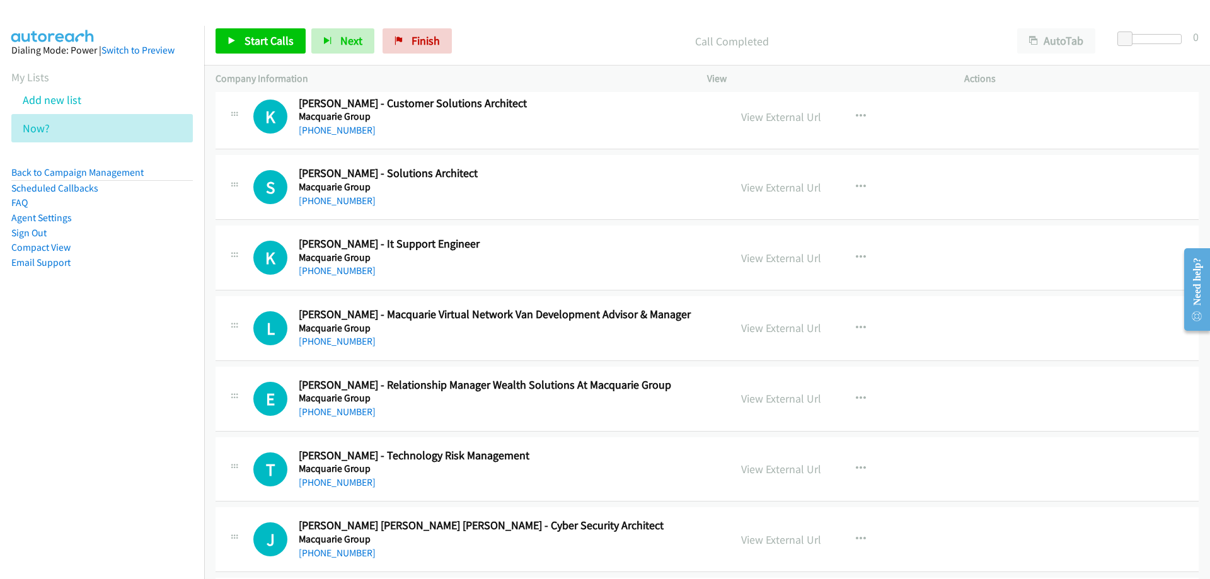
scroll to position [2648, 0]
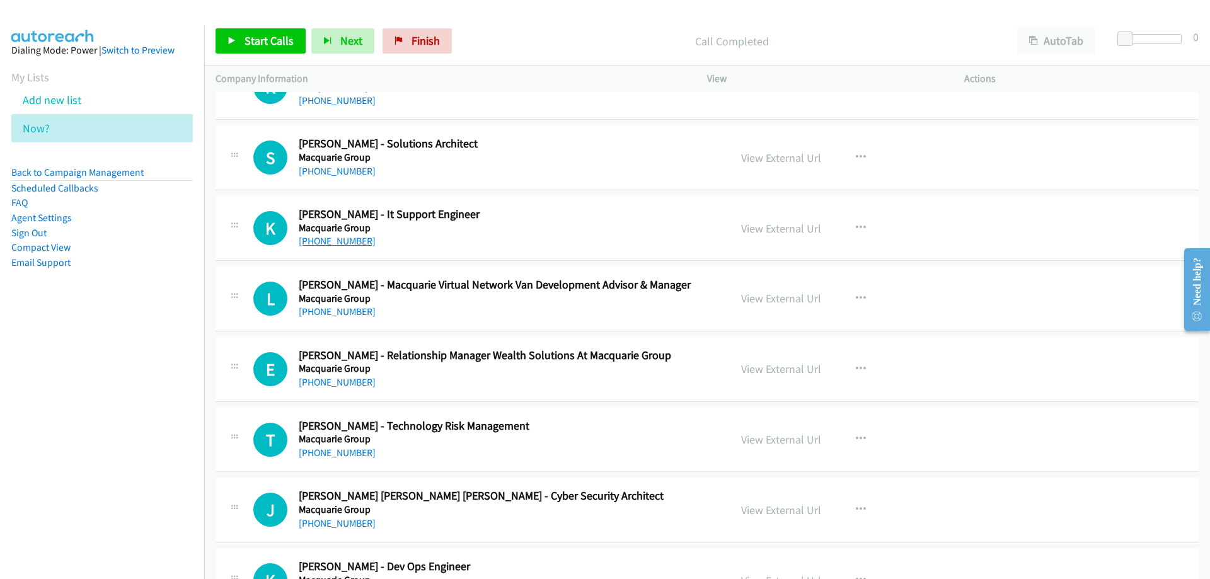
click at [345, 240] on link "+61 404 562 839" at bounding box center [337, 241] width 77 height 12
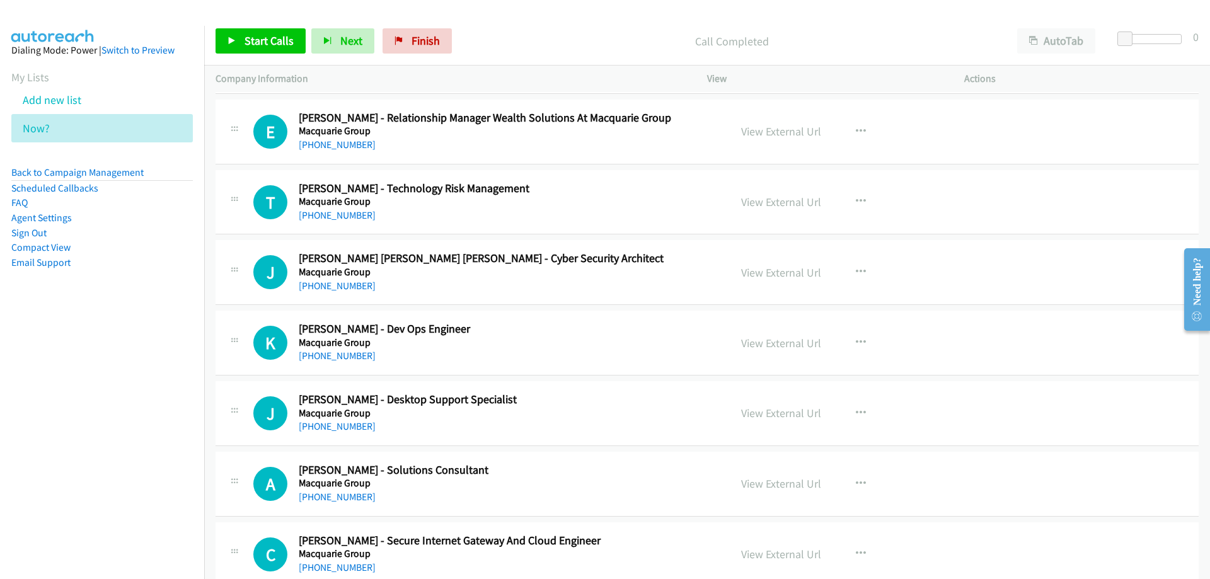
scroll to position [2900, 0]
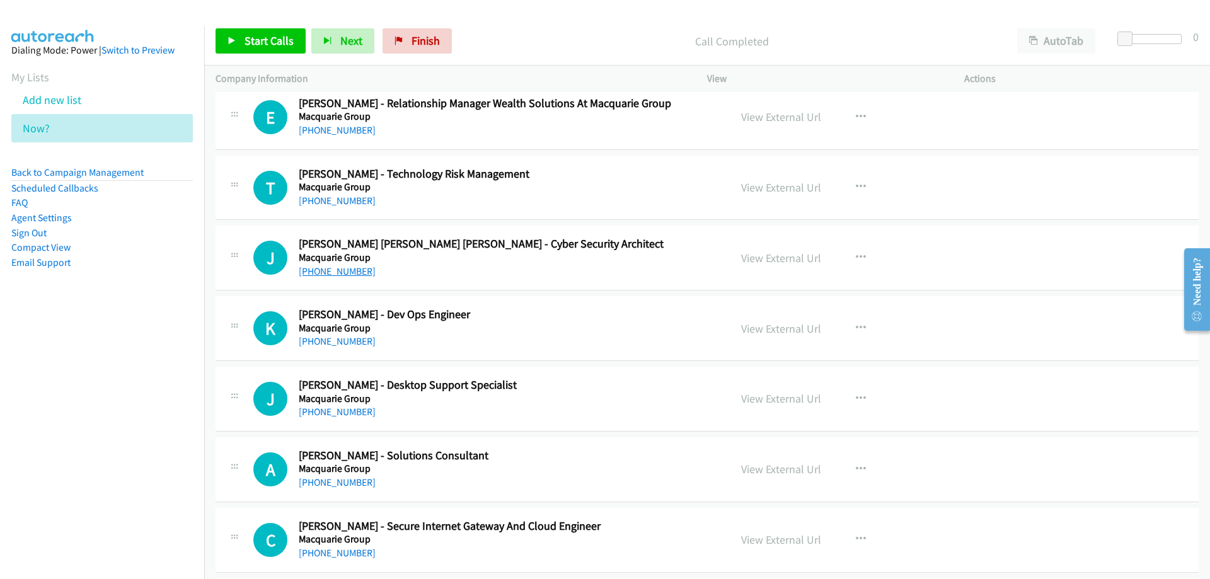
click at [336, 271] on link "+61 402 042 588" at bounding box center [337, 271] width 77 height 12
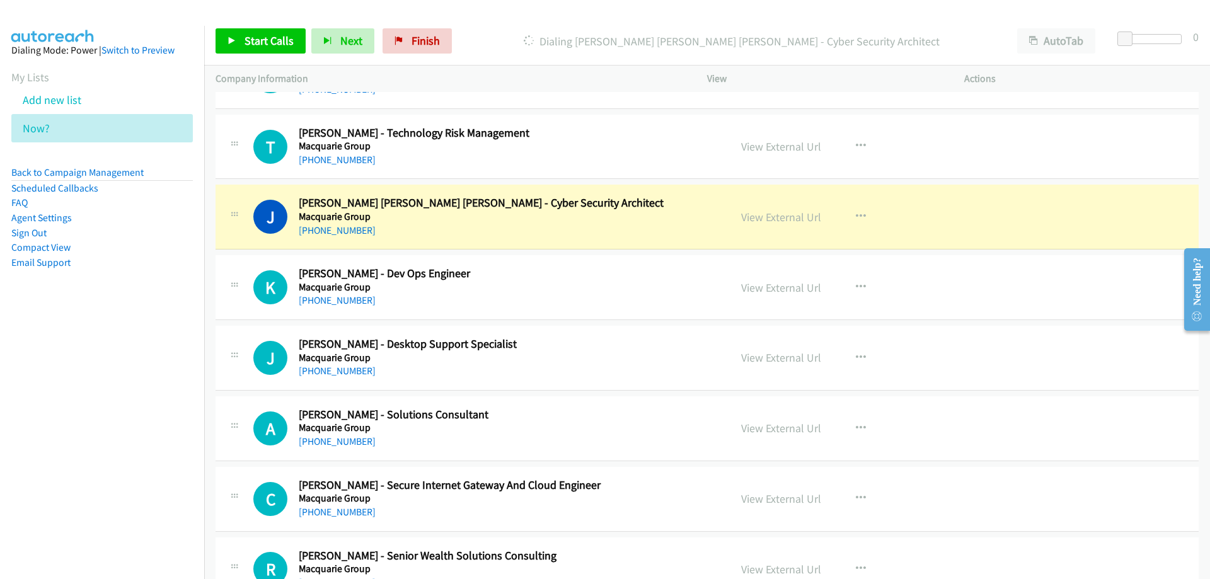
scroll to position [3026, 0]
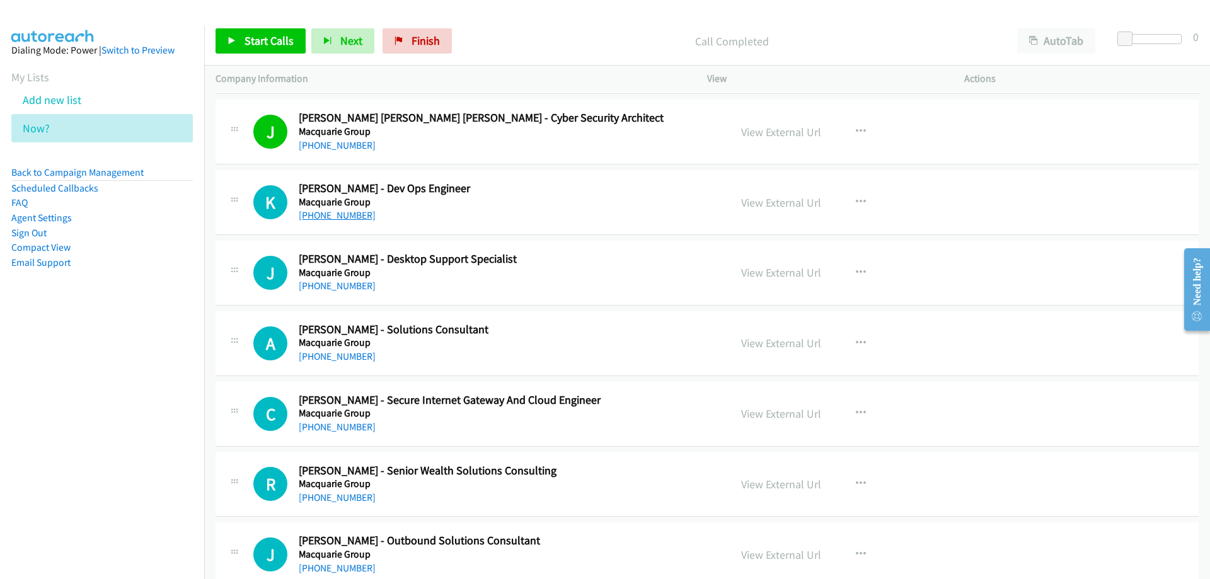
click at [345, 220] on link "+61 403 008 830" at bounding box center [337, 215] width 77 height 12
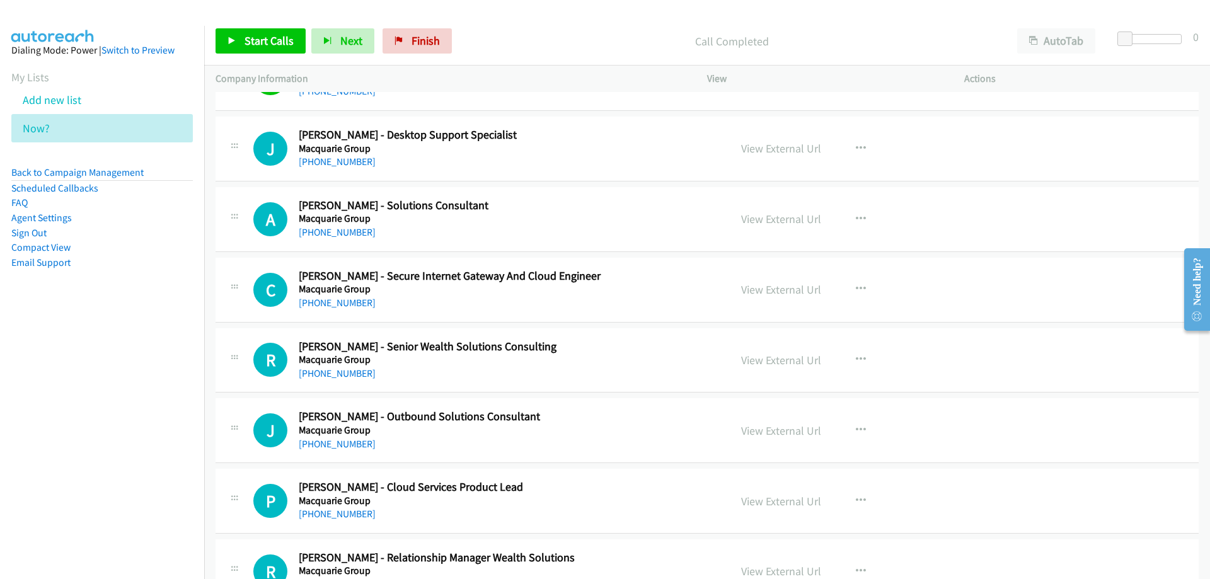
scroll to position [3152, 0]
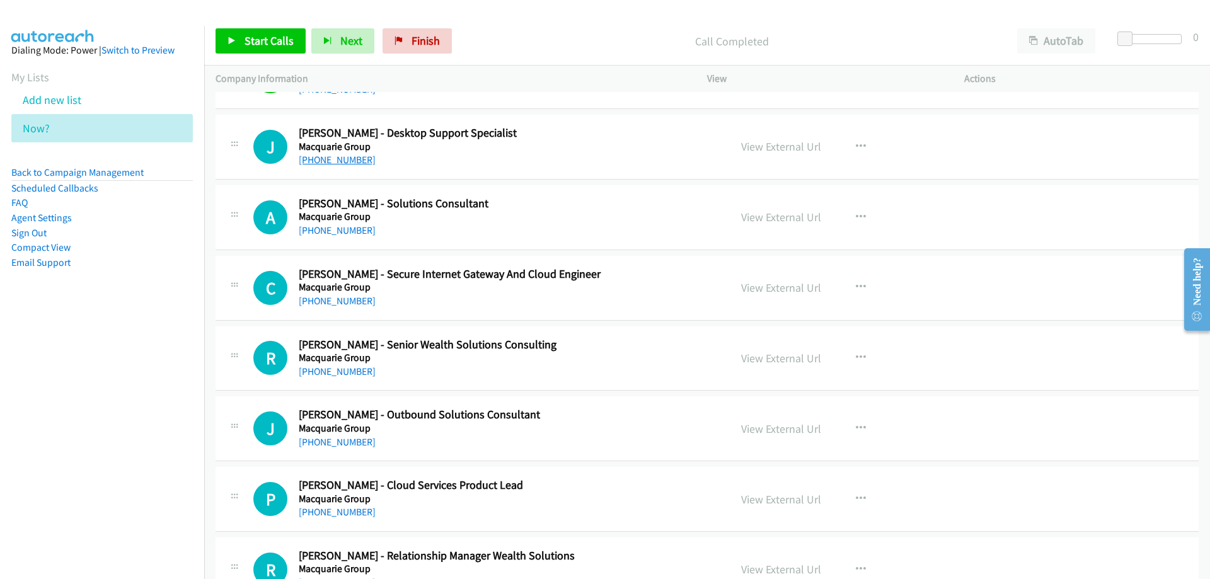
click at [329, 163] on link "+61 414 922 735" at bounding box center [337, 160] width 77 height 12
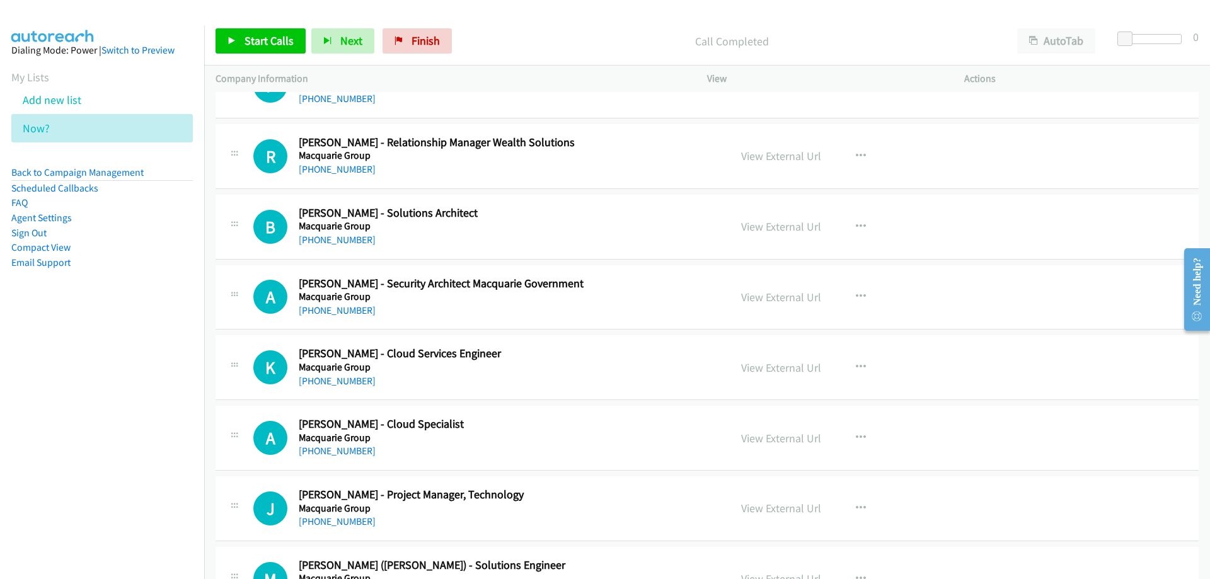
scroll to position [3593, 0]
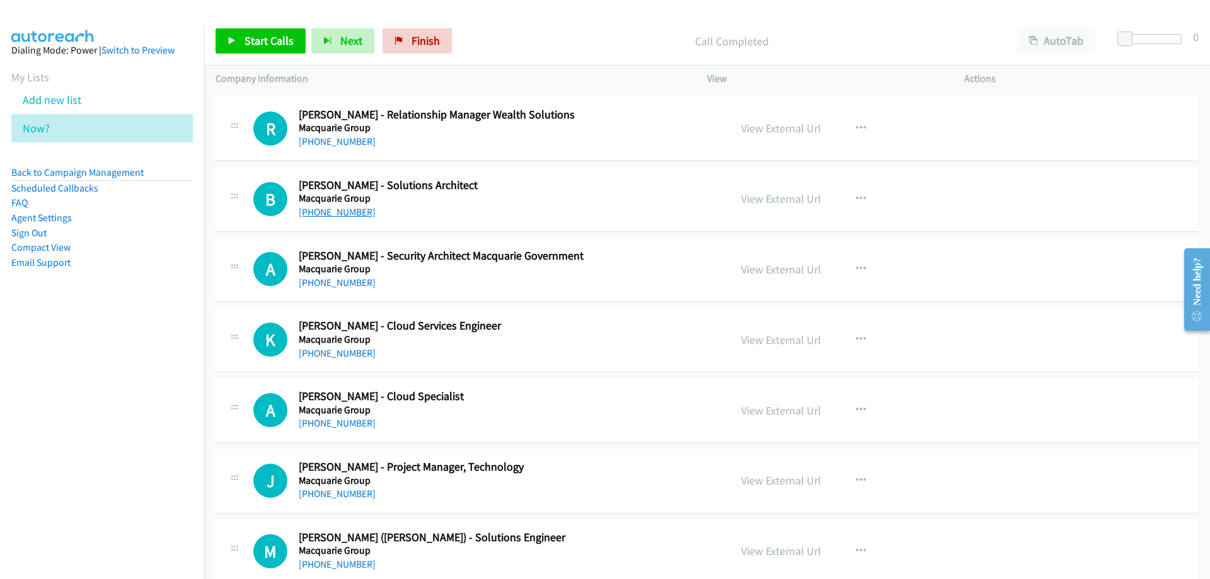
click at [324, 211] on link "+61 417 383 058" at bounding box center [337, 212] width 77 height 12
drag, startPoint x: 554, startPoint y: 182, endPoint x: 562, endPoint y: 178, distance: 8.5
click at [779, 198] on link "View External Url" at bounding box center [781, 199] width 80 height 14
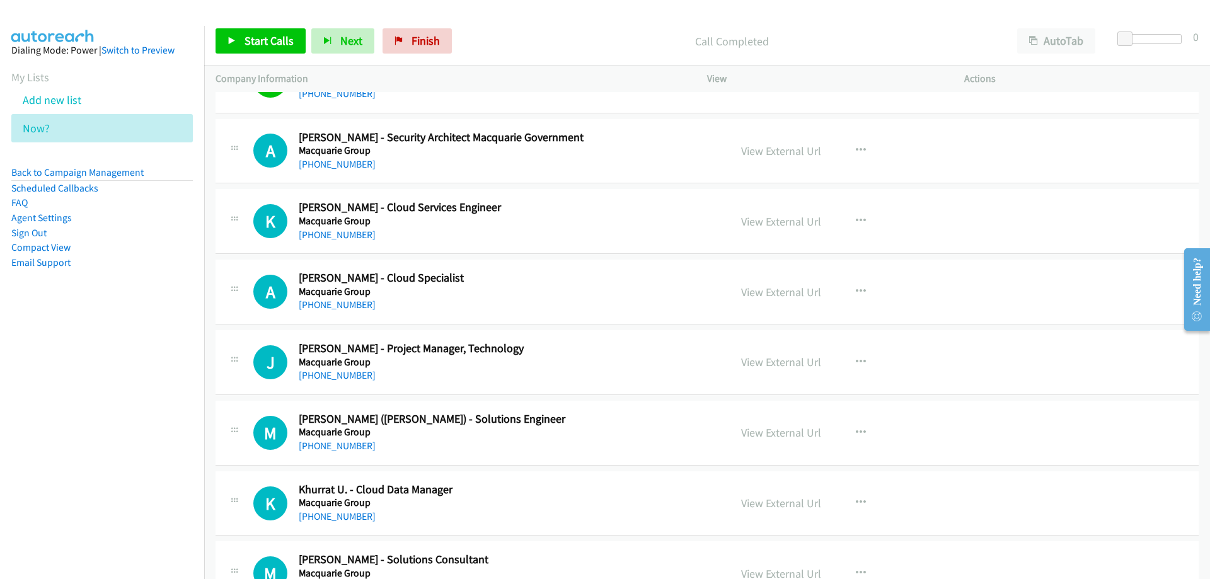
scroll to position [3719, 0]
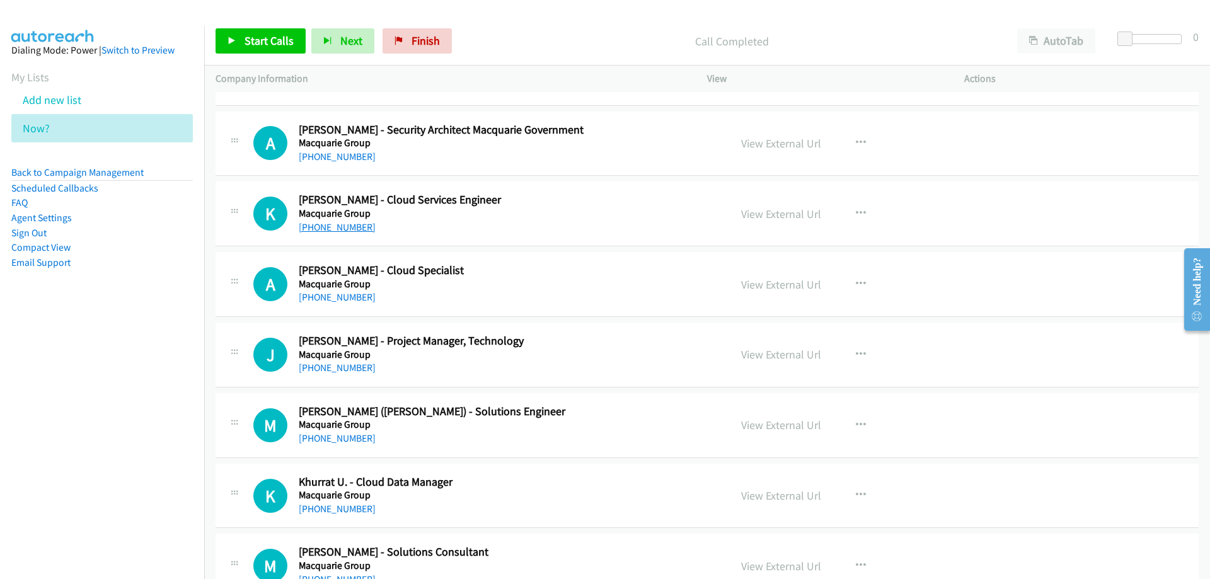
click at [330, 231] on link "+61 402 011 371" at bounding box center [337, 227] width 77 height 12
click at [335, 299] on link "+61 410 911 745" at bounding box center [337, 297] width 77 height 12
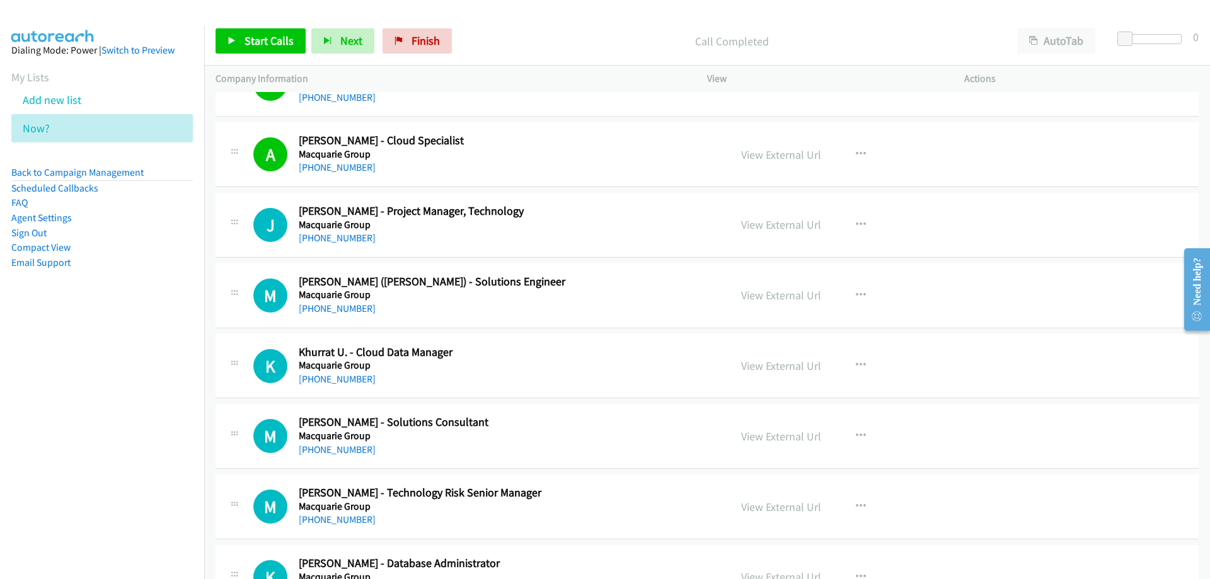
scroll to position [3908, 0]
